Goal: Information Seeking & Learning: Find specific page/section

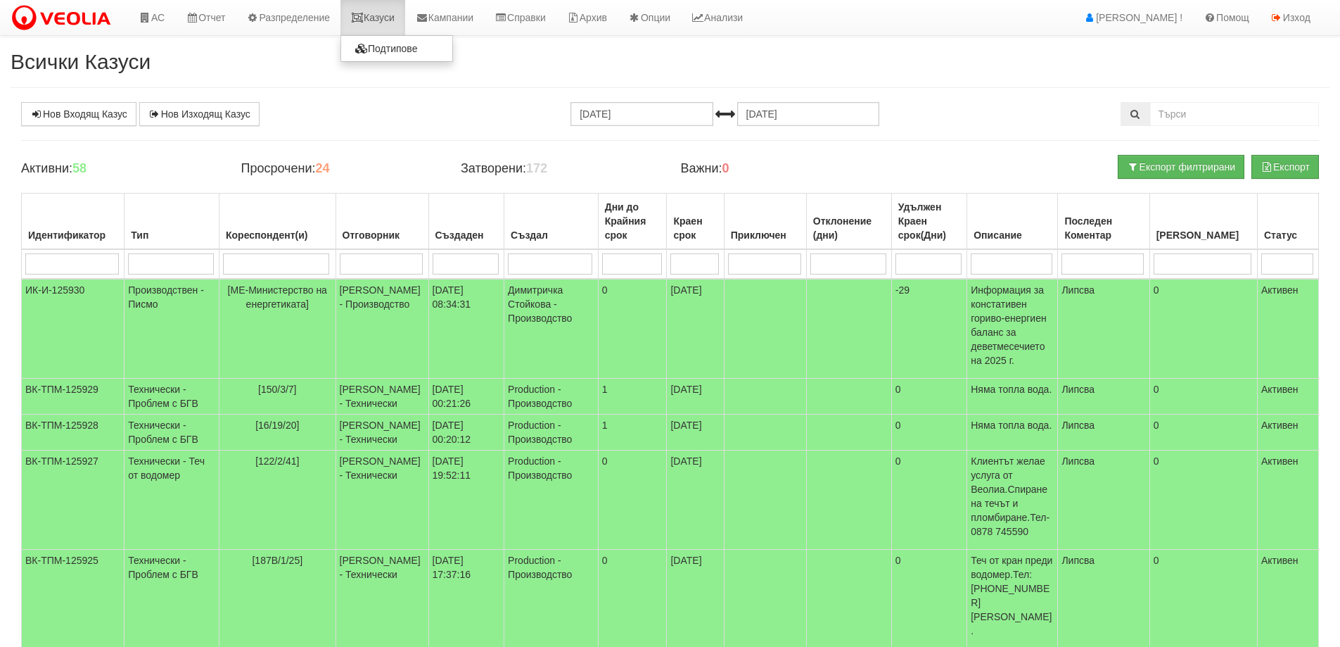
click at [385, 10] on link "Казуси" at bounding box center [373, 17] width 65 height 35
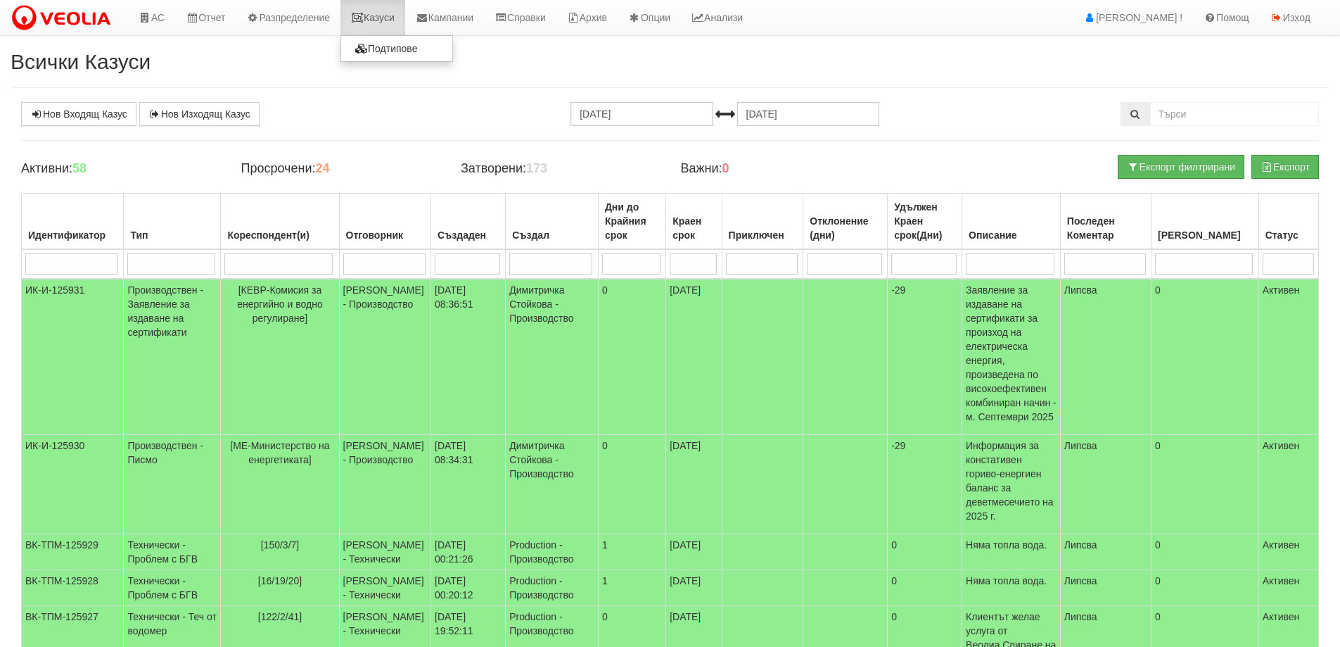
click at [387, 20] on link "Казуси" at bounding box center [373, 17] width 65 height 35
click at [385, 16] on link "Казуси" at bounding box center [373, 17] width 65 height 35
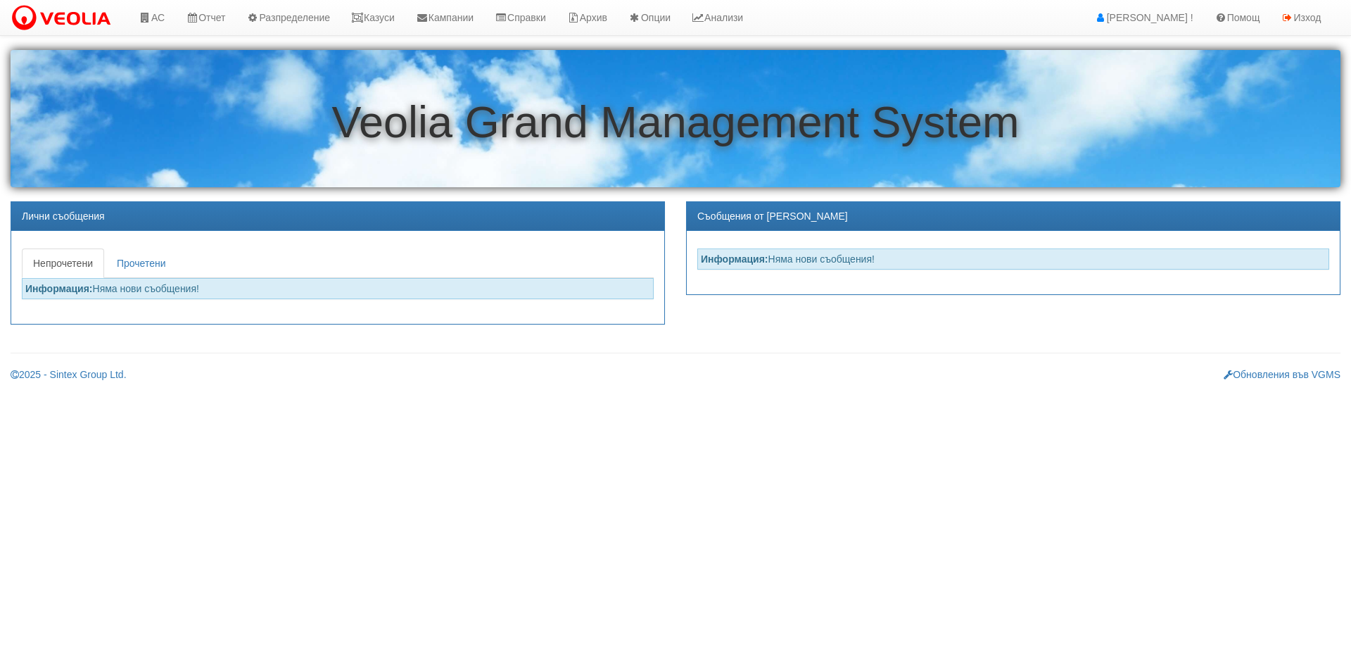
click at [167, 18] on link "АС" at bounding box center [151, 17] width 47 height 35
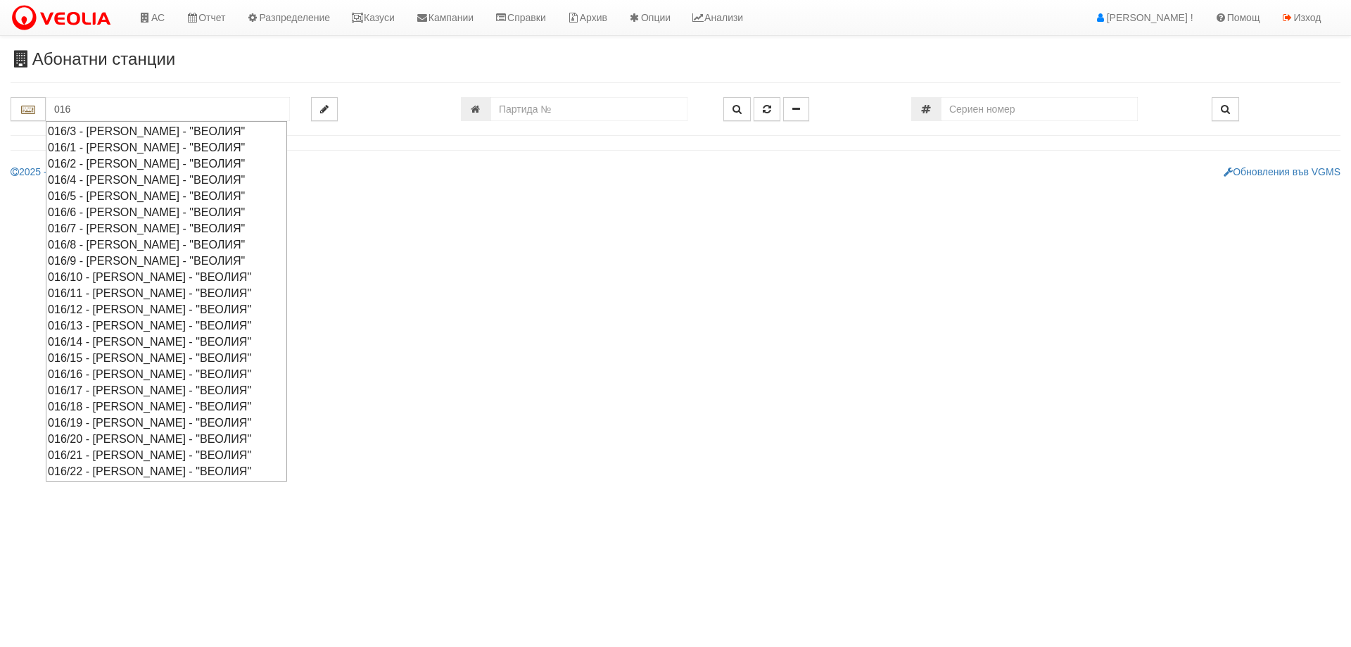
click at [131, 374] on div "016/16 - Орхид Хилс - "ВЕОЛИЯ"" at bounding box center [166, 374] width 237 height 16
type input "016/16 - Орхид Хилс - "ВЕОЛИЯ""
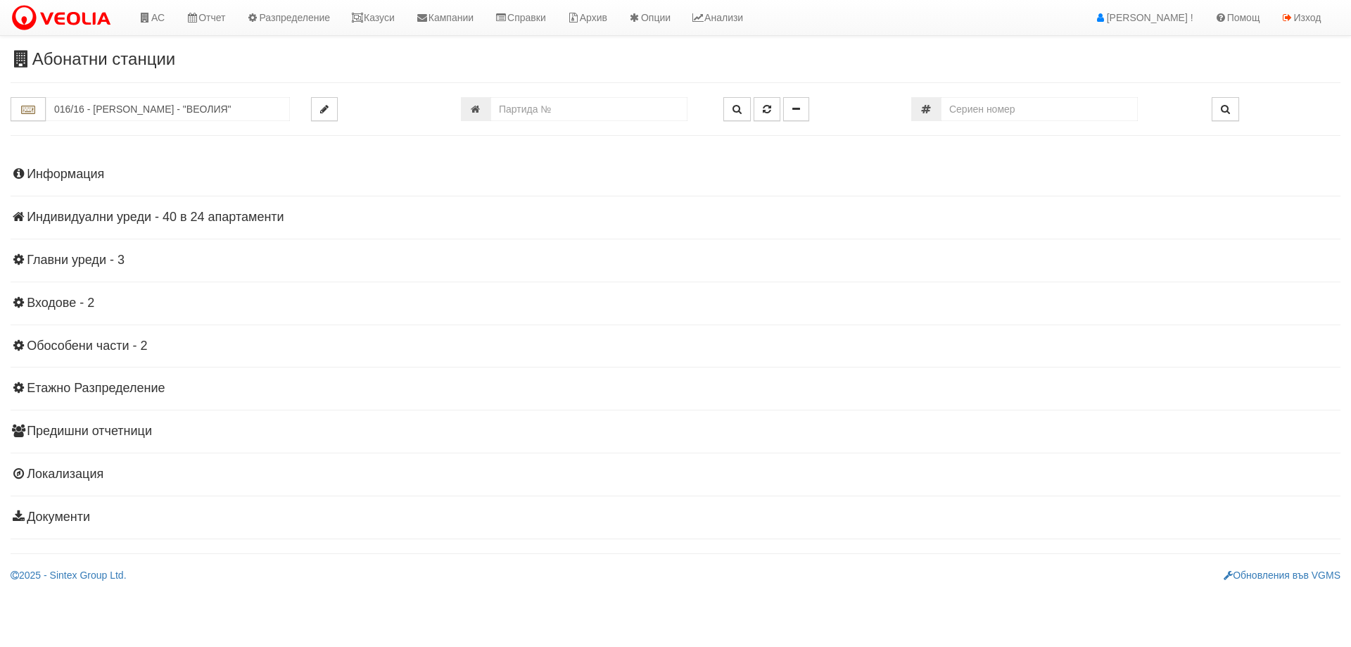
click at [183, 224] on h4 "Индивидуални уреди - 40 в 24 апартаменти" at bounding box center [676, 217] width 1330 height 14
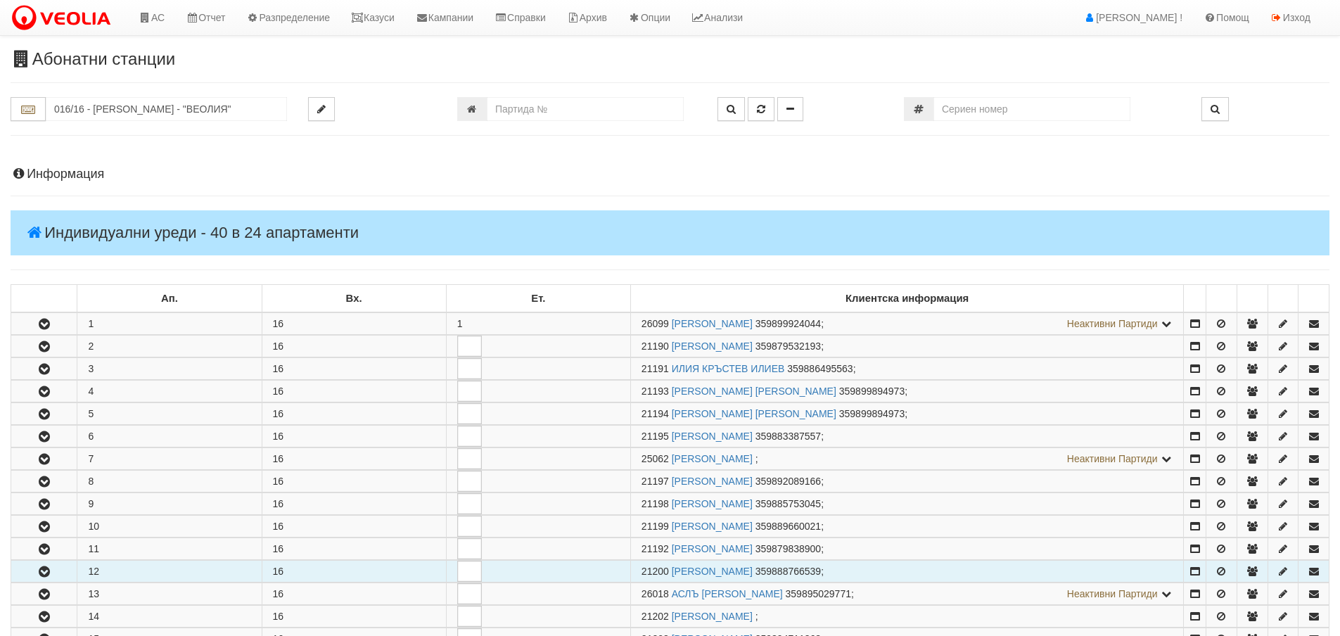
click at [49, 569] on icon "button" at bounding box center [44, 572] width 17 height 10
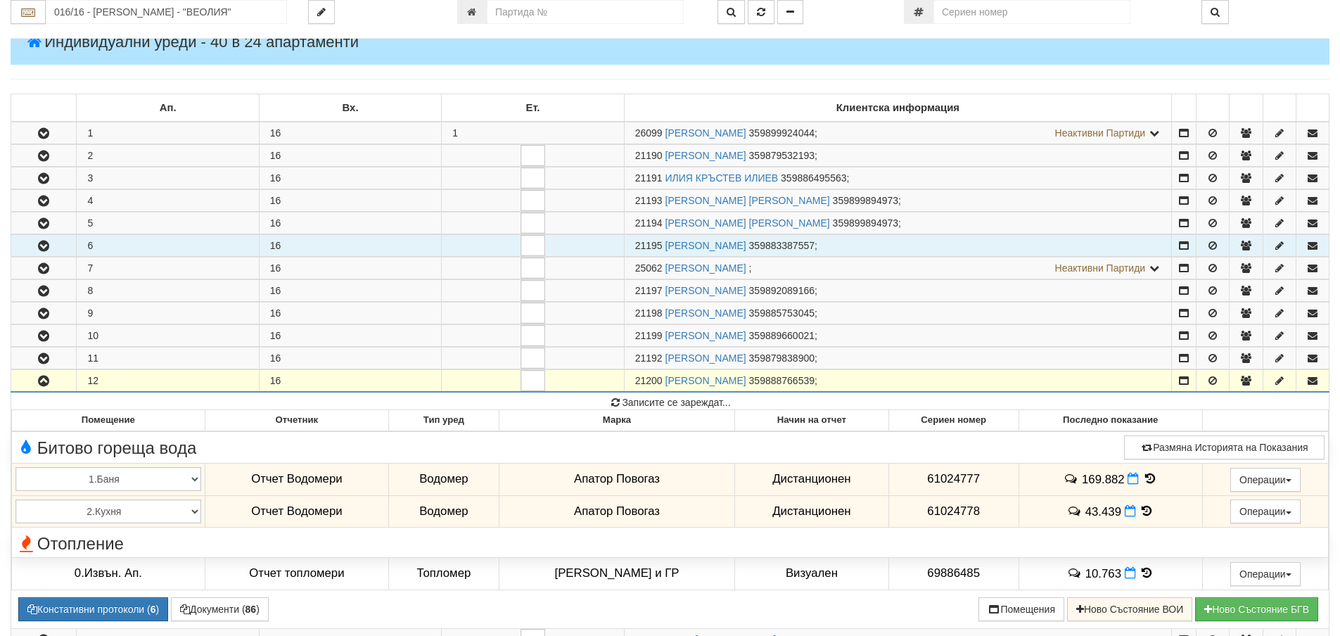
scroll to position [211, 0]
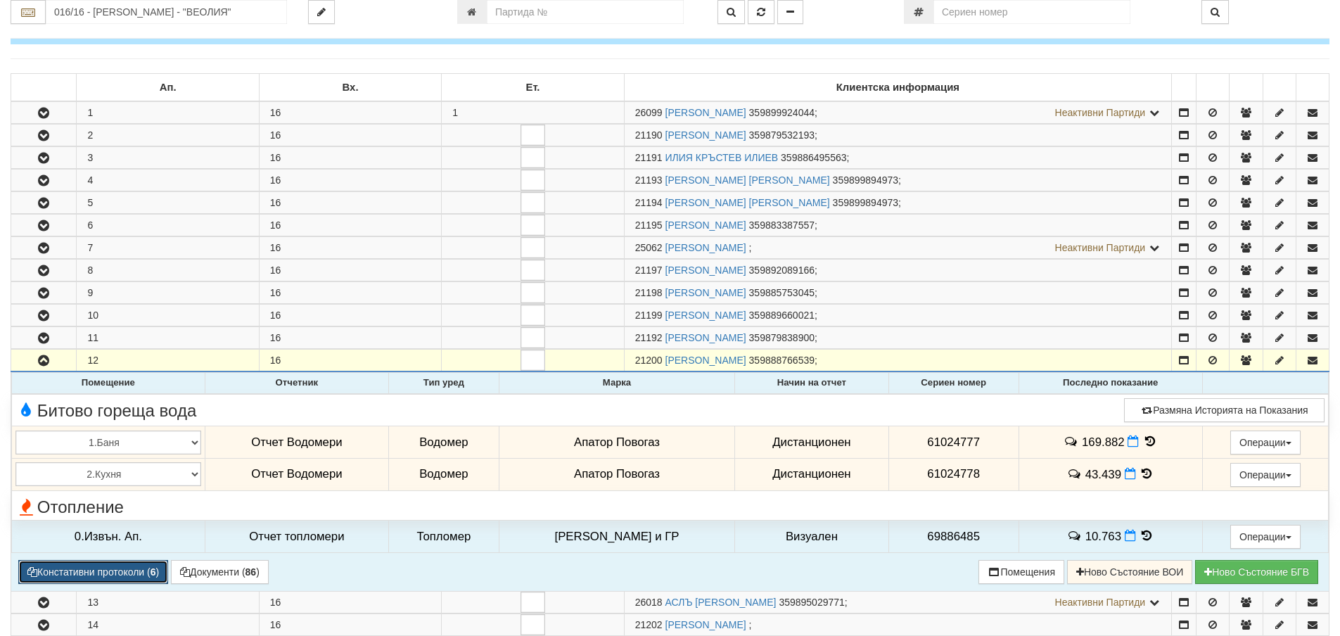
click at [101, 566] on button "Констативни протоколи ( 6 )" at bounding box center [93, 572] width 150 height 24
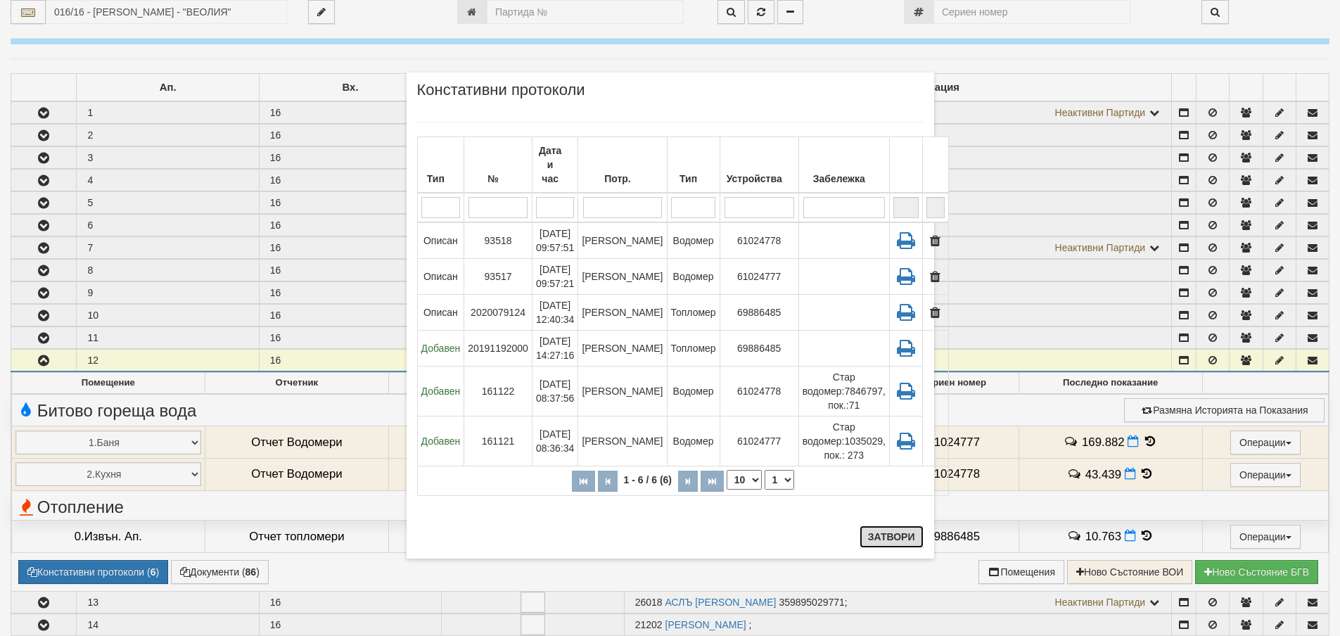
click at [910, 531] on button "Затвори" at bounding box center [892, 537] width 64 height 23
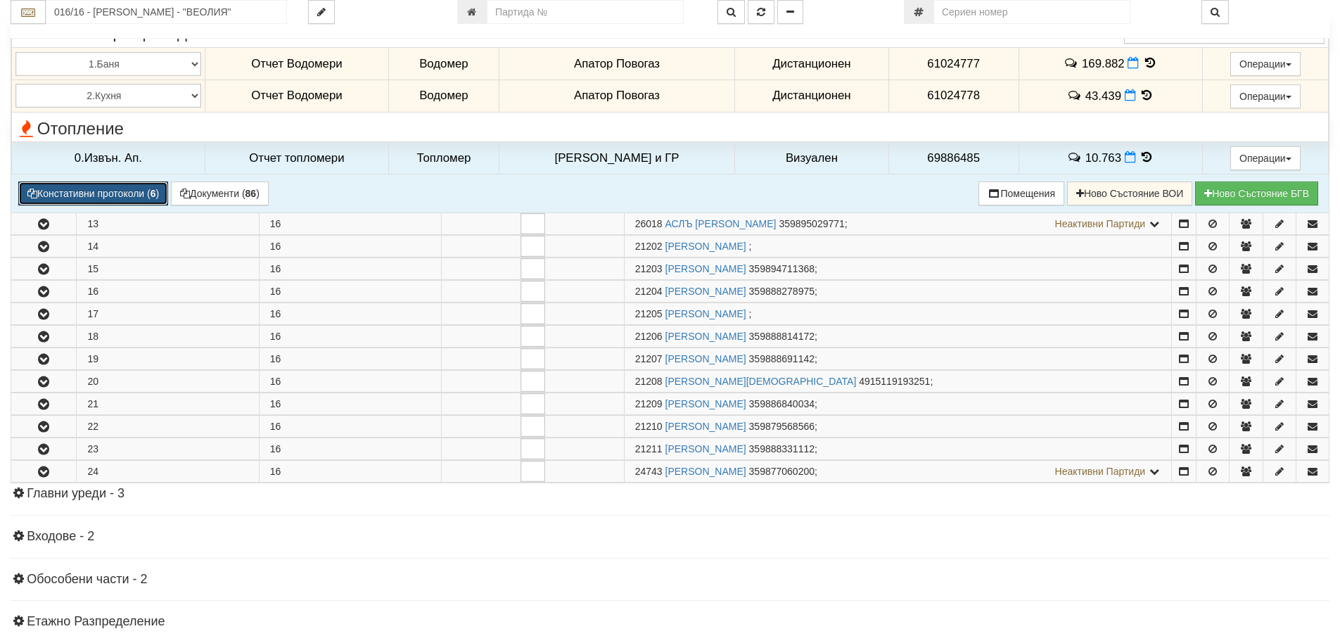
scroll to position [563, 0]
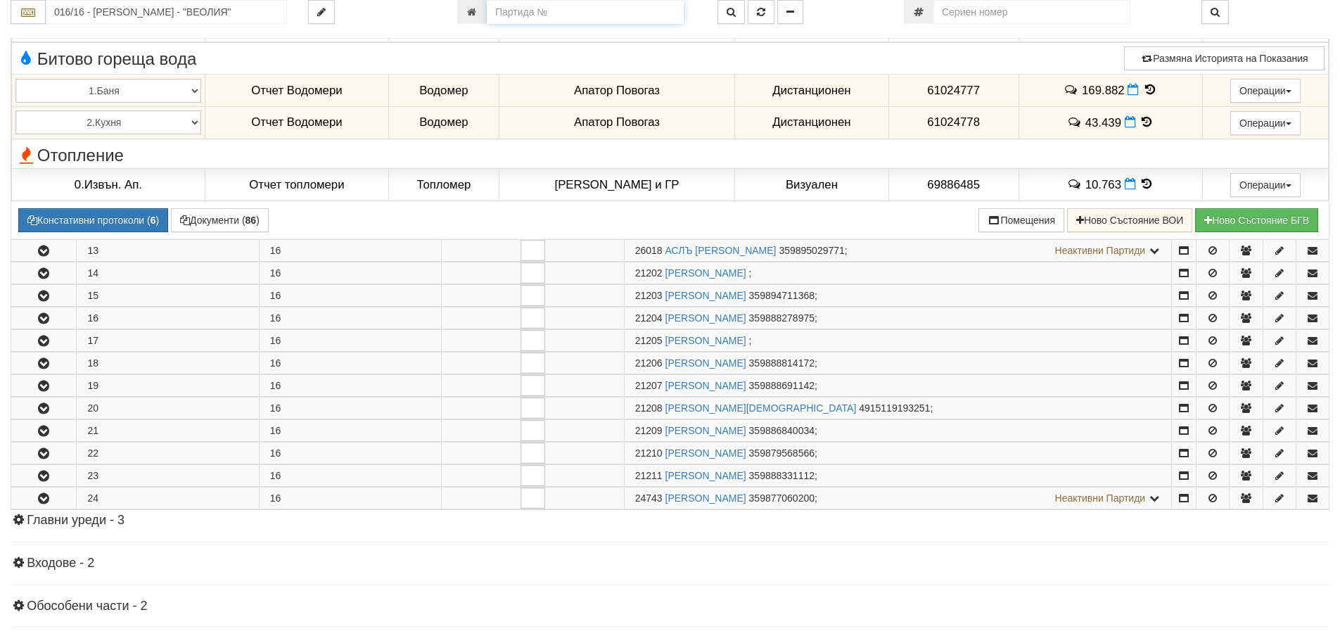
click at [563, 5] on input "number" at bounding box center [585, 12] width 197 height 24
click at [518, 16] on input "number" at bounding box center [585, 12] width 197 height 24
type input "5391"
type input "127/2,3 - "ВЕОЛИЯ ЕНЕРДЖИ ВАРНА " ЕАД"
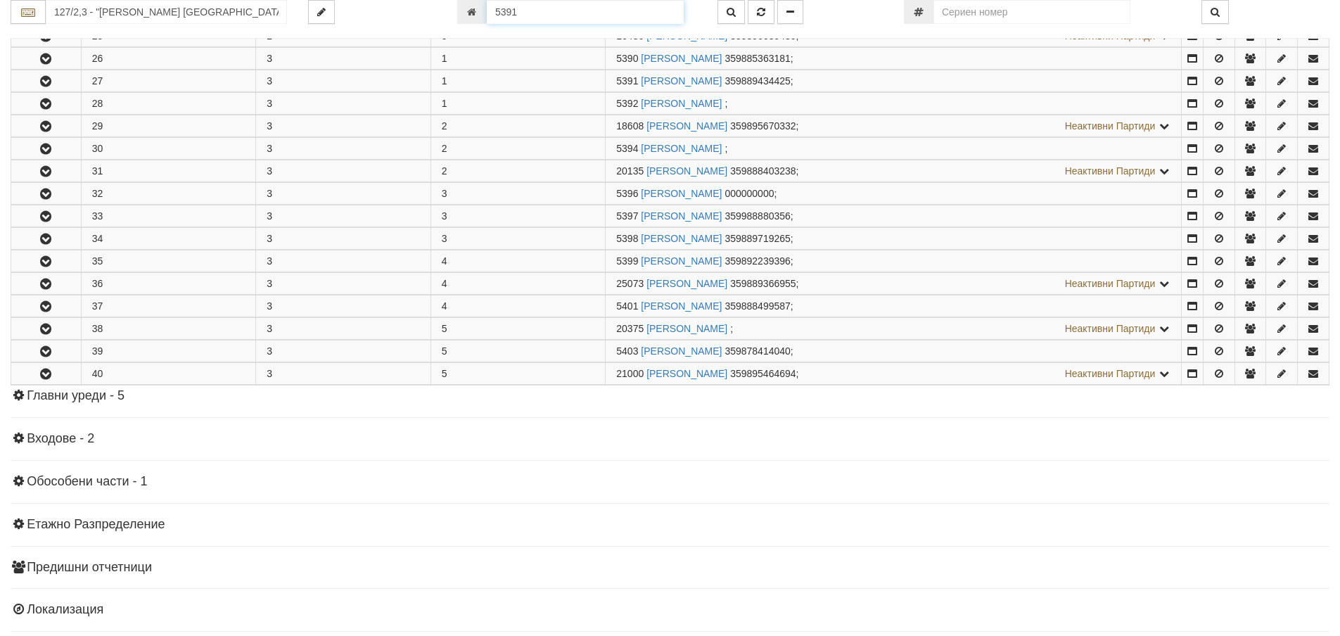
scroll to position [526, 0]
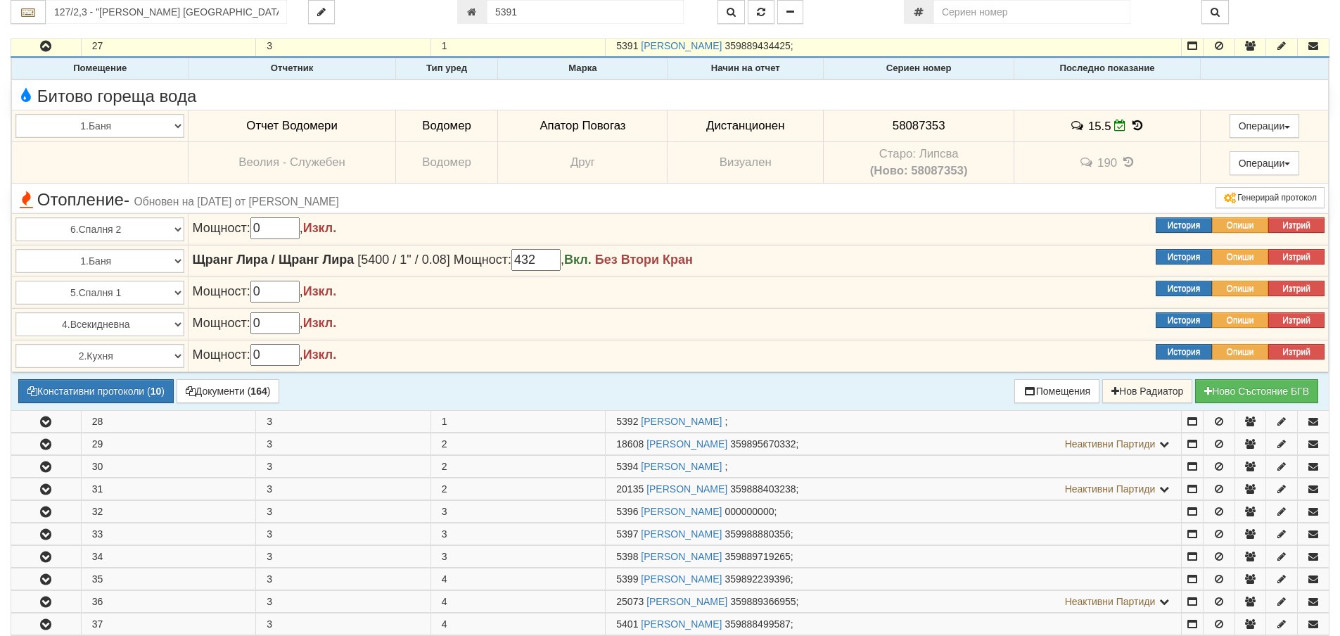
click at [1130, 125] on icon at bounding box center [1137, 126] width 15 height 12
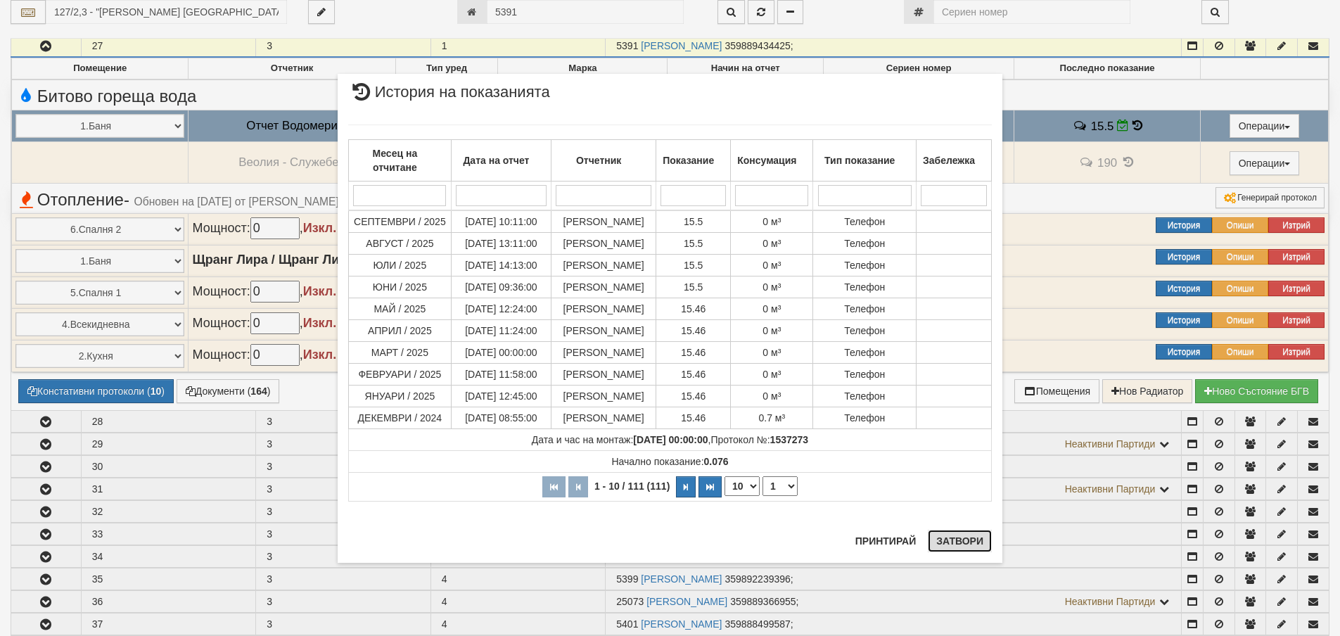
click at [959, 542] on button "Затвори" at bounding box center [960, 541] width 64 height 23
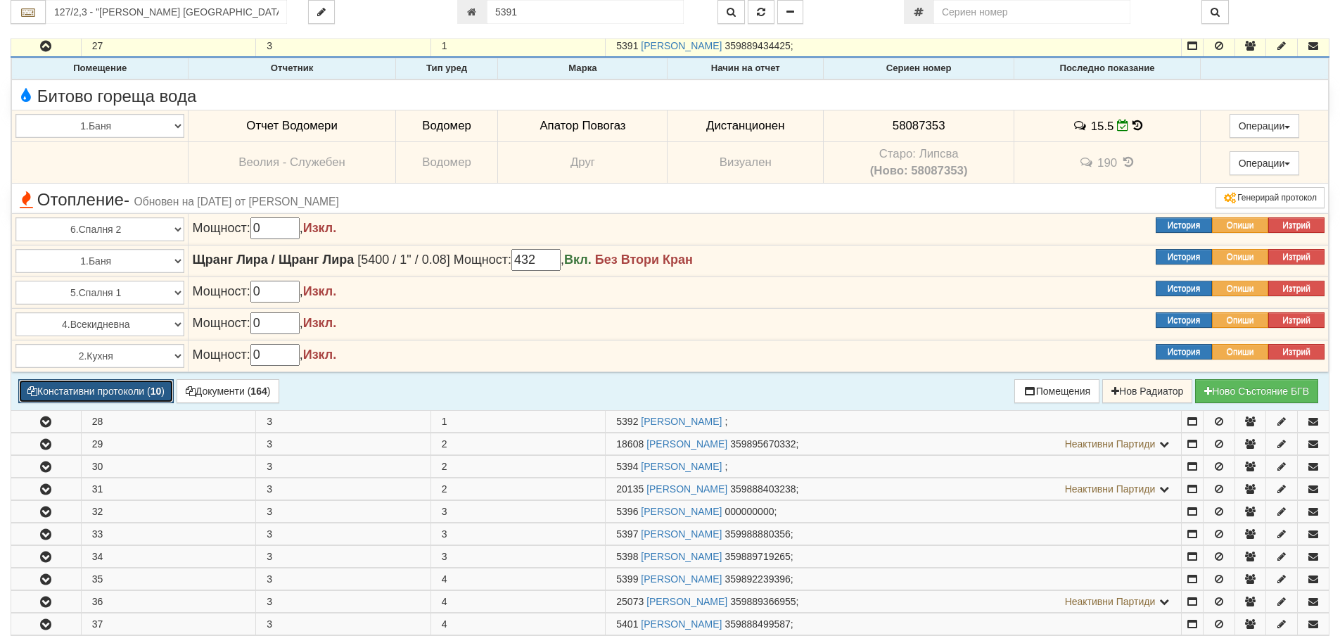
click at [121, 390] on button "Констативни протоколи ( 10 )" at bounding box center [95, 391] width 155 height 24
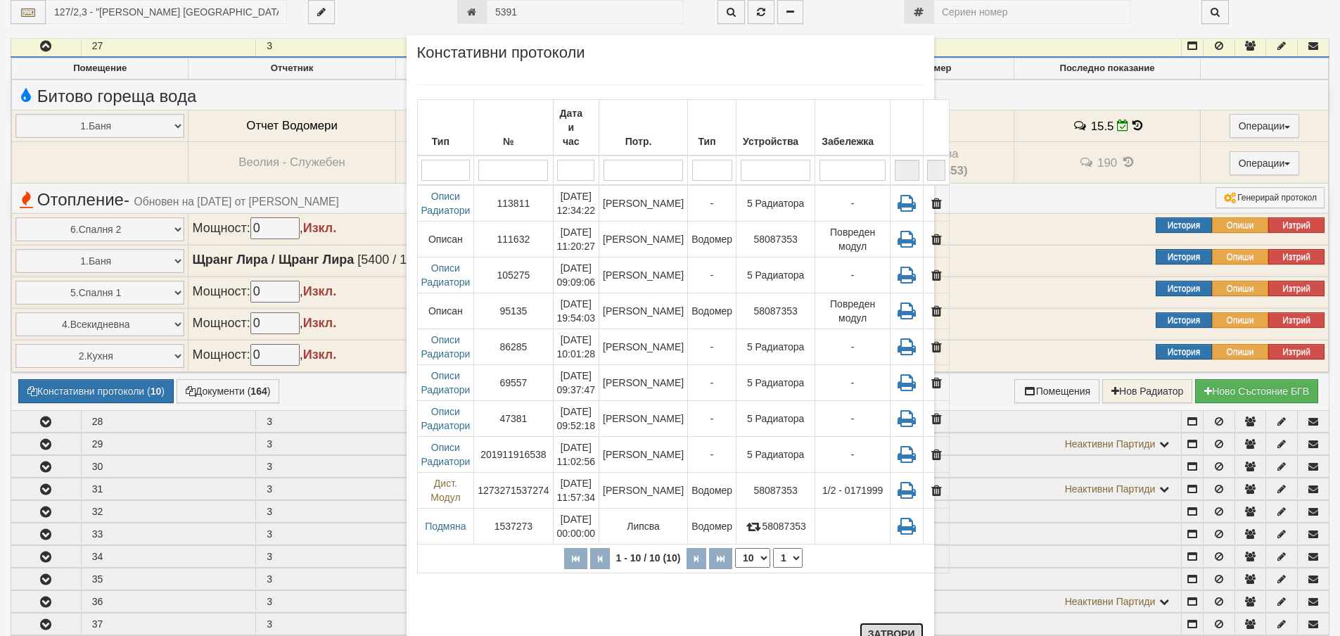
drag, startPoint x: 896, startPoint y: 631, endPoint x: 877, endPoint y: 626, distance: 19.6
click at [886, 630] on button "Затвори" at bounding box center [892, 634] width 64 height 23
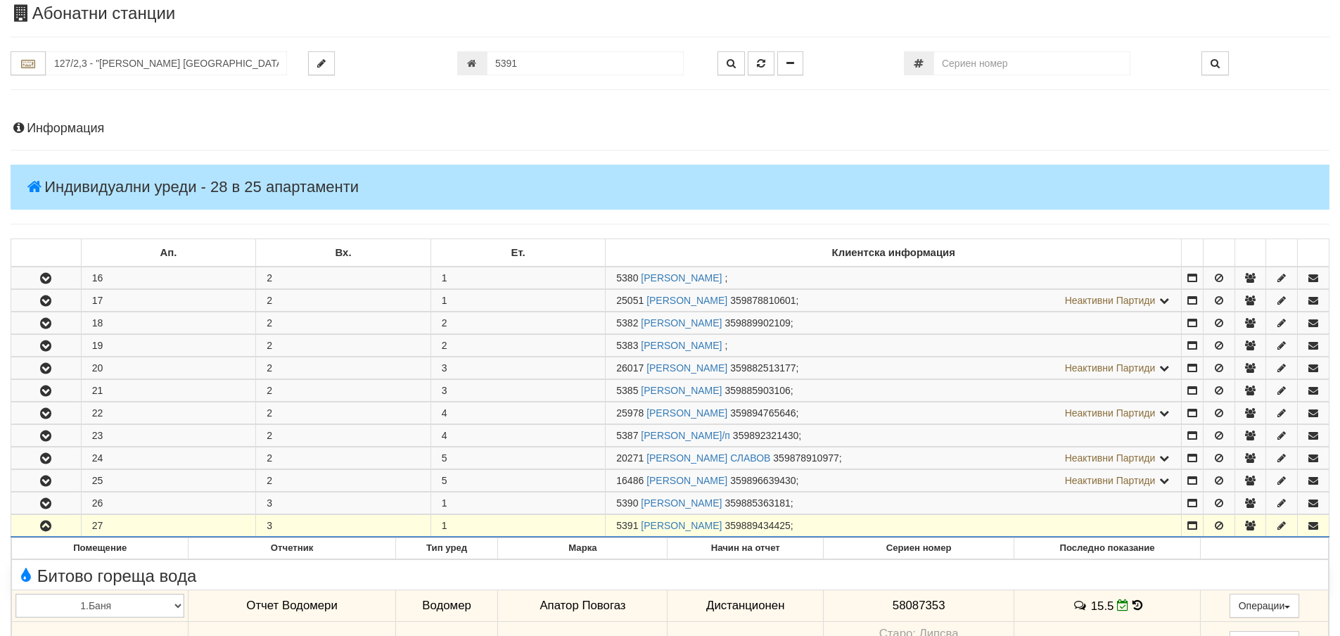
scroll to position [33, 0]
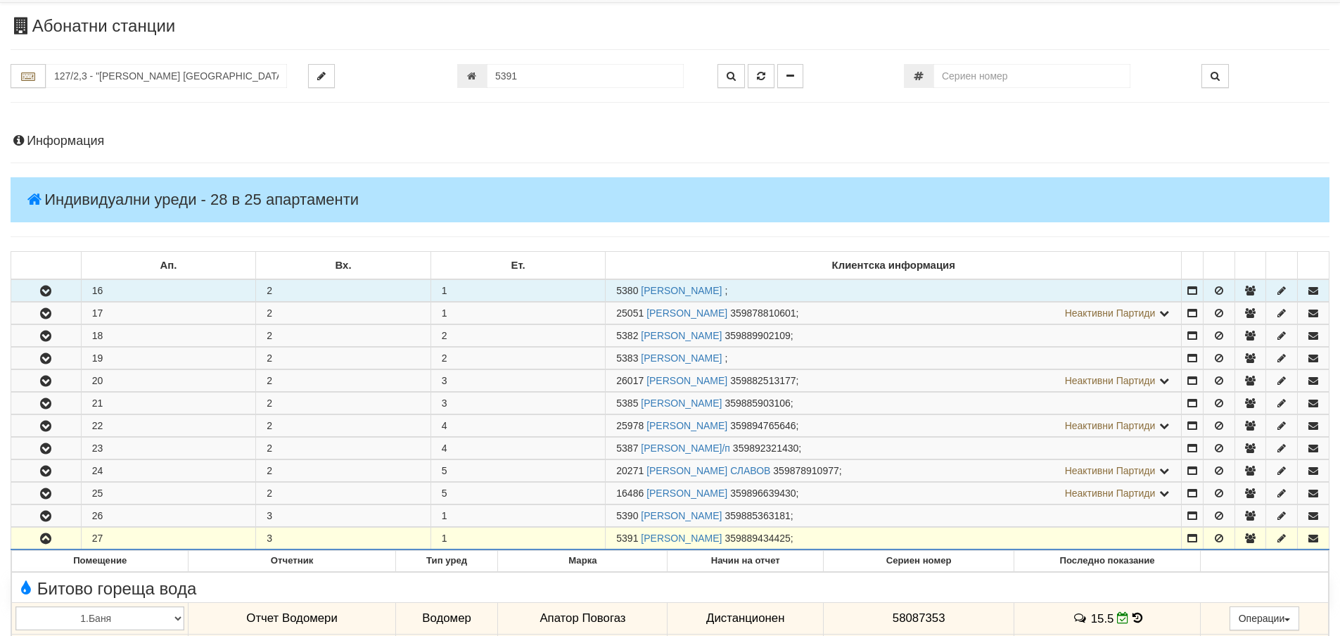
click at [54, 288] on icon "button" at bounding box center [45, 291] width 17 height 10
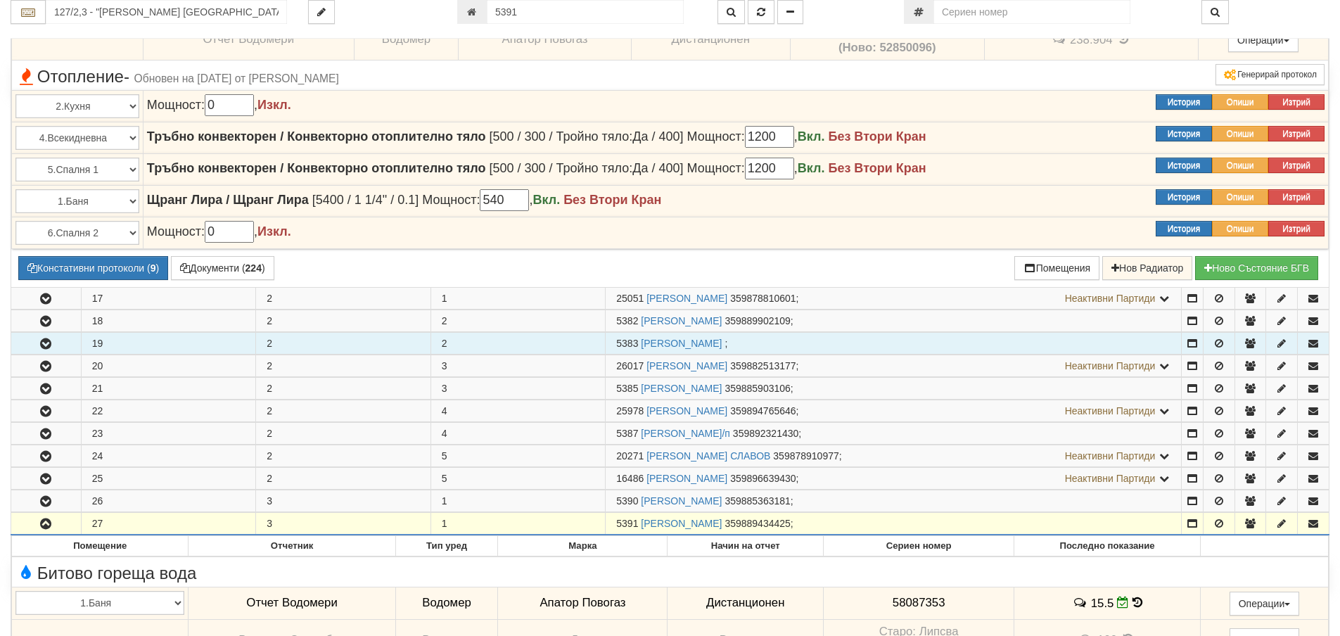
scroll to position [455, 0]
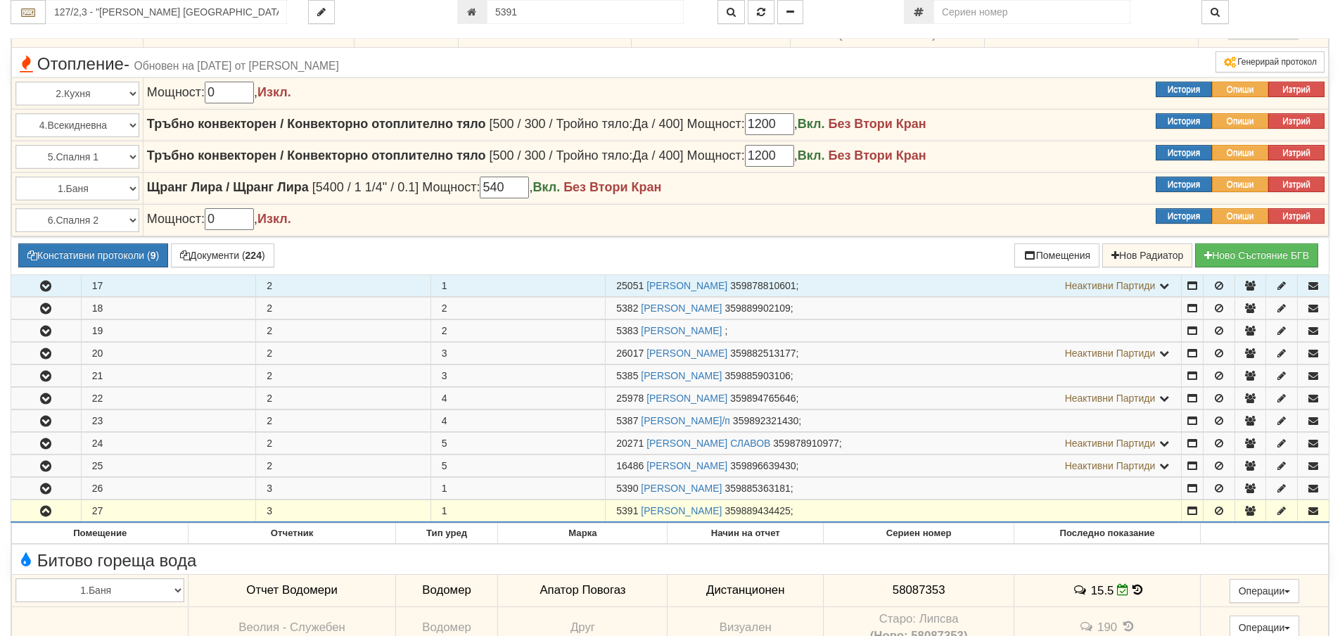
click at [62, 288] on button "button" at bounding box center [46, 285] width 70 height 21
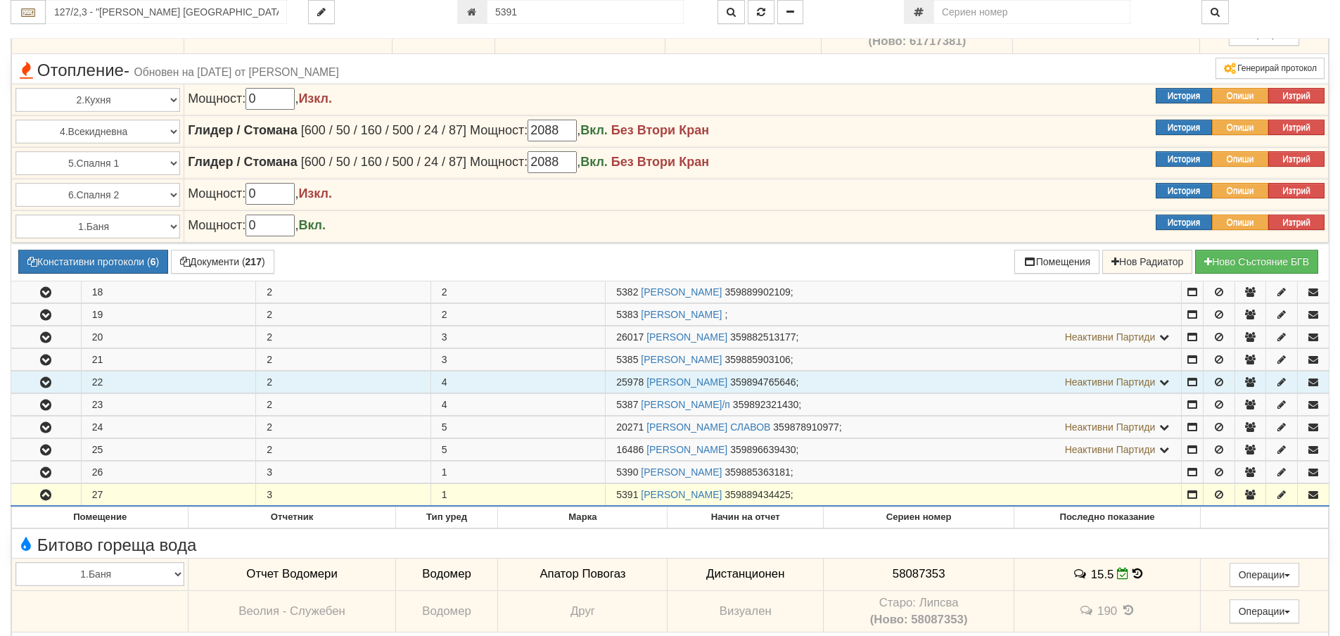
scroll to position [1018, 0]
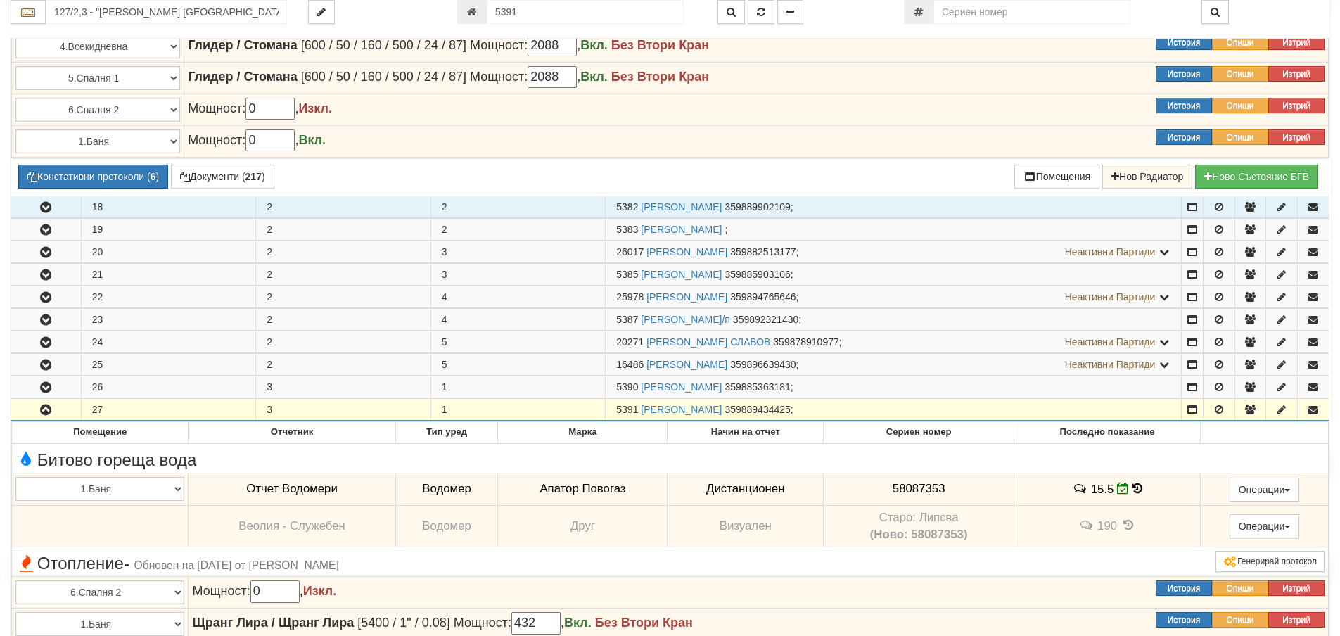
click at [46, 212] on icon "button" at bounding box center [45, 208] width 17 height 10
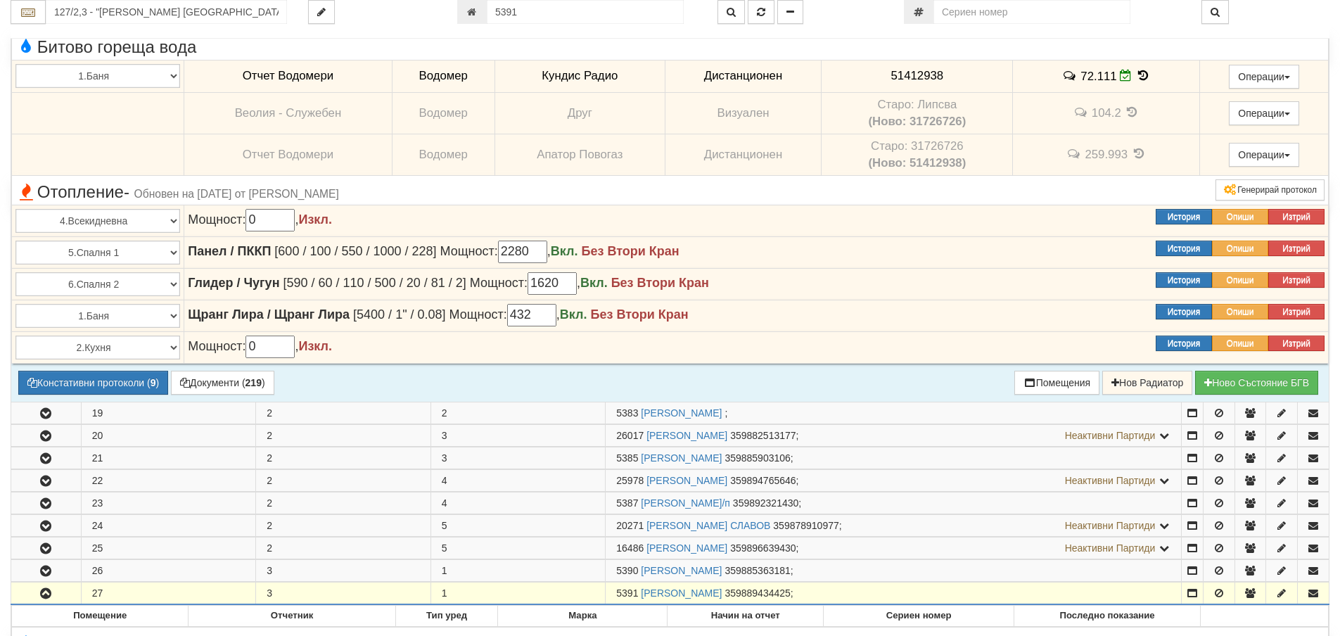
scroll to position [1229, 0]
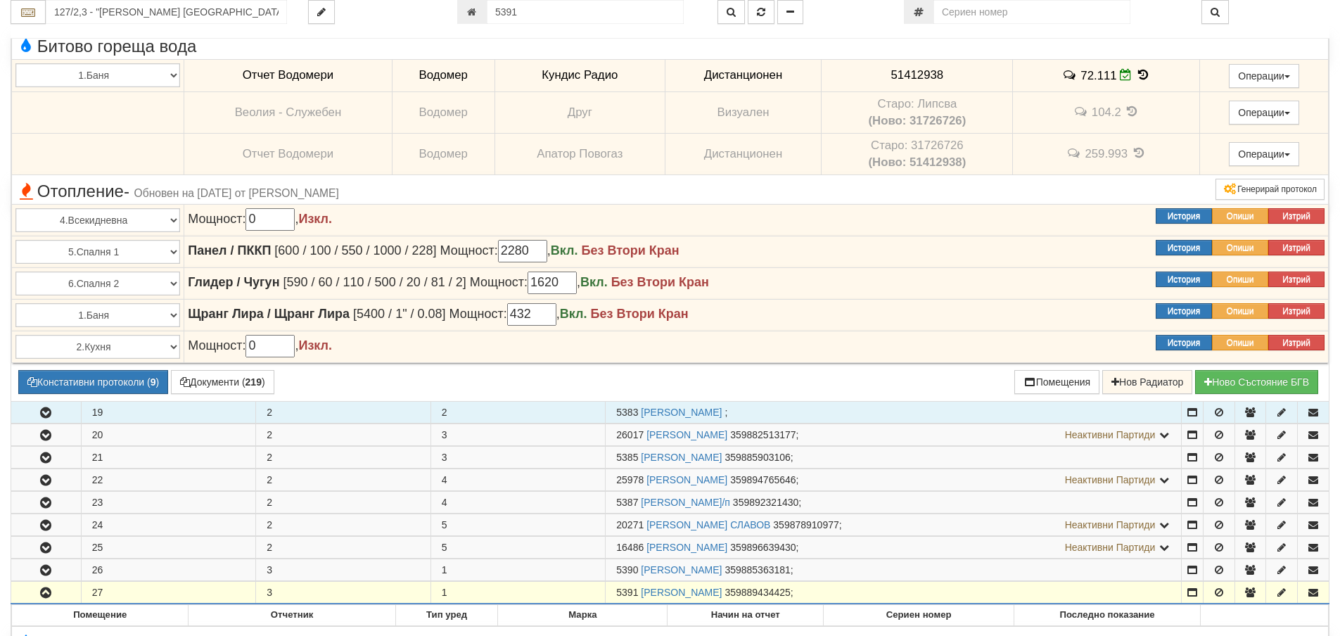
click at [54, 416] on icon "button" at bounding box center [45, 413] width 17 height 10
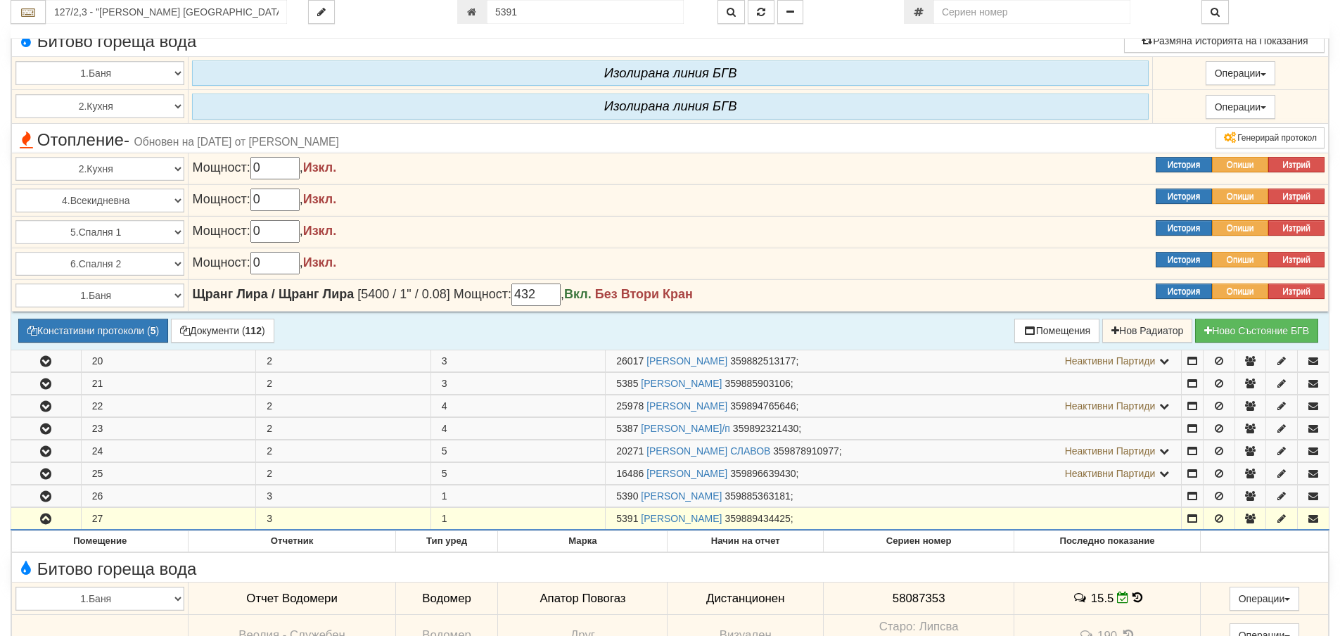
scroll to position [1651, 0]
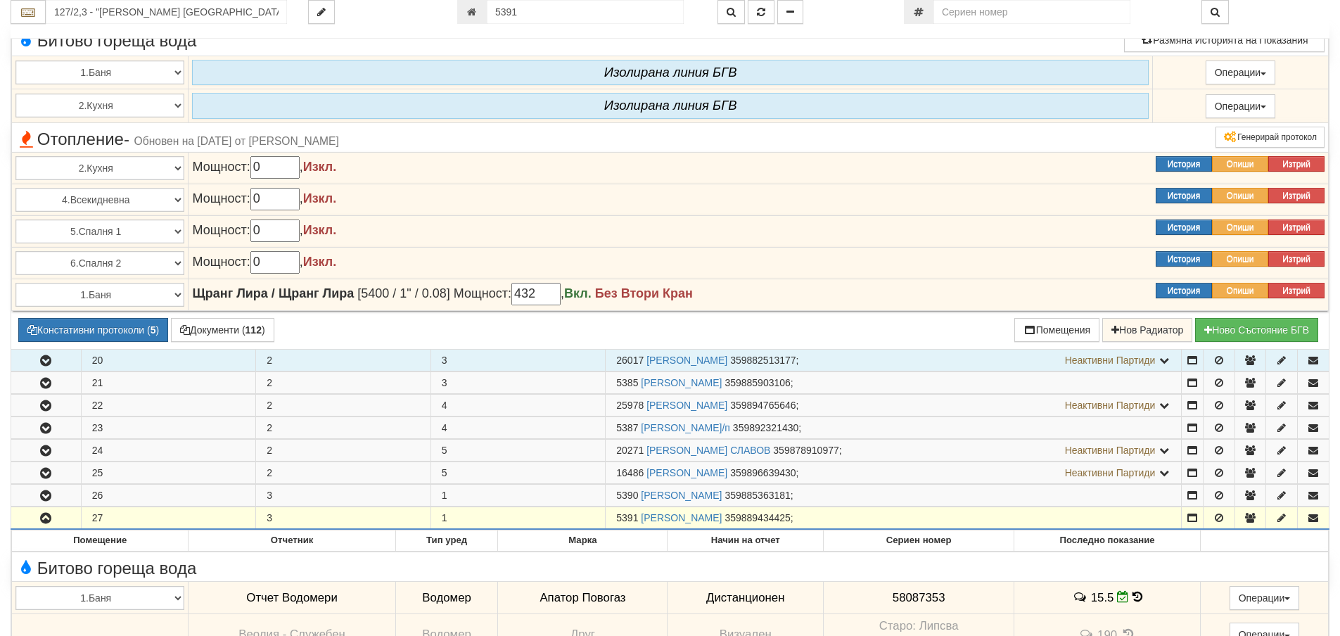
click at [33, 366] on button "button" at bounding box center [46, 360] width 70 height 21
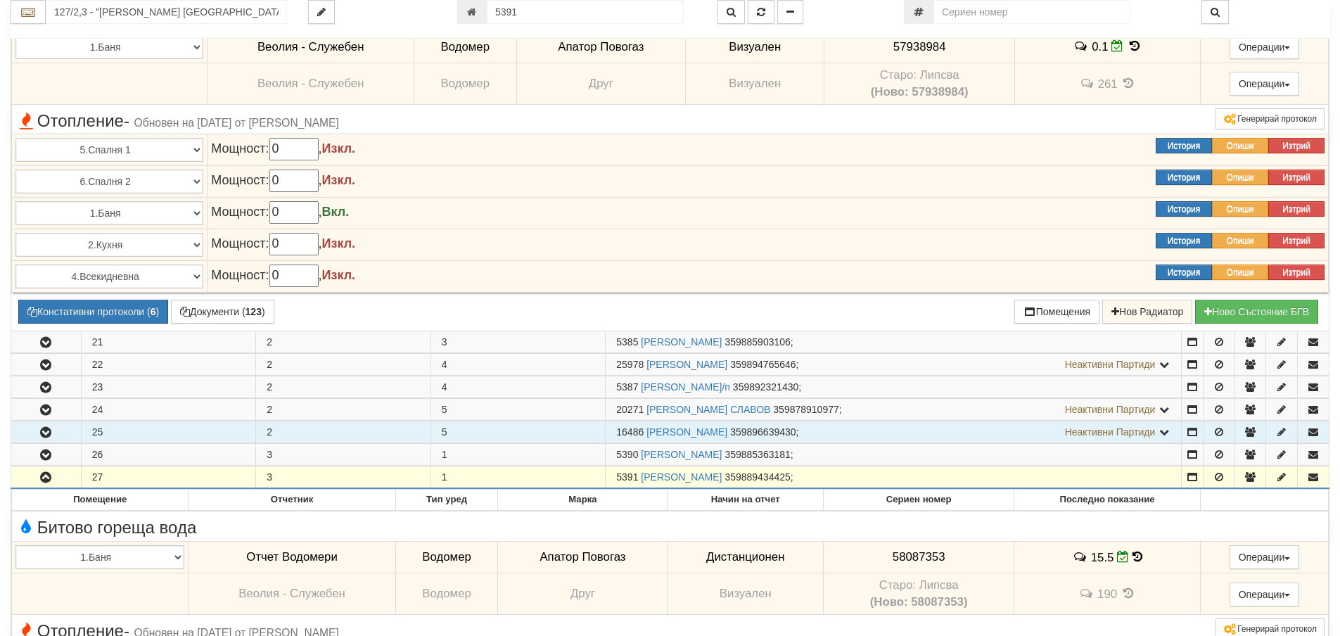
scroll to position [2144, 0]
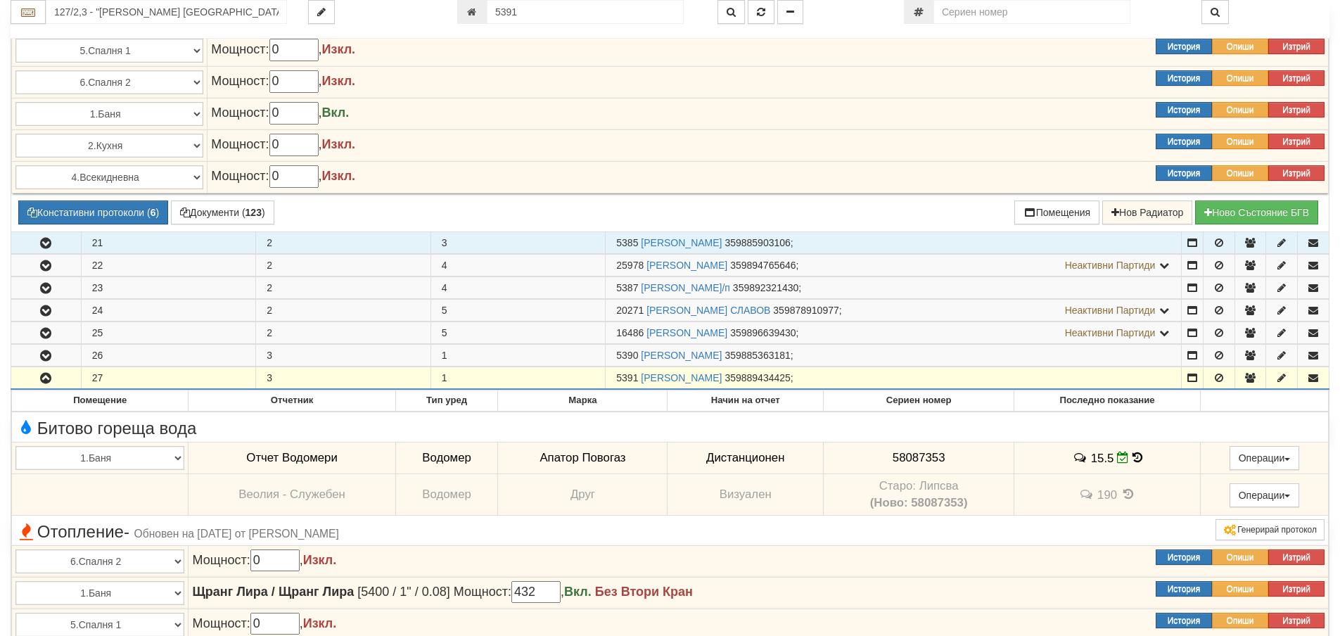
click at [42, 246] on icon "button" at bounding box center [45, 244] width 17 height 10
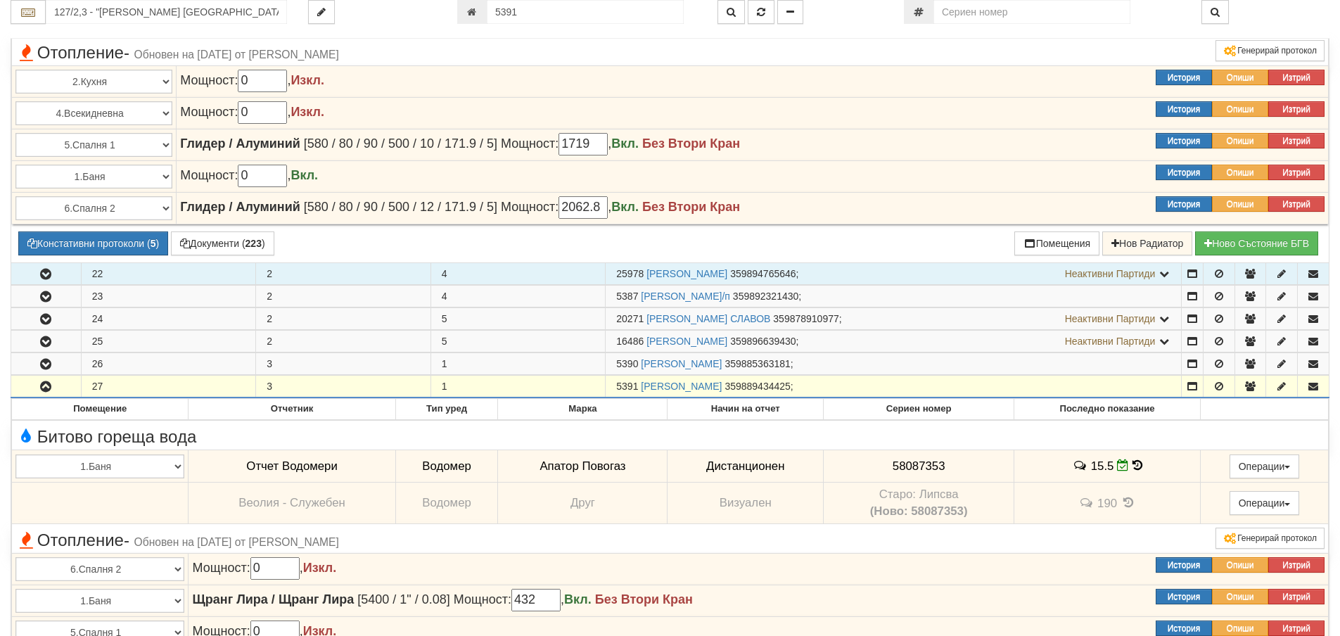
scroll to position [2566, 0]
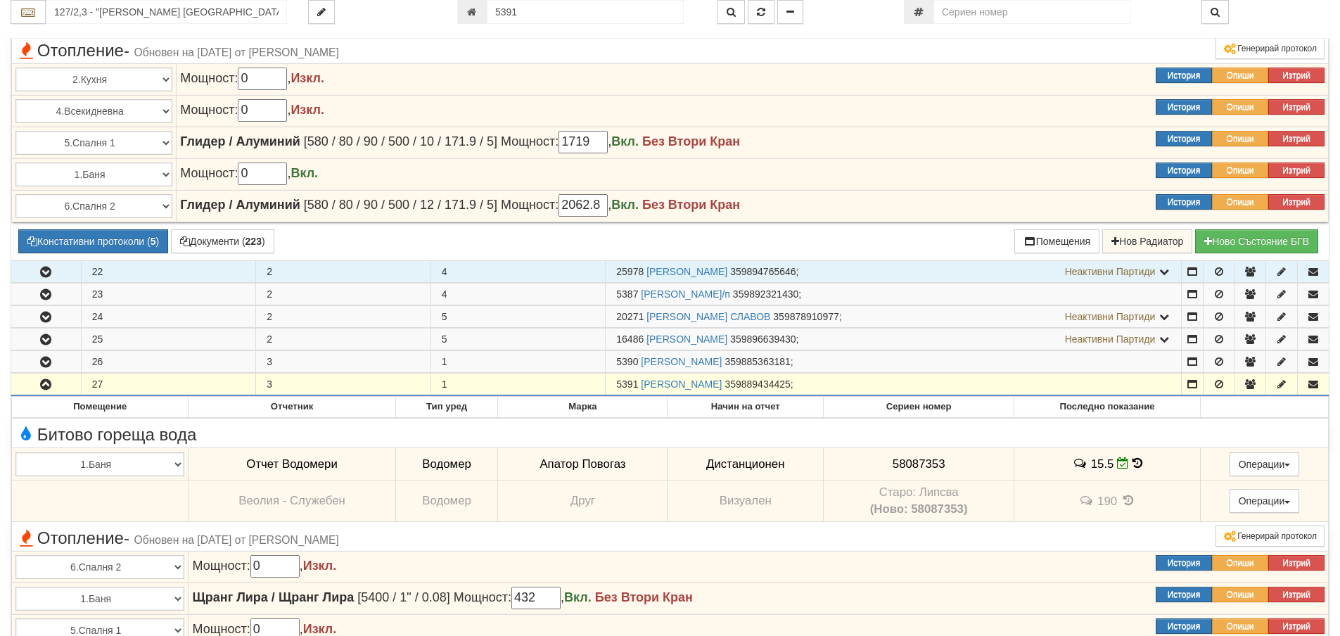
click at [39, 278] on button "button" at bounding box center [46, 271] width 70 height 21
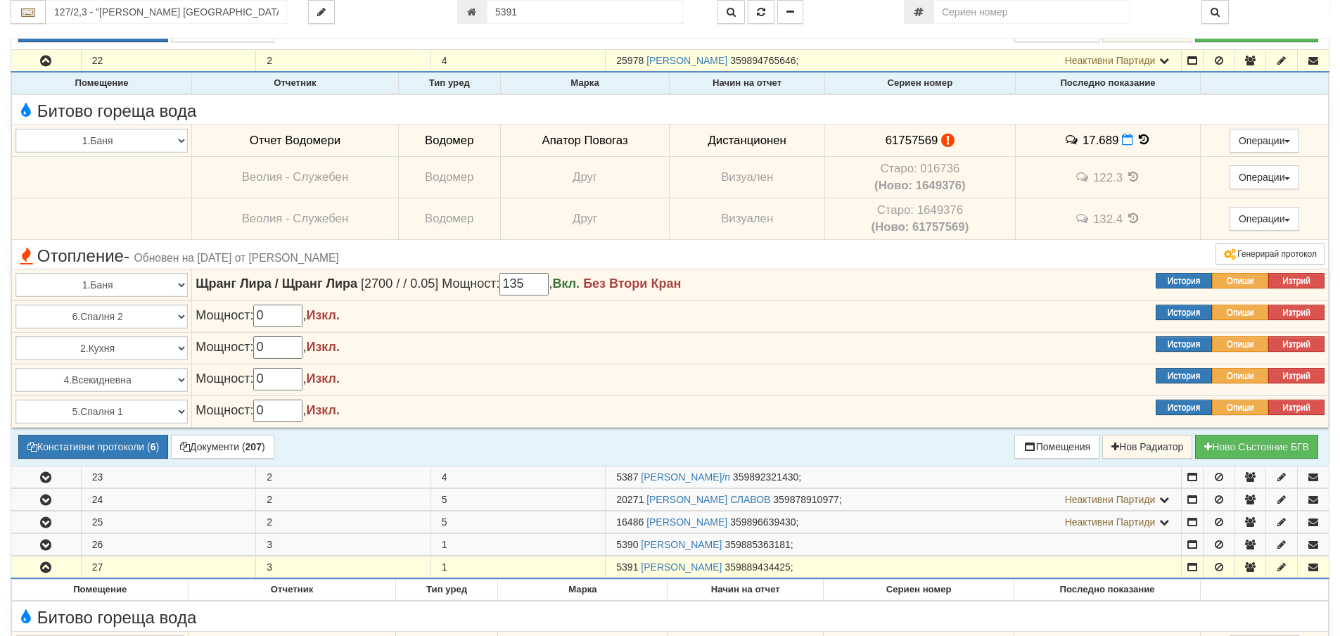
scroll to position [2988, 0]
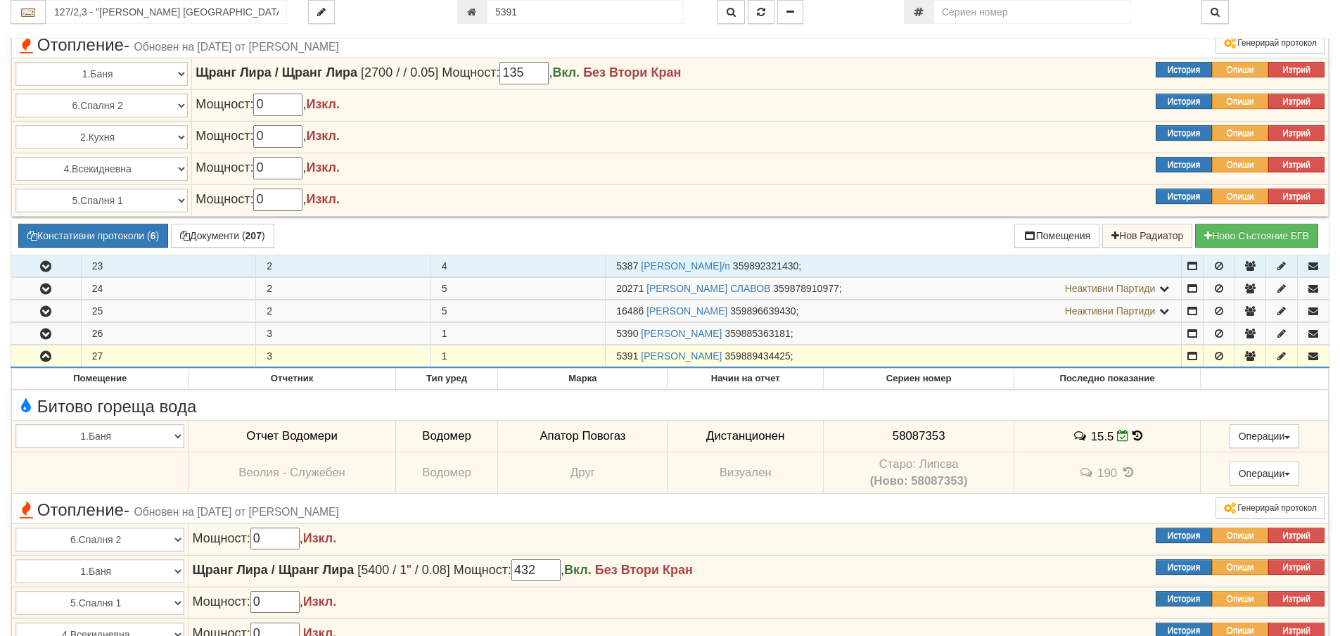
click at [44, 264] on icon "button" at bounding box center [45, 267] width 17 height 10
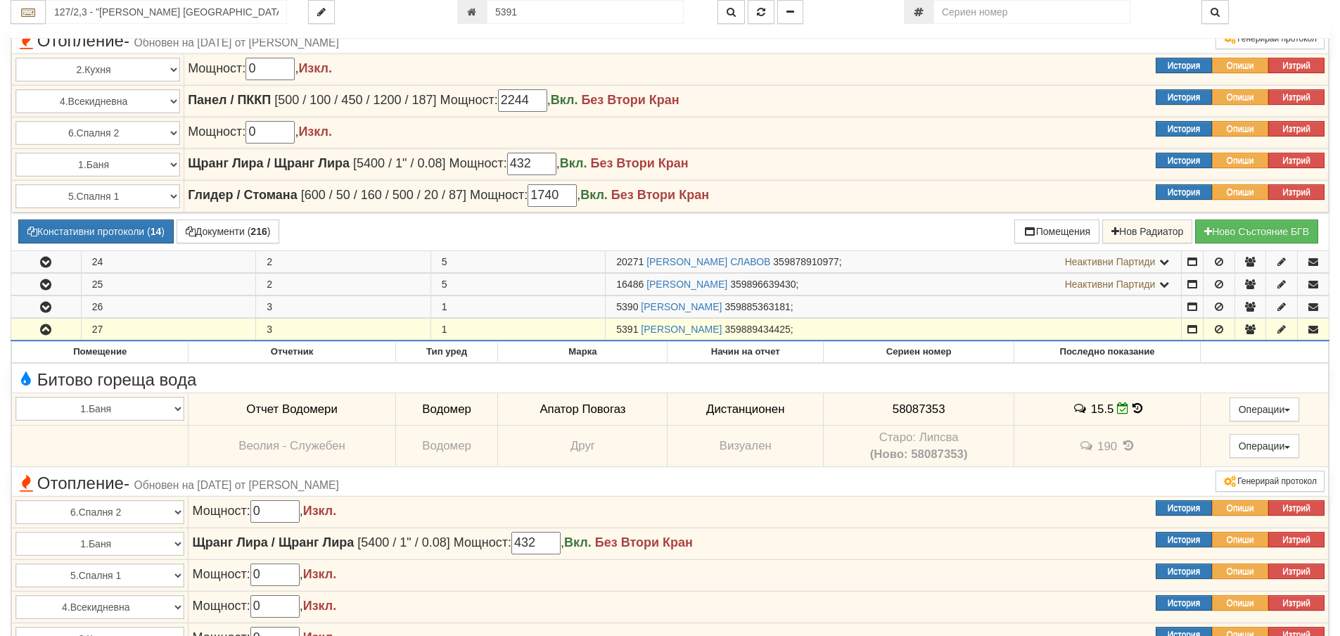
scroll to position [3481, 0]
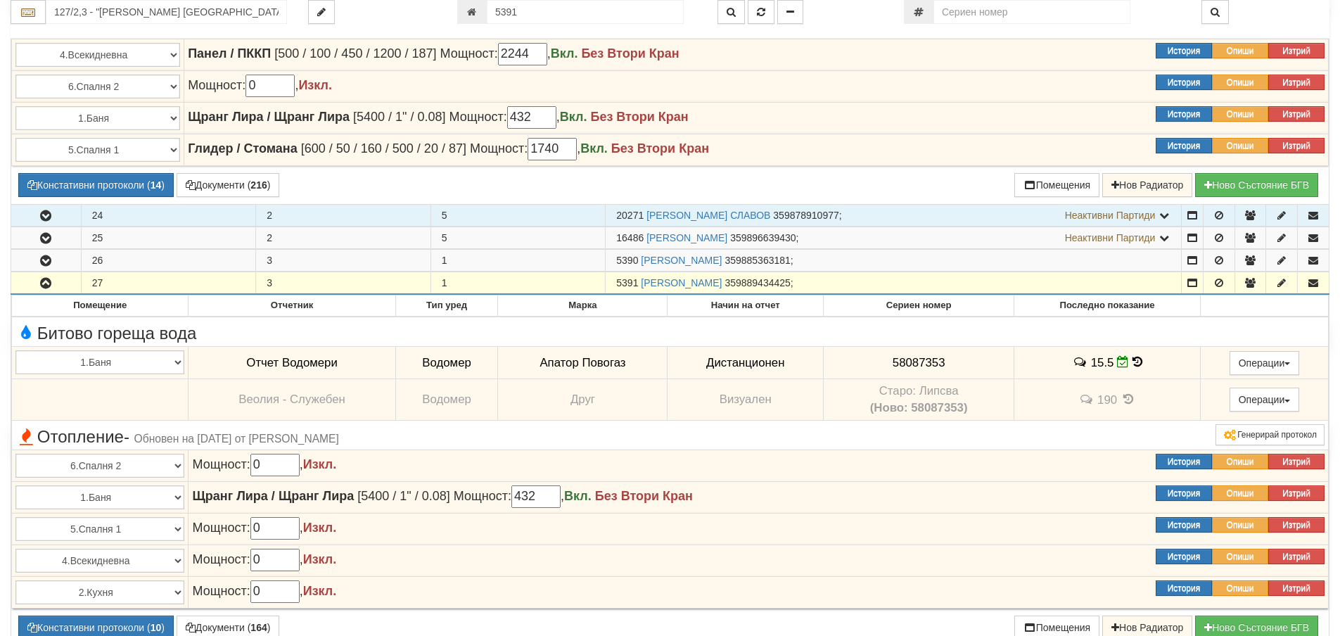
click at [49, 215] on icon "button" at bounding box center [45, 216] width 17 height 10
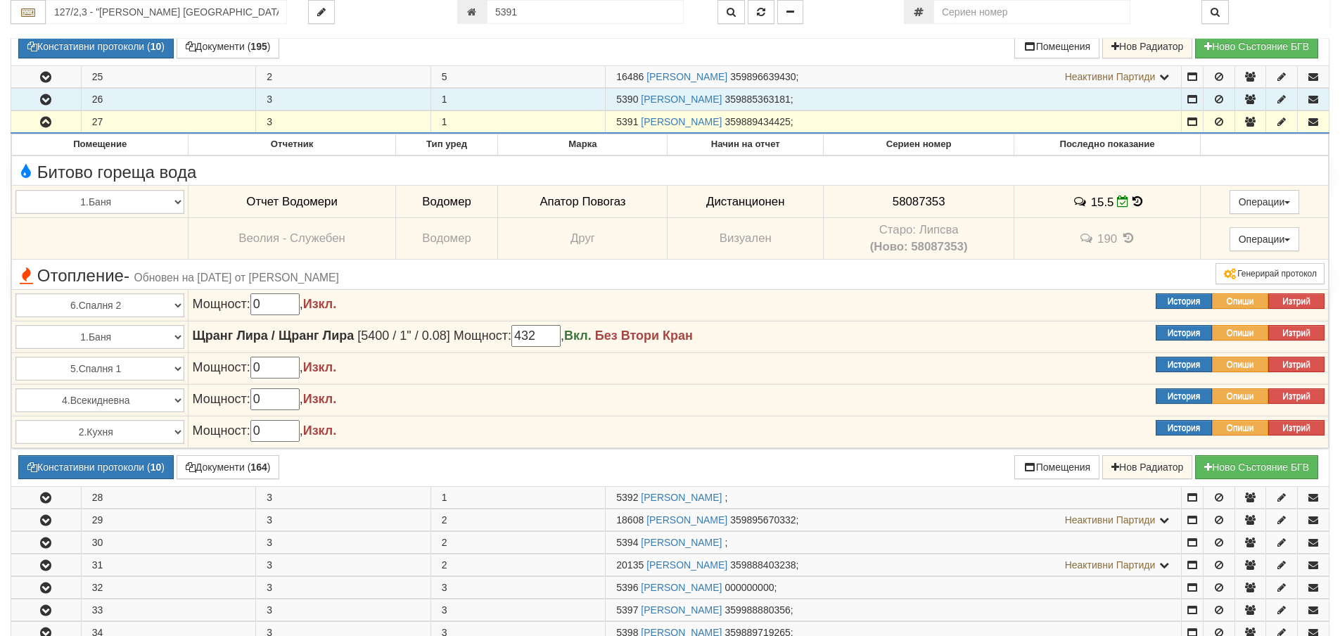
scroll to position [4044, 0]
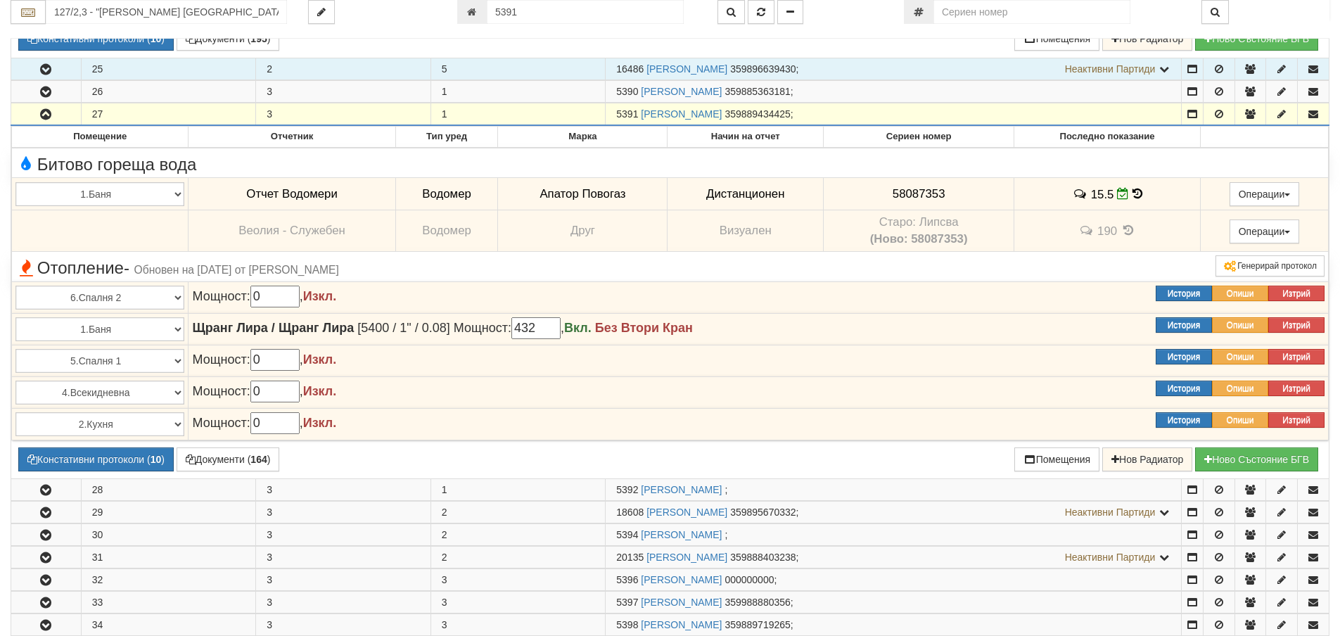
click at [41, 68] on icon "button" at bounding box center [45, 70] width 17 height 10
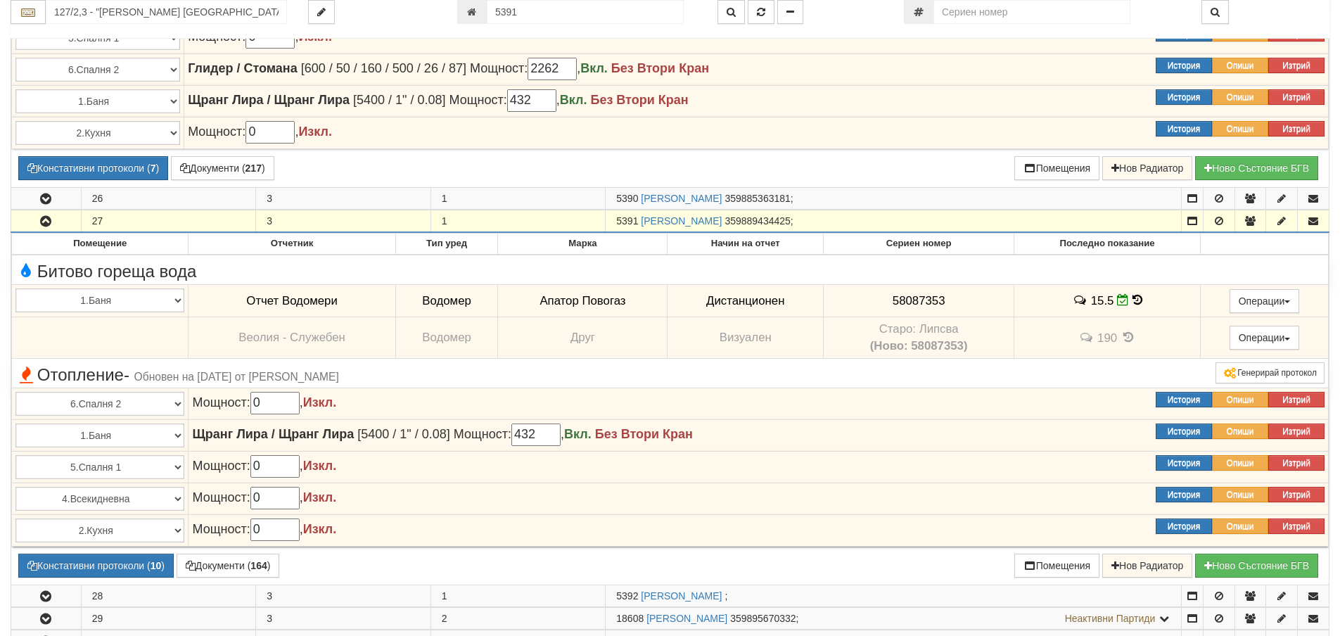
scroll to position [4395, 0]
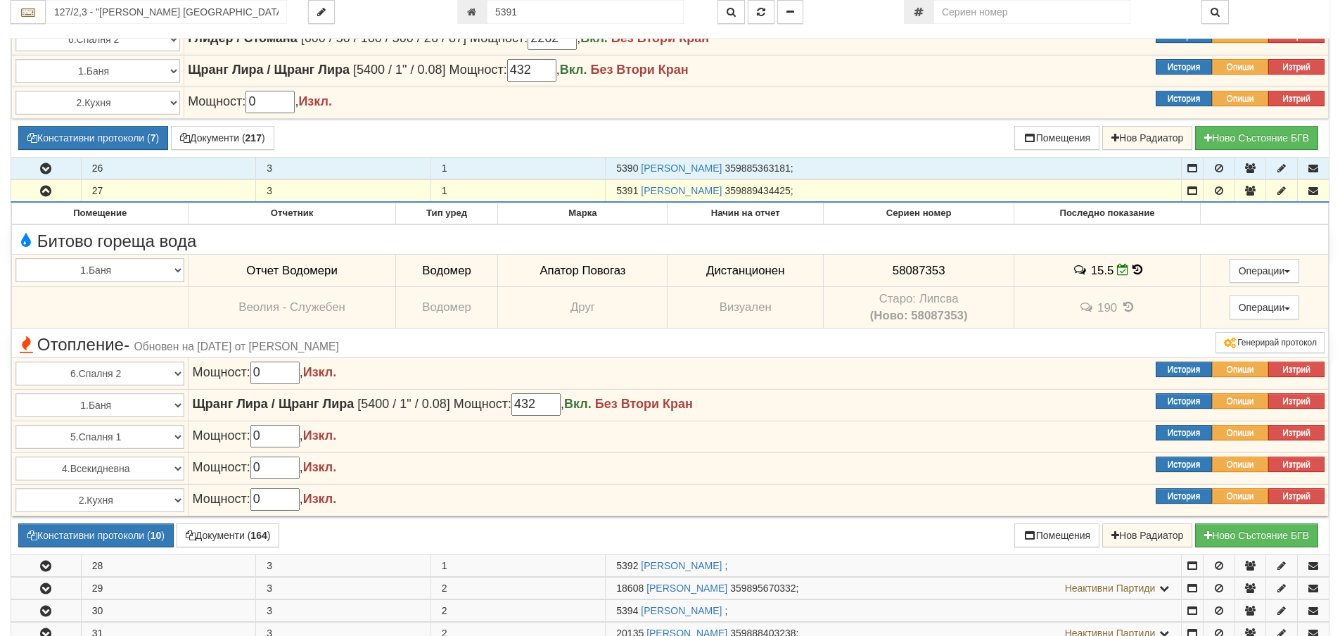
click at [39, 164] on button "button" at bounding box center [46, 168] width 70 height 21
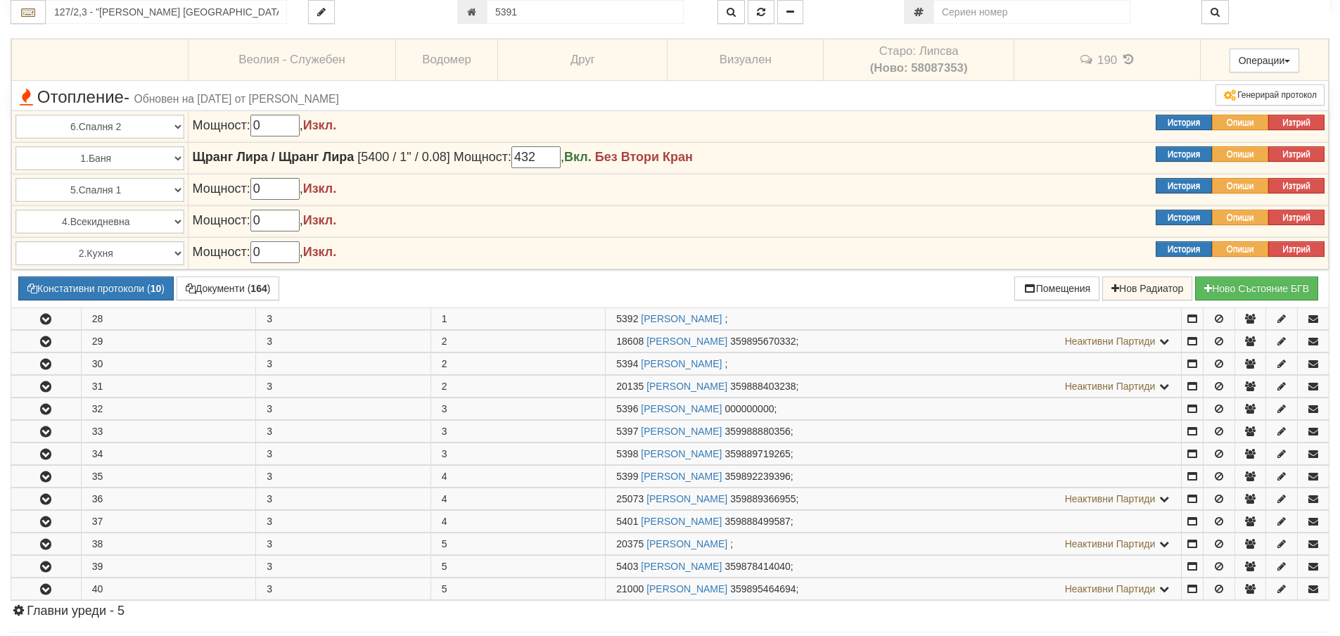
scroll to position [5029, 0]
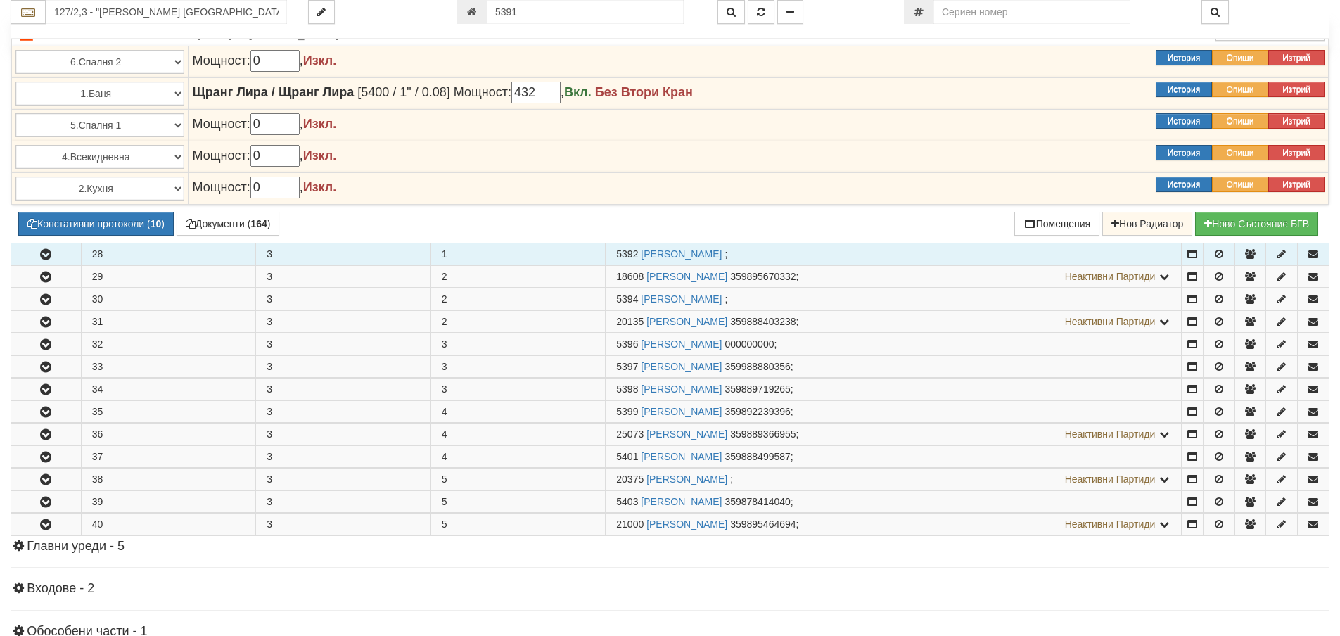
click at [42, 250] on icon "button" at bounding box center [45, 255] width 17 height 10
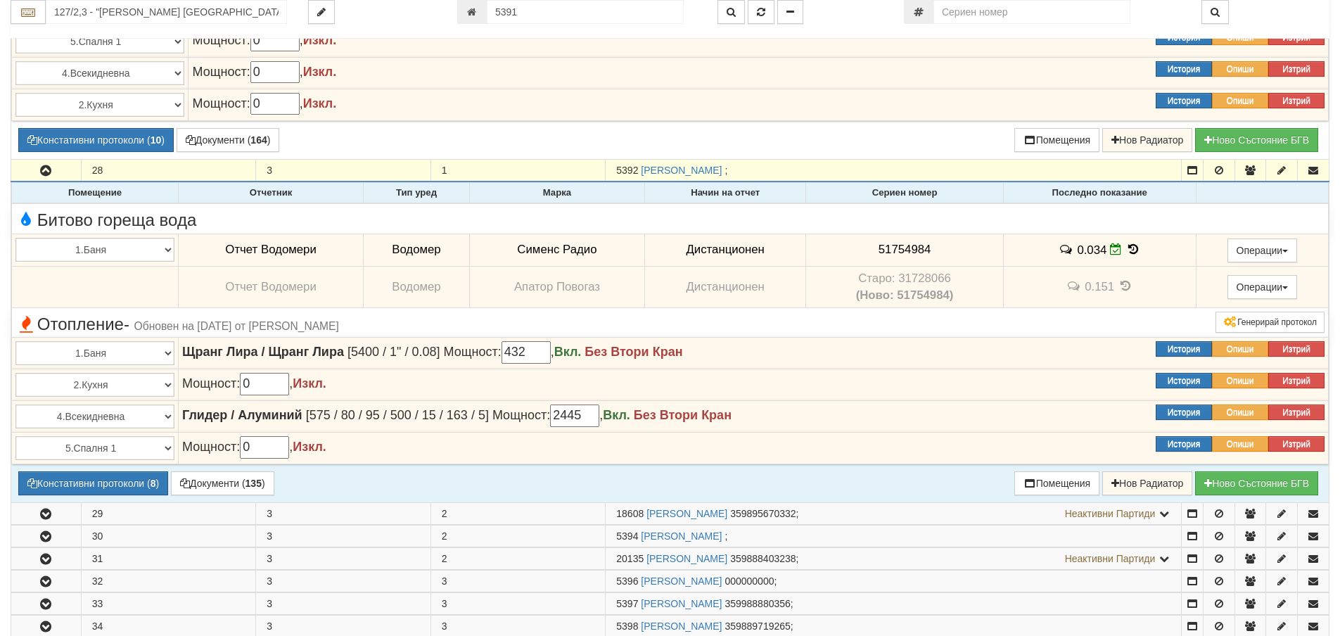
scroll to position [5240, 0]
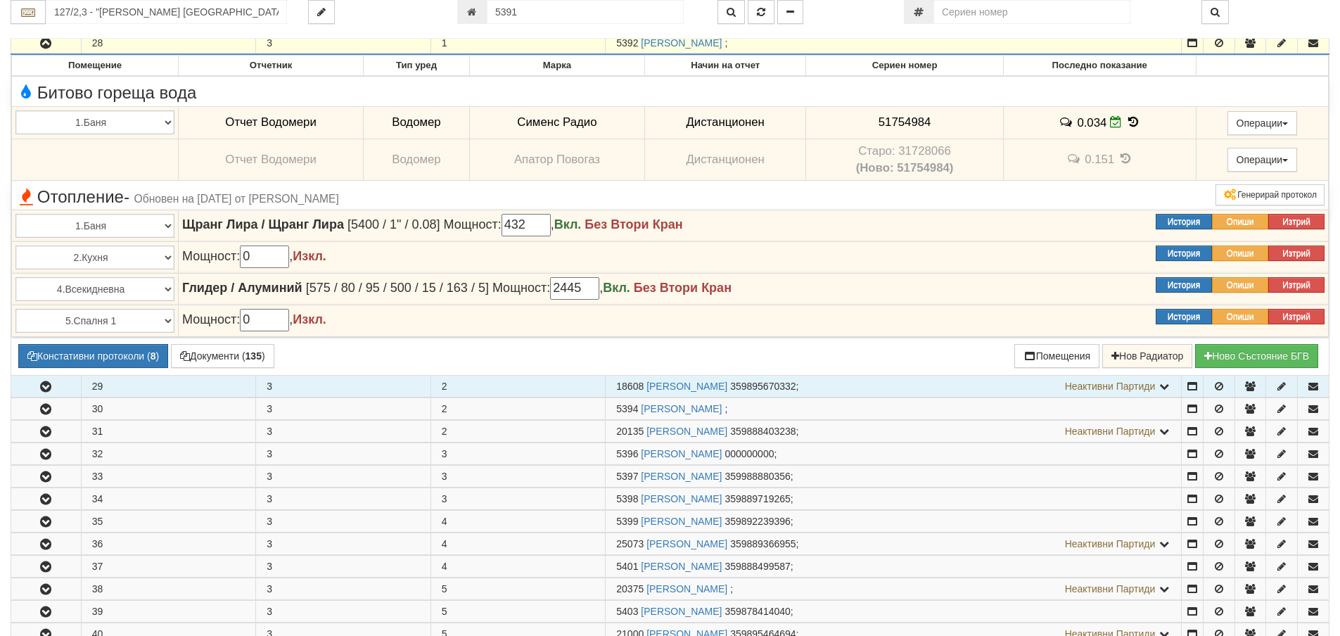
click at [70, 389] on button "button" at bounding box center [46, 386] width 70 height 21
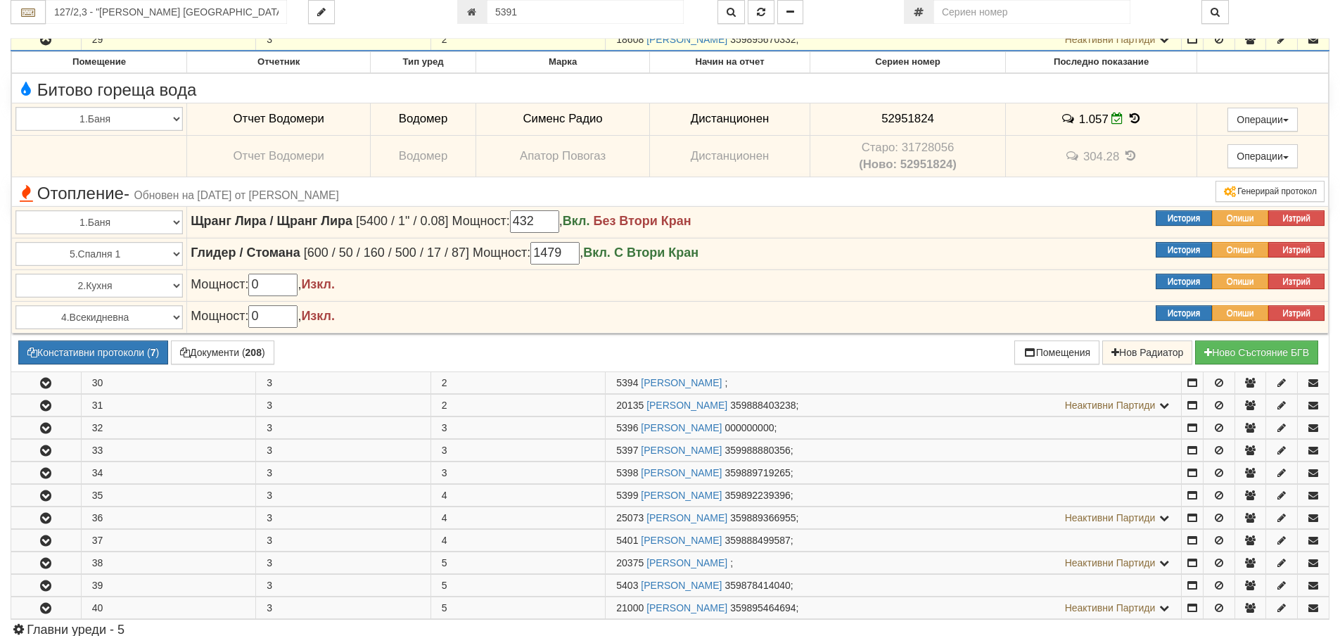
scroll to position [5591, 0]
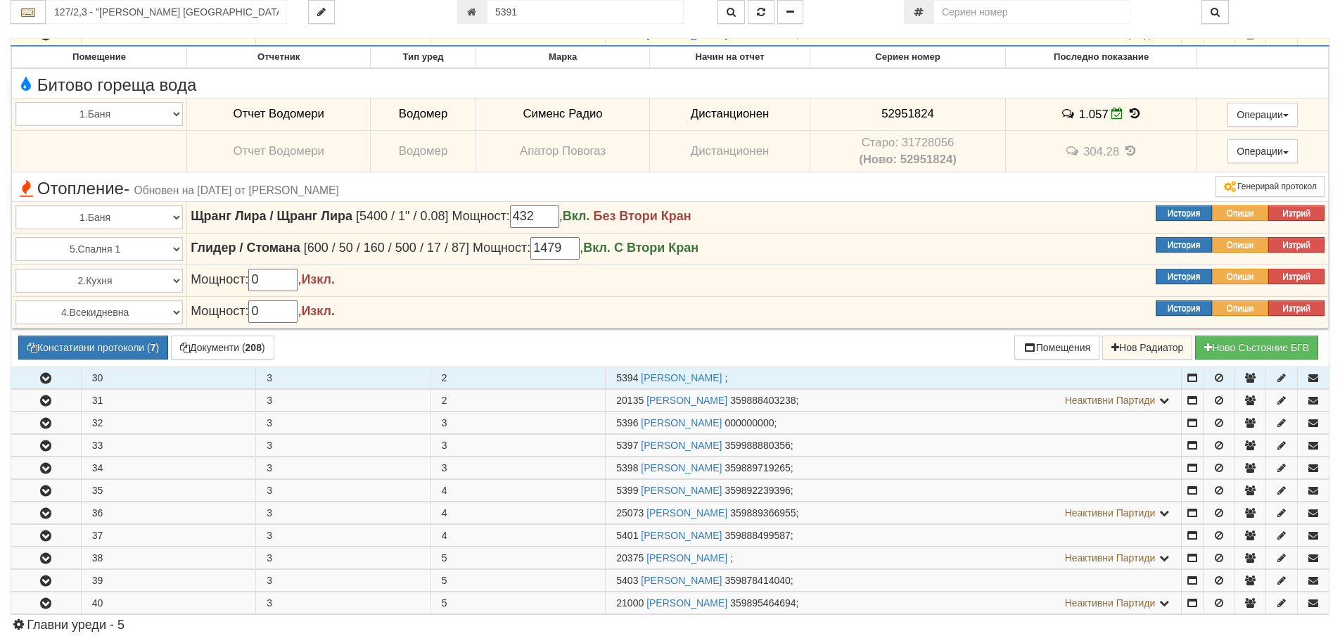
click at [56, 374] on button "button" at bounding box center [46, 377] width 70 height 21
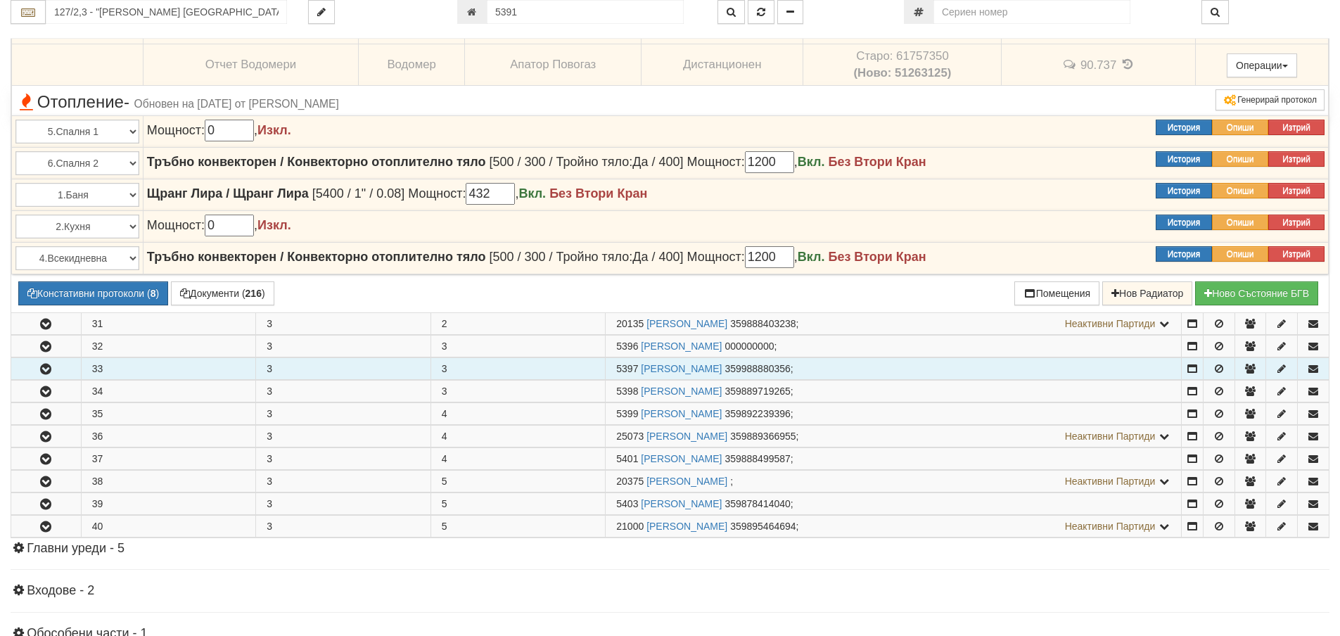
scroll to position [6225, 0]
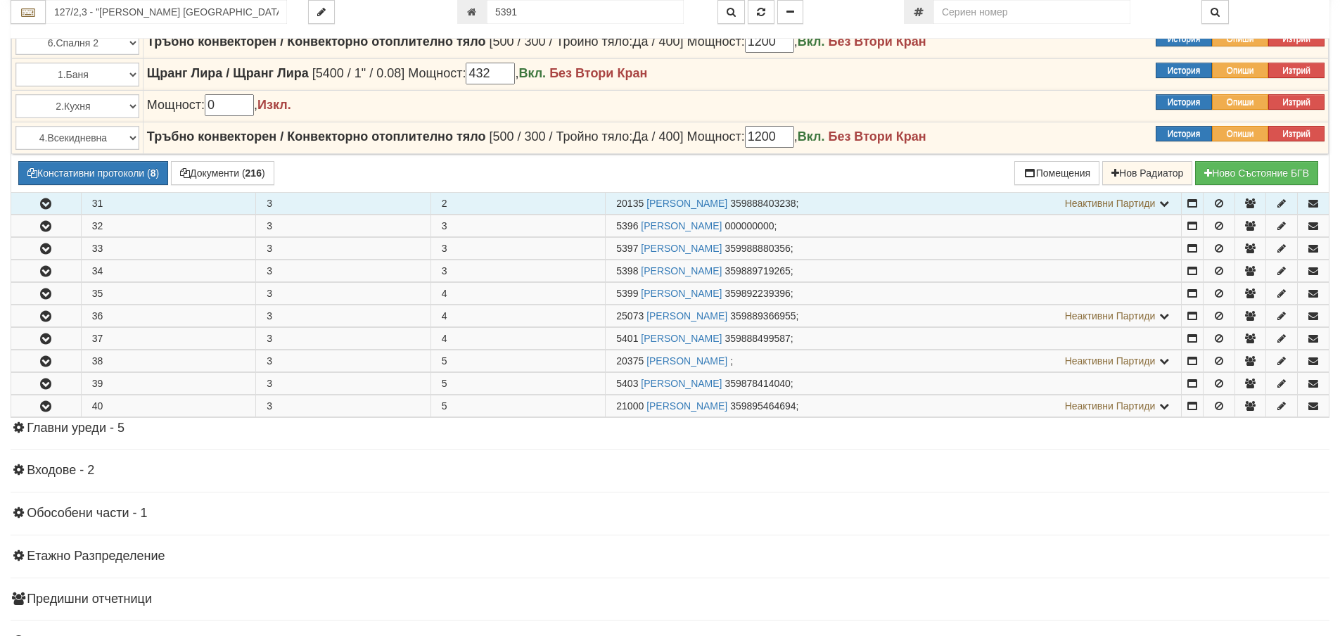
click at [60, 208] on button "button" at bounding box center [46, 203] width 70 height 21
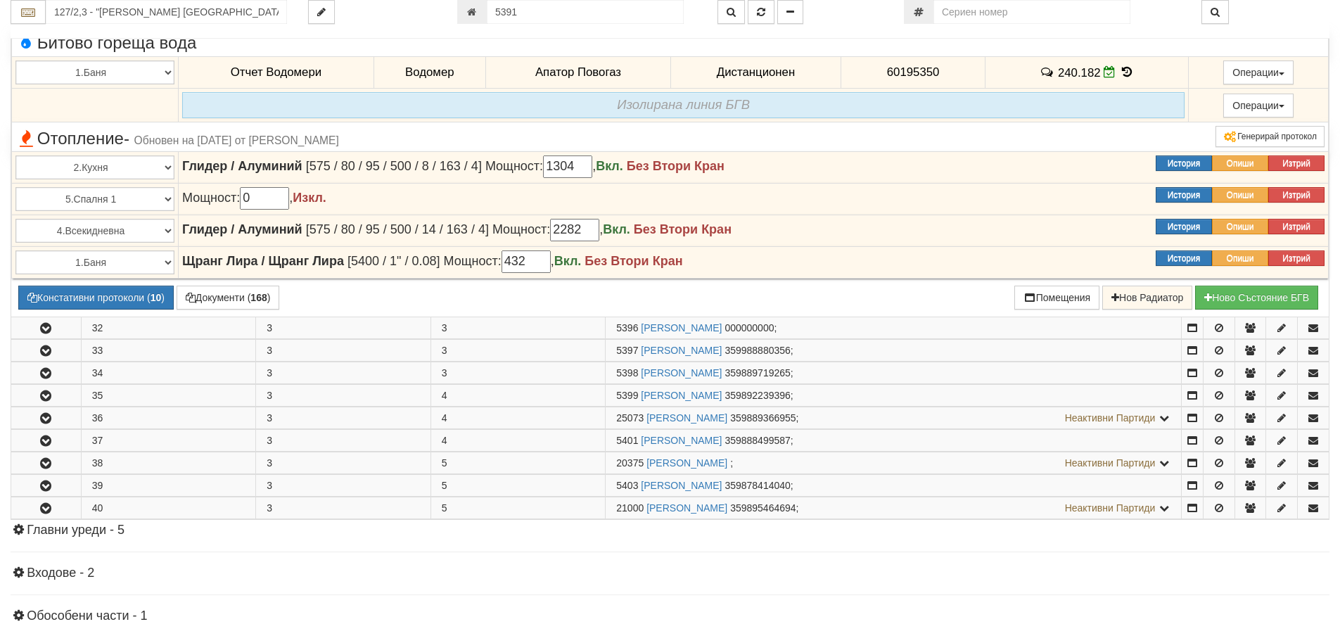
scroll to position [6436, 0]
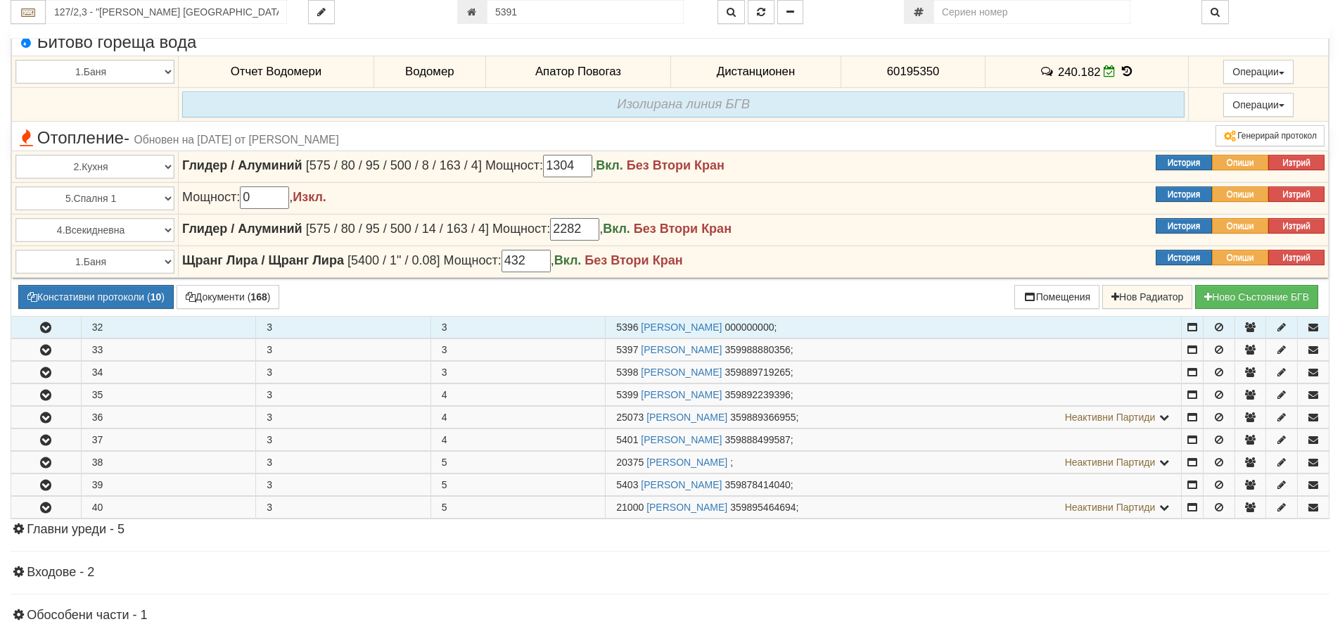
click at [36, 325] on button "button" at bounding box center [46, 327] width 70 height 21
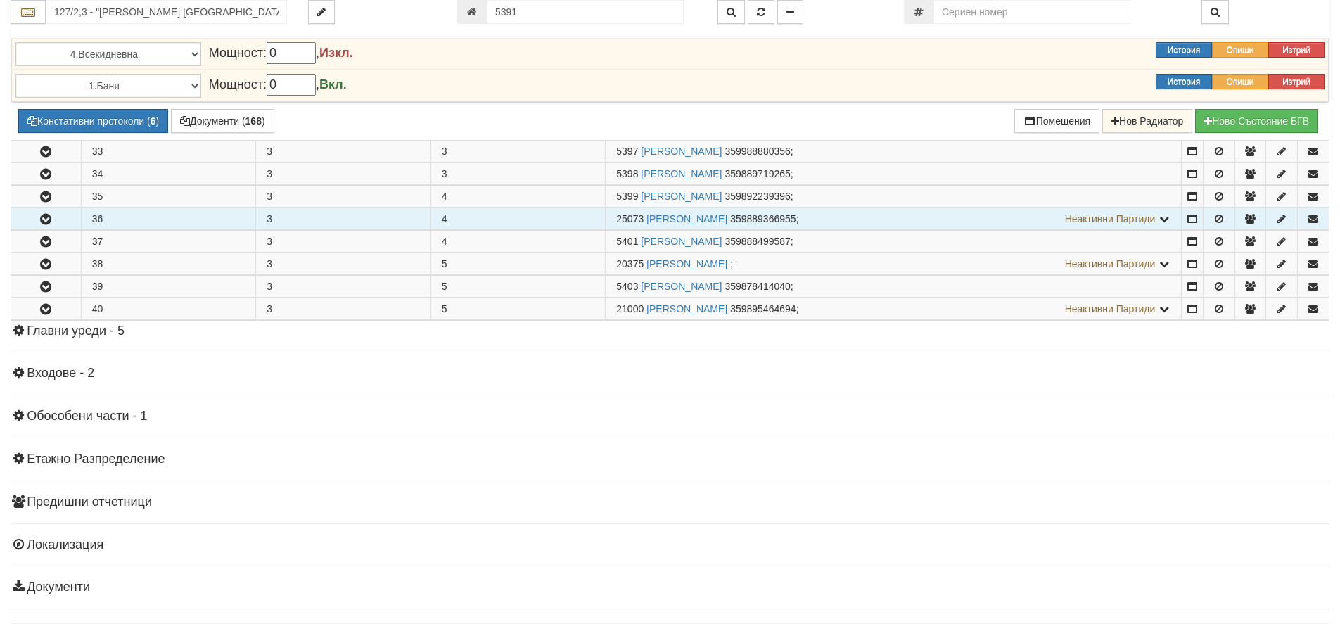
scroll to position [6999, 0]
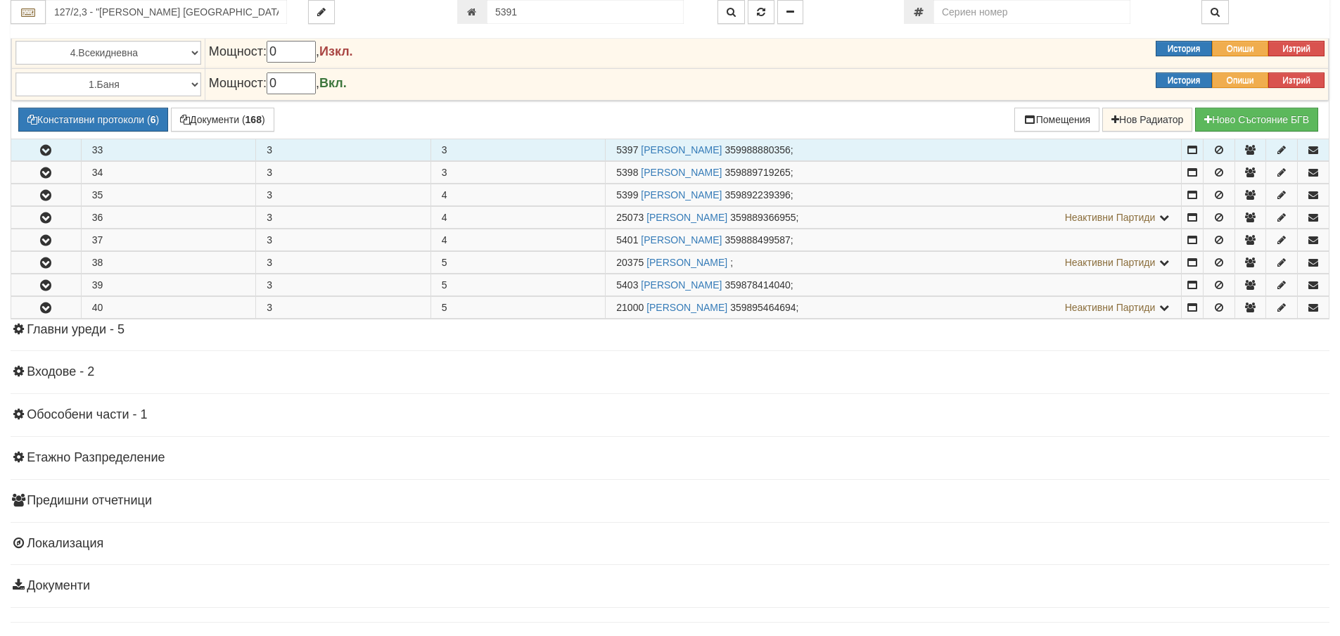
click at [52, 147] on icon "button" at bounding box center [45, 151] width 17 height 10
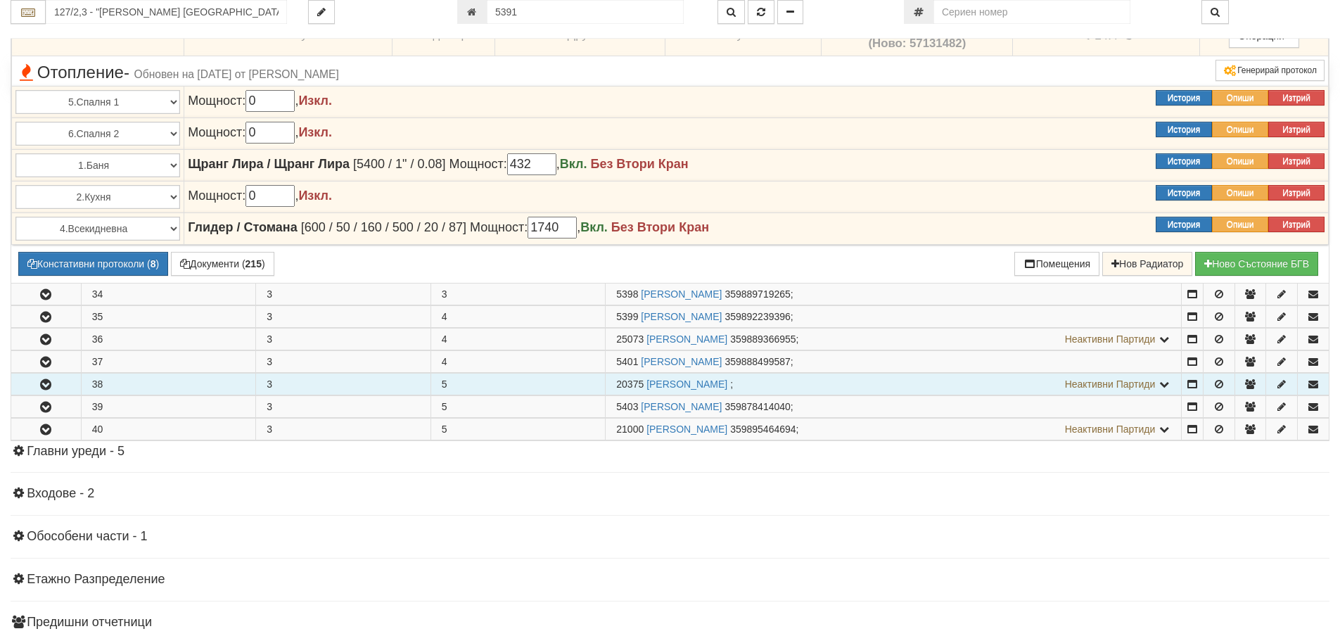
scroll to position [7280, 0]
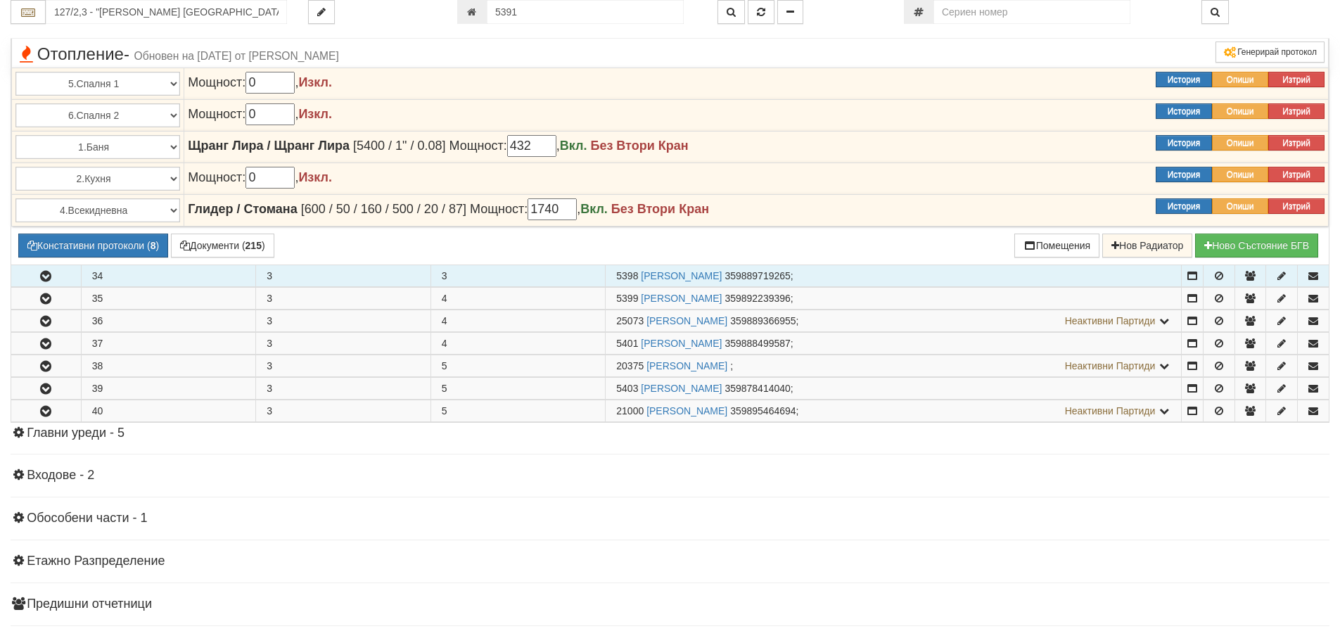
click at [48, 278] on icon "button" at bounding box center [45, 277] width 17 height 10
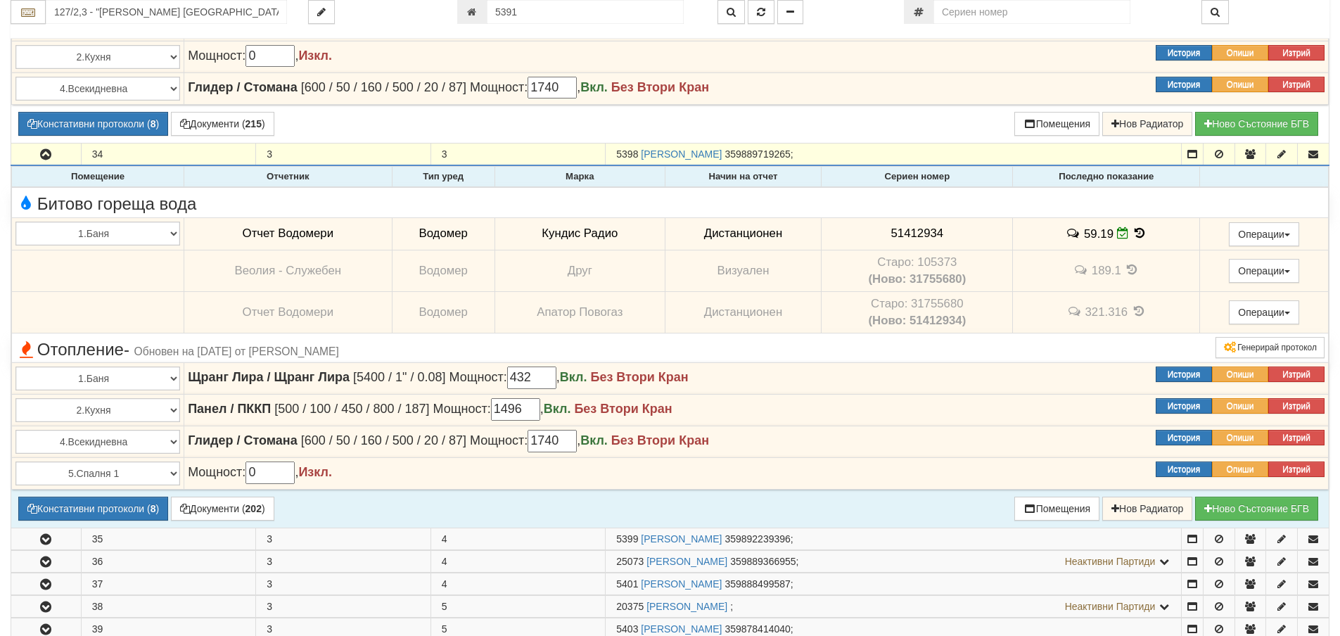
scroll to position [7491, 0]
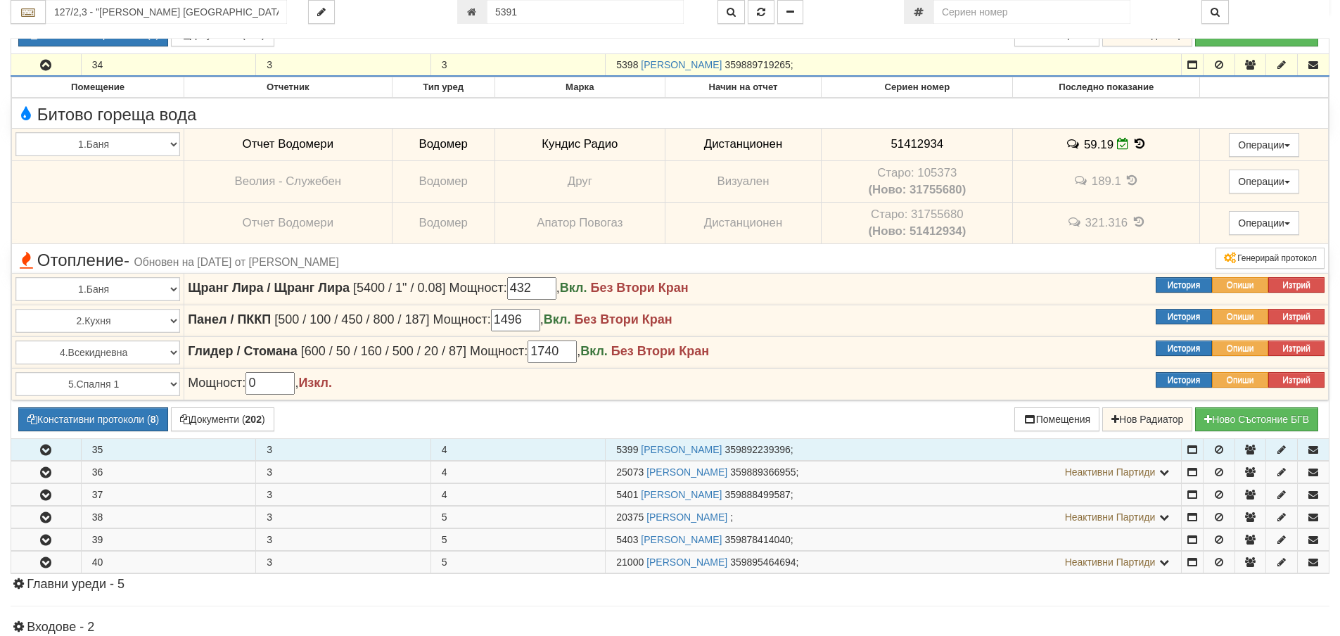
click at [38, 448] on icon "button" at bounding box center [45, 450] width 17 height 10
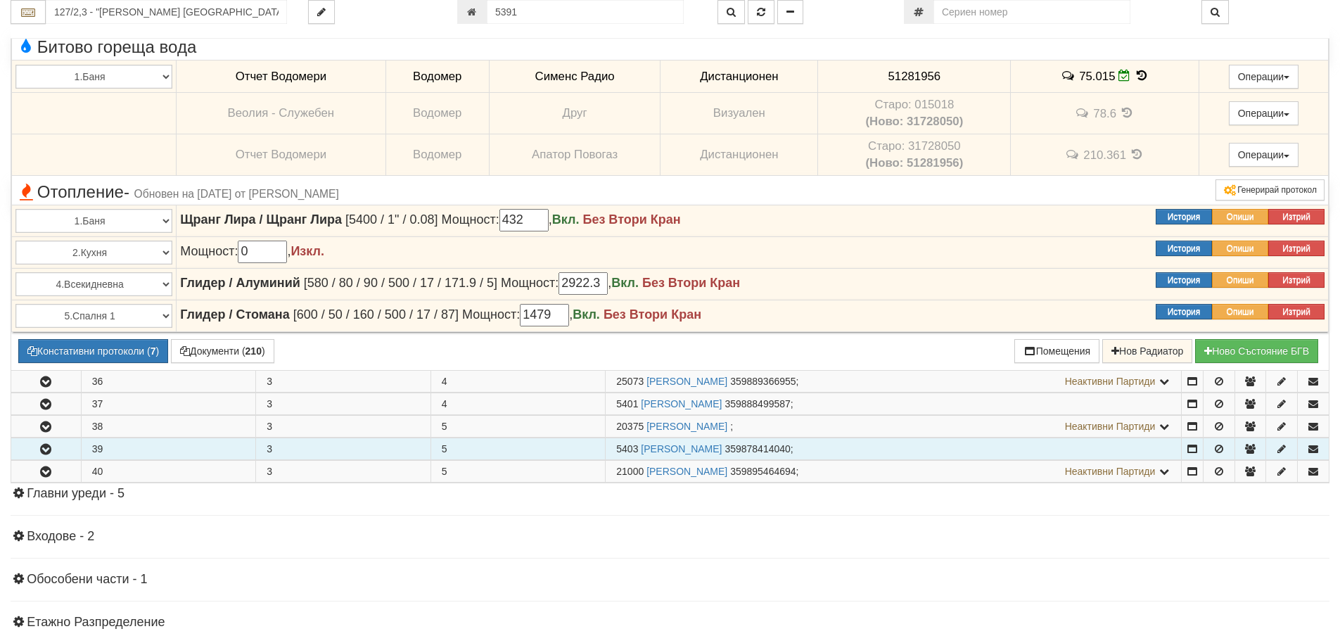
scroll to position [7984, 0]
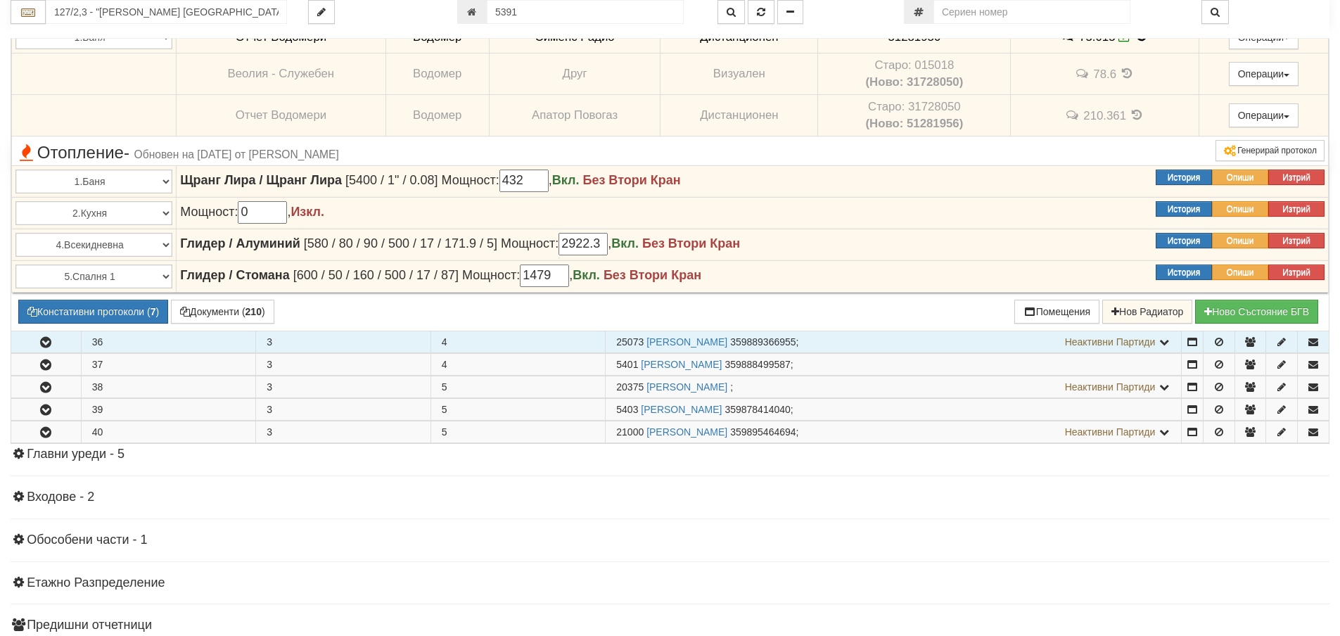
click at [52, 341] on icon "button" at bounding box center [45, 343] width 17 height 10
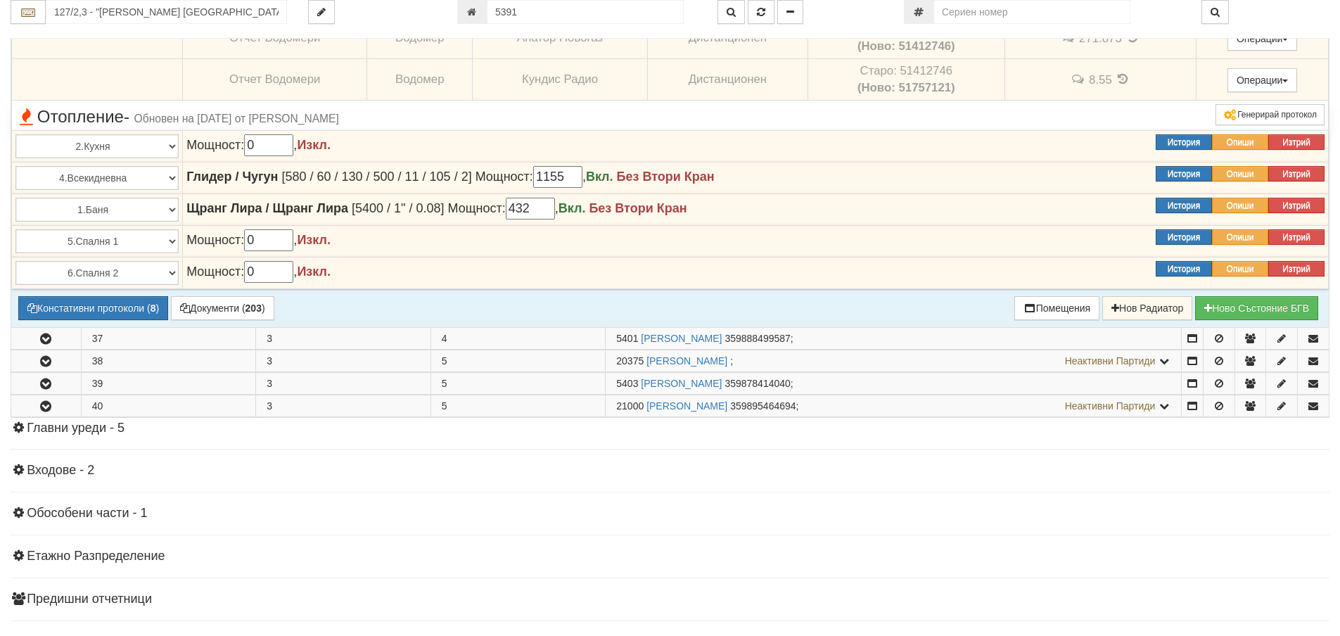
scroll to position [8406, 0]
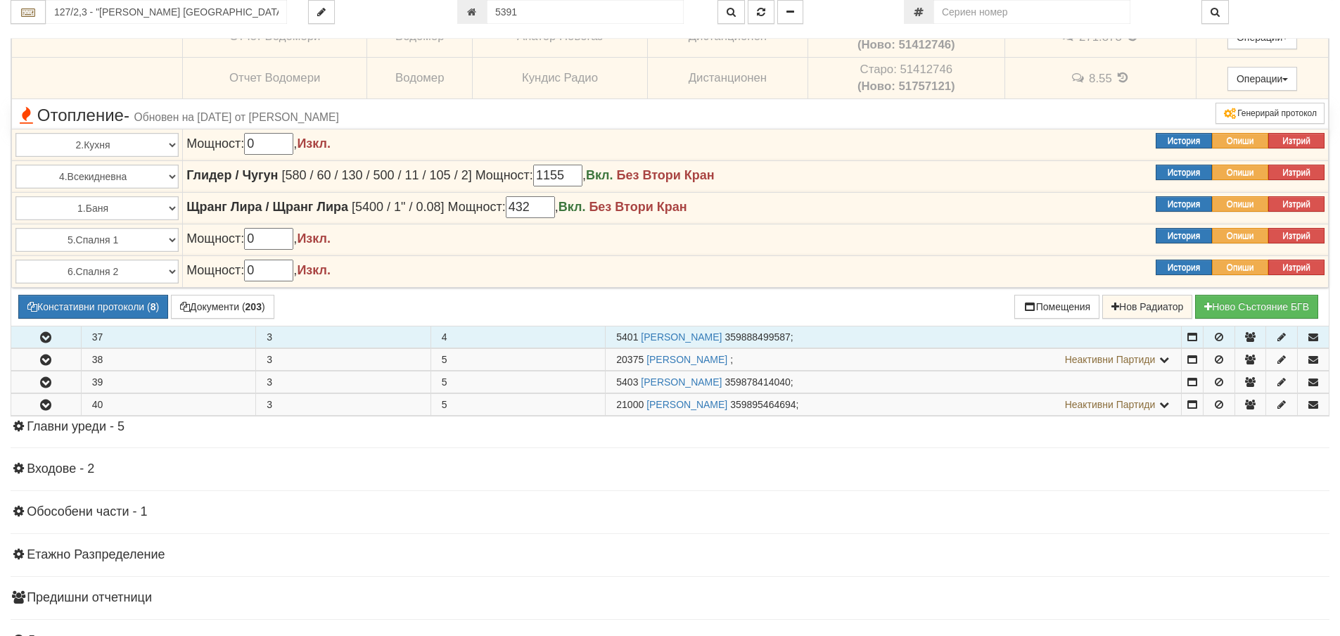
click at [65, 339] on button "button" at bounding box center [46, 336] width 70 height 21
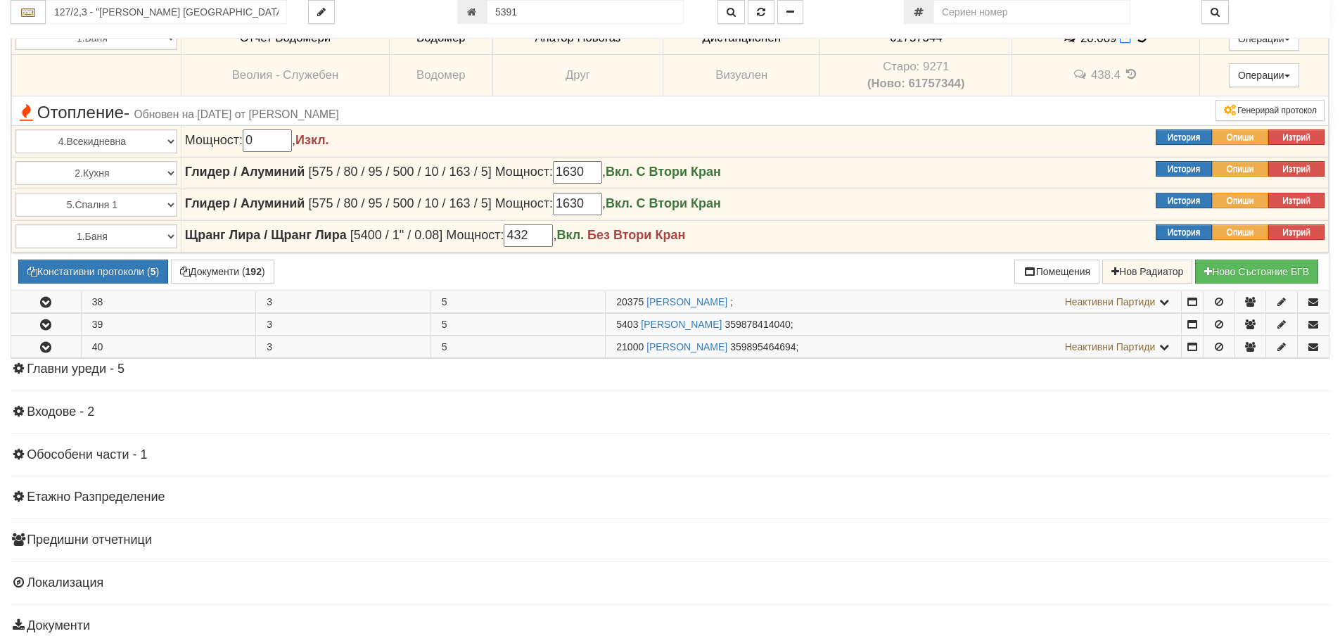
scroll to position [8828, 0]
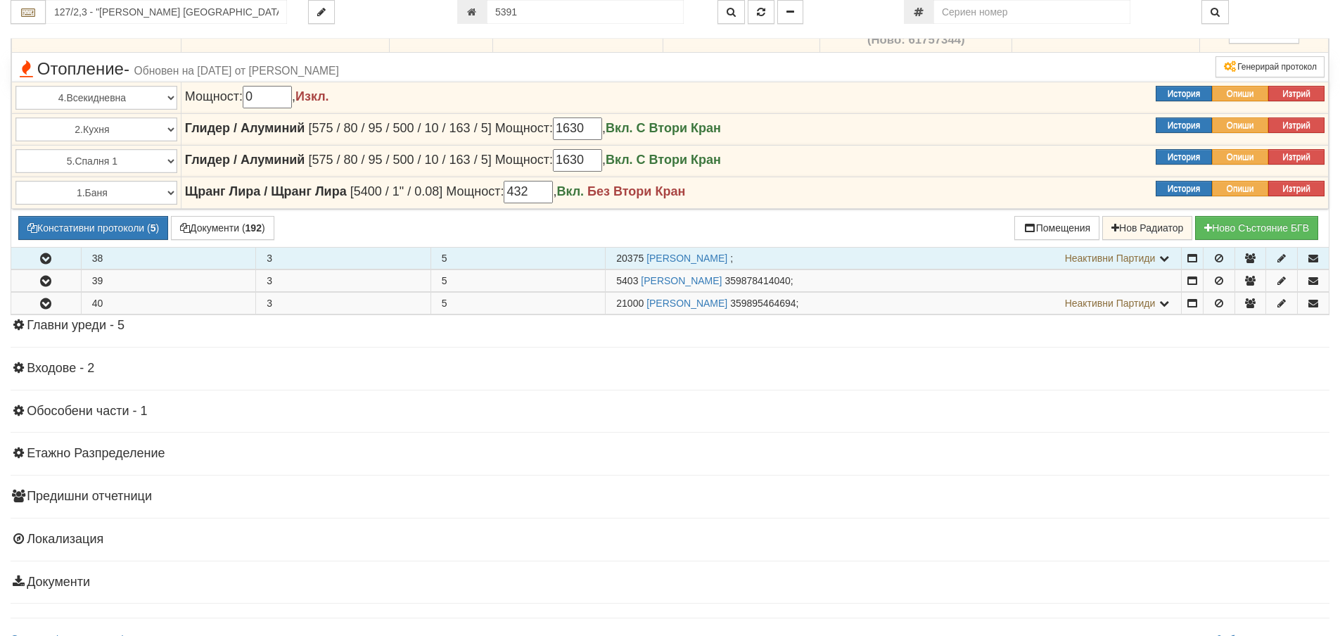
click at [64, 261] on button "button" at bounding box center [46, 258] width 70 height 21
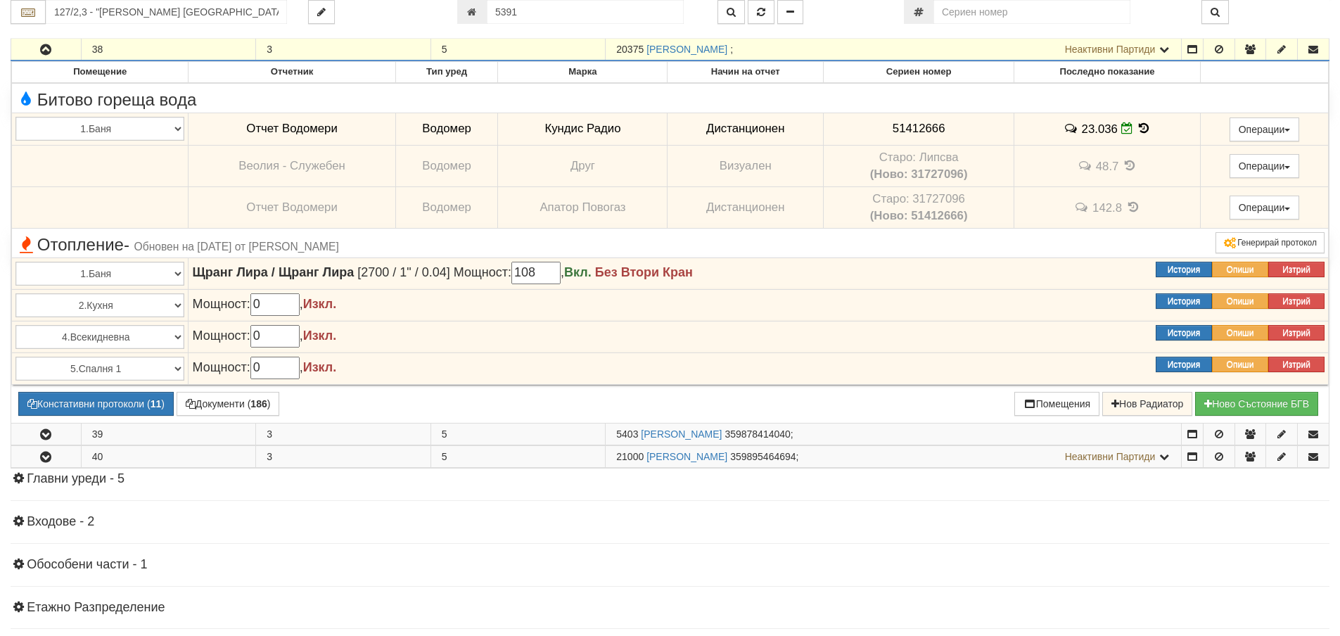
scroll to position [9039, 0]
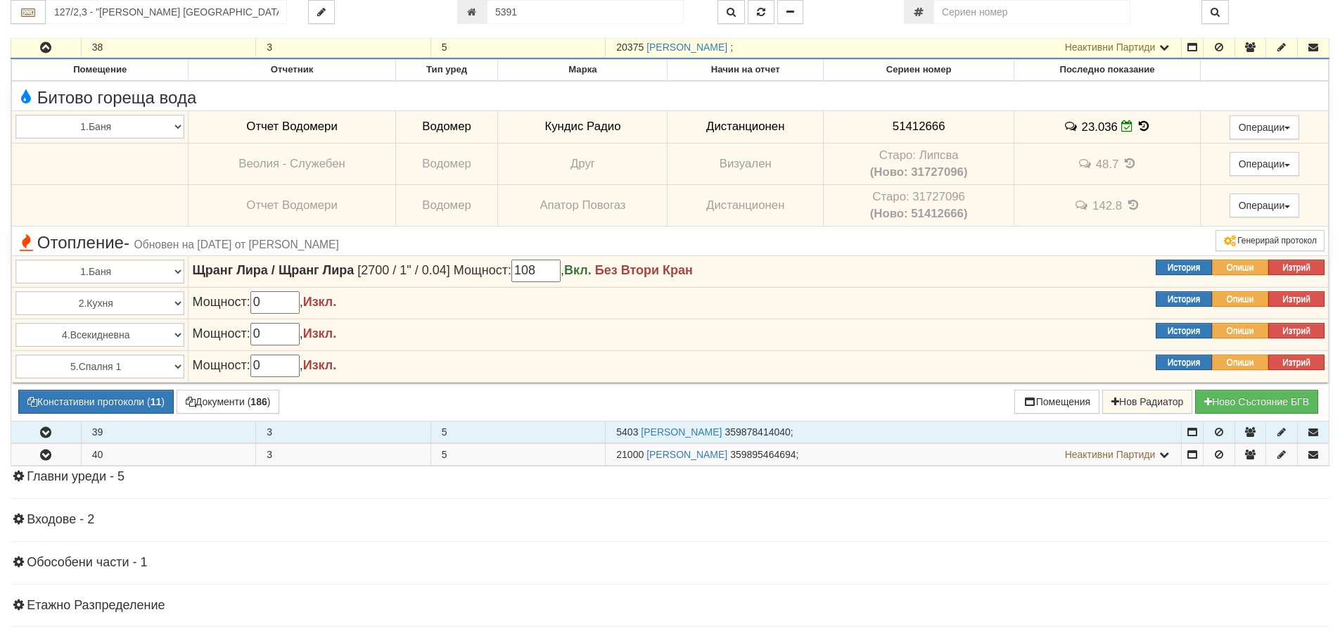
click at [61, 435] on button "button" at bounding box center [46, 431] width 70 height 21
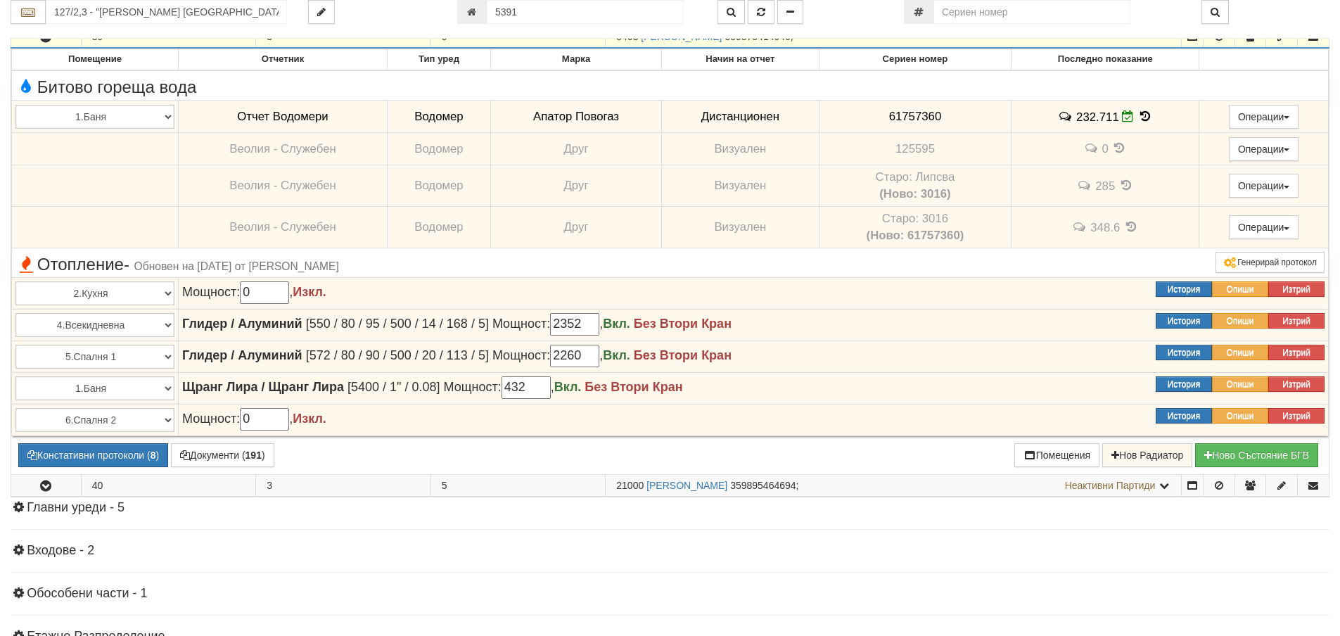
scroll to position [9446, 0]
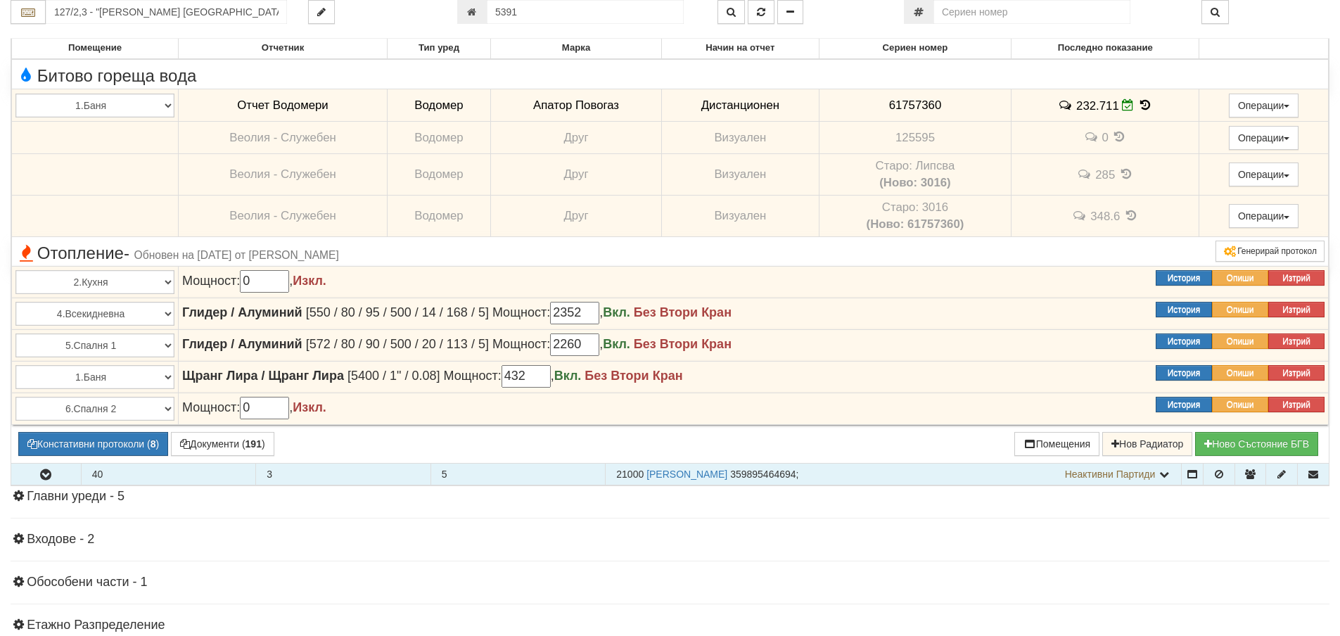
click at [36, 475] on button "button" at bounding box center [46, 474] width 70 height 21
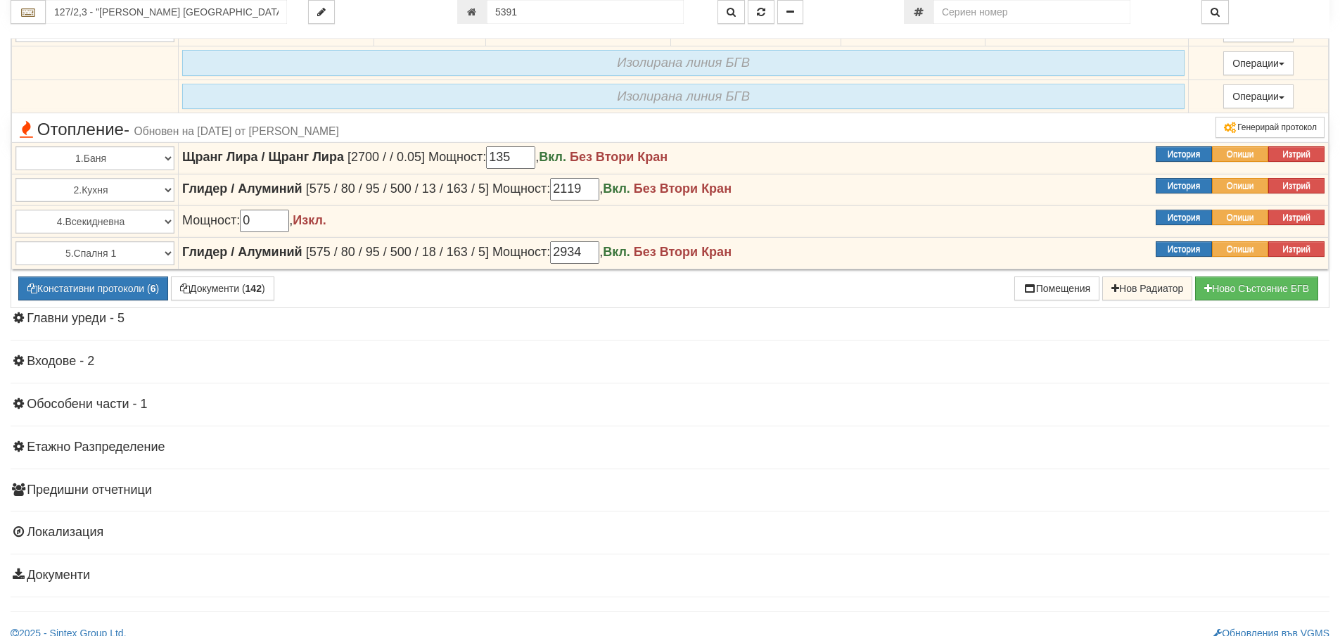
scroll to position [9987, 0]
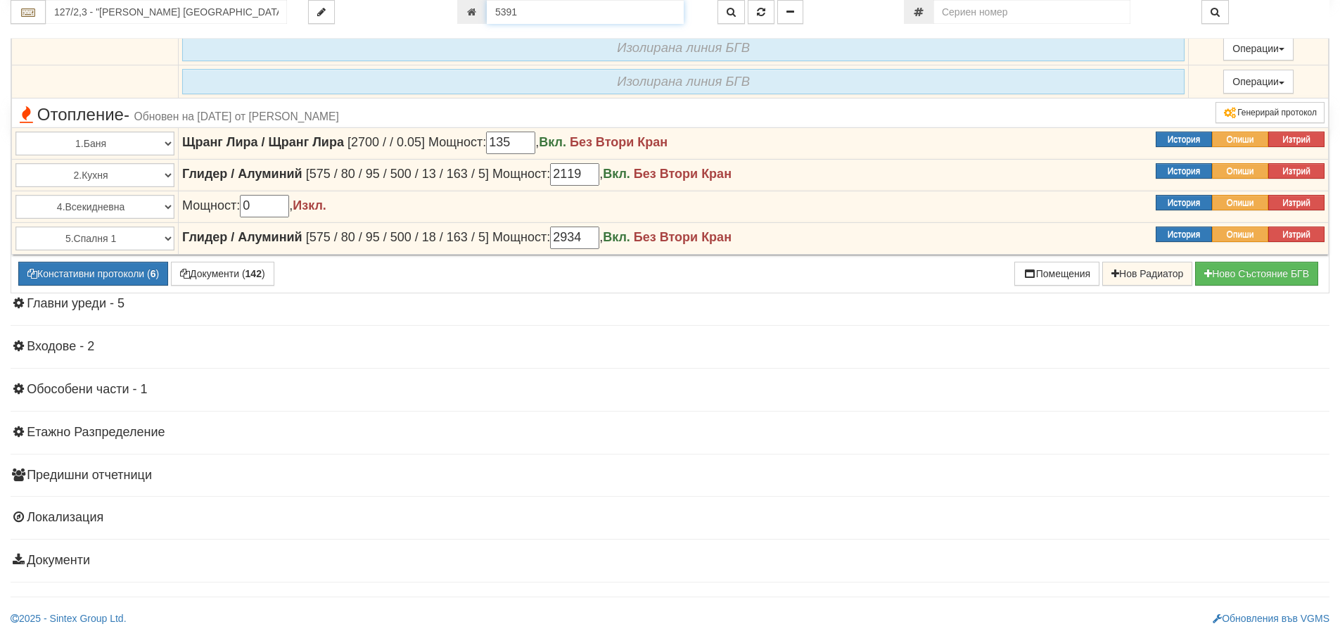
click at [557, 20] on input "5391" at bounding box center [585, 12] width 197 height 24
type input "21358"
type input "016/12 - "ВЕОЛИЯ ЕНЕРДЖИ ВАРНА " ЕАД"
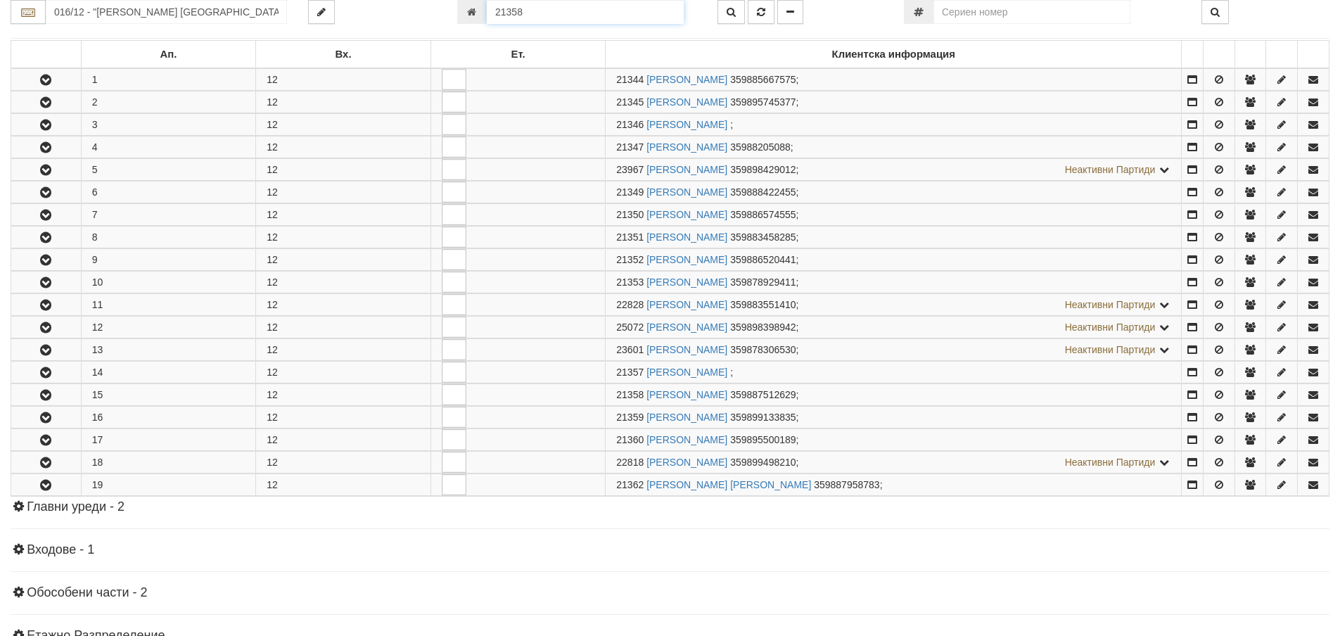
scroll to position [447, 0]
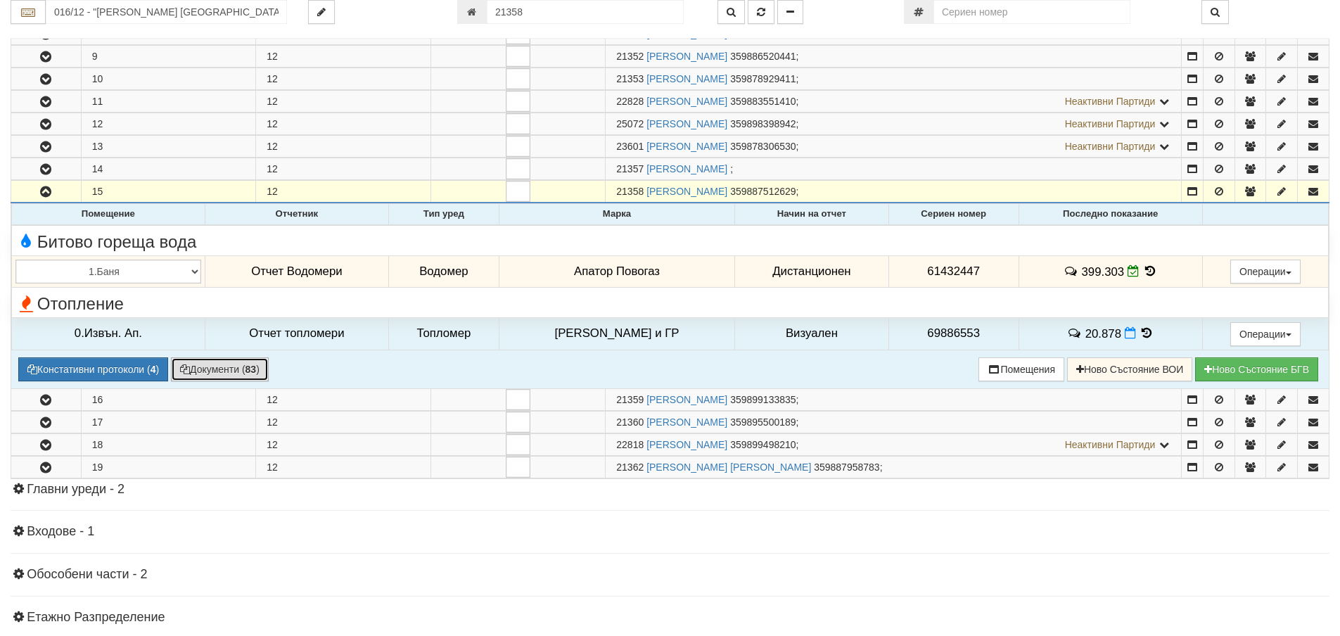
click at [247, 374] on button "Документи ( 83 )" at bounding box center [220, 369] width 98 height 24
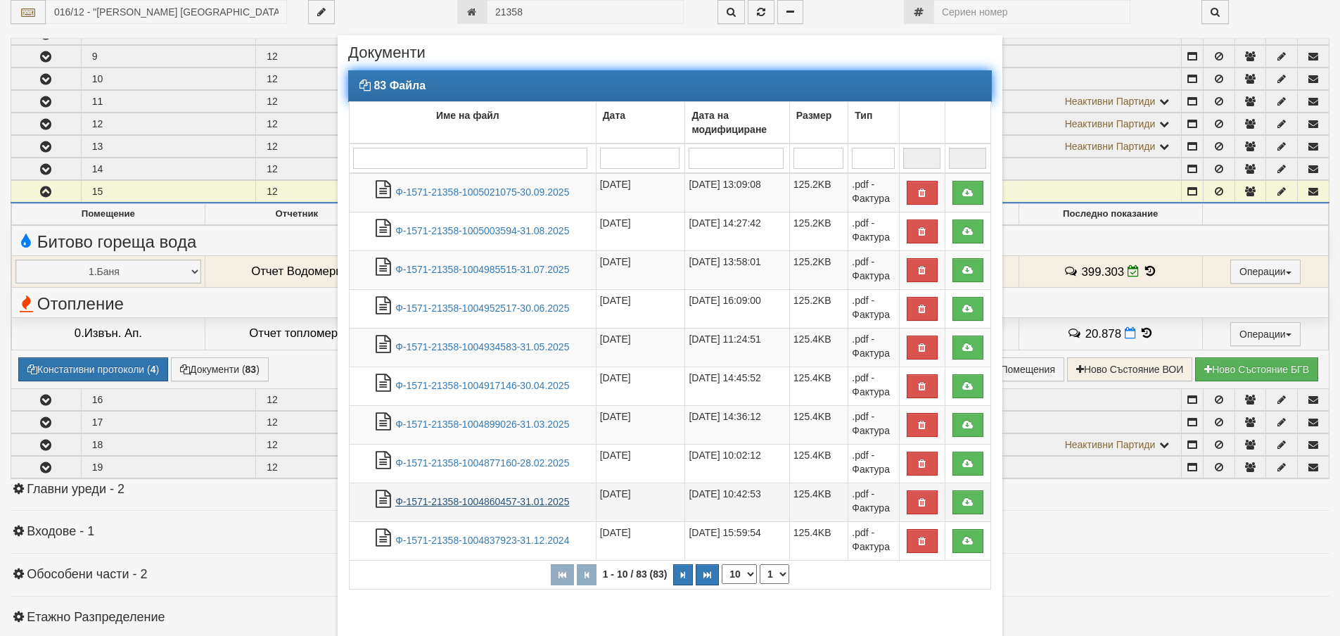
click at [557, 504] on link "Ф-1571-21358-1004860457-31.01.2025" at bounding box center [482, 501] width 174 height 11
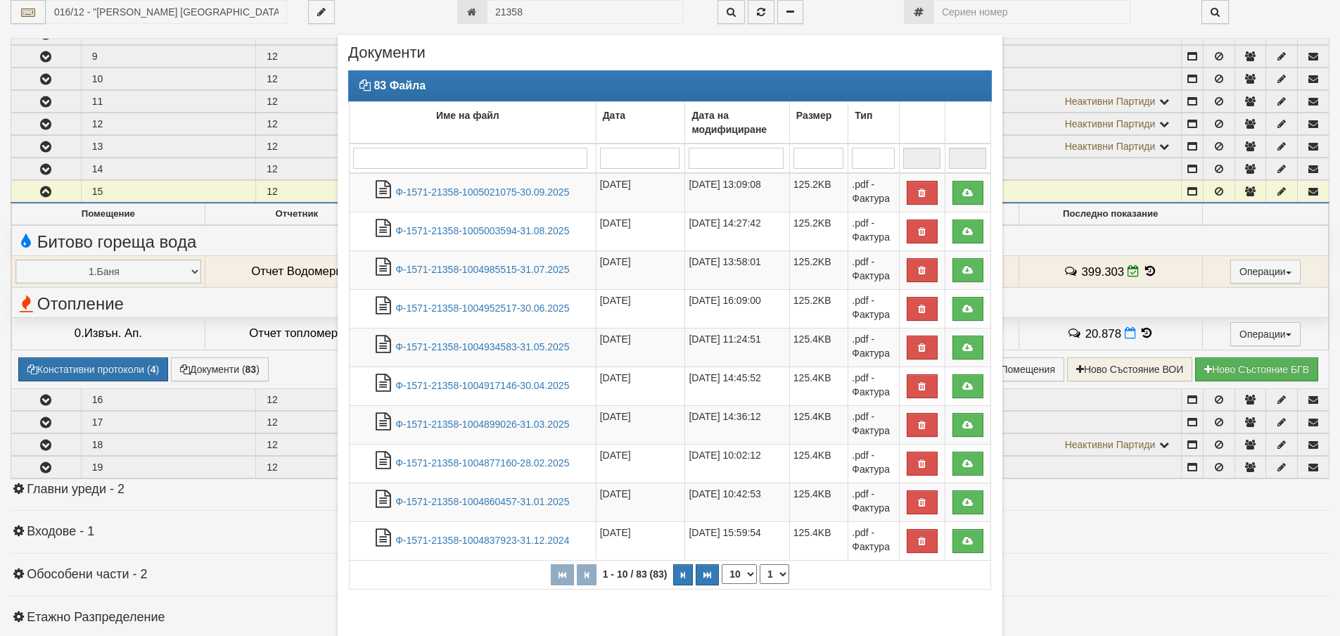
scroll to position [87, 0]
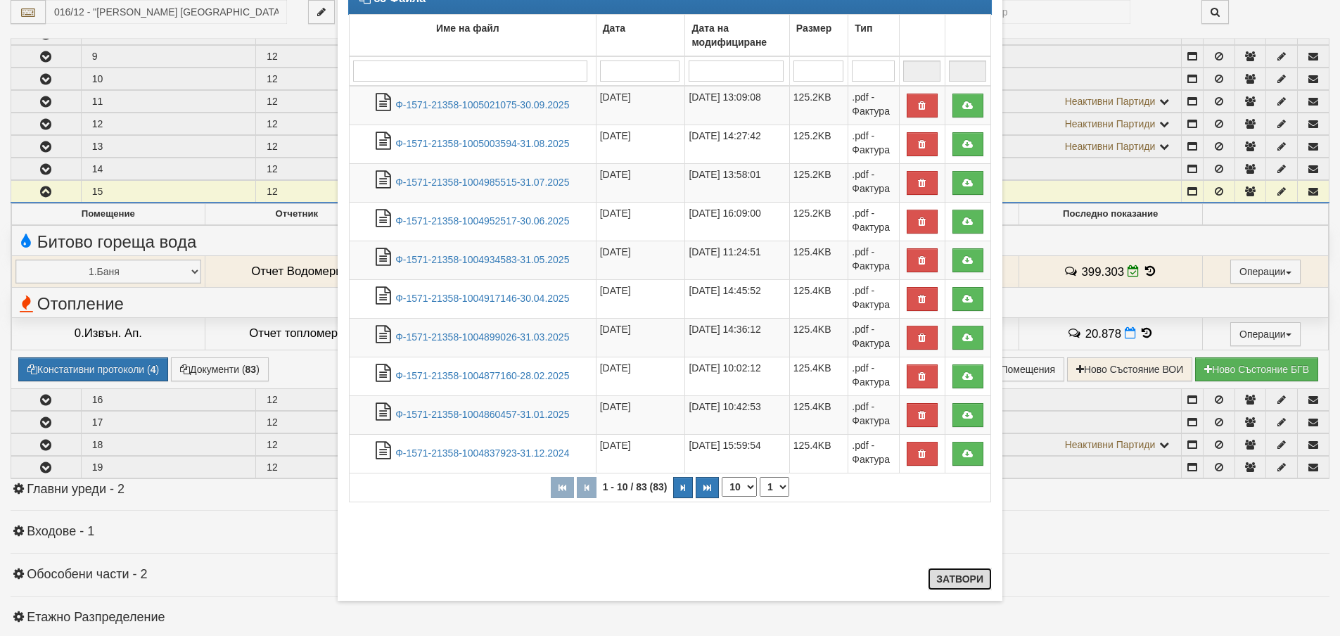
click at [948, 573] on button "Затвори" at bounding box center [960, 579] width 64 height 23
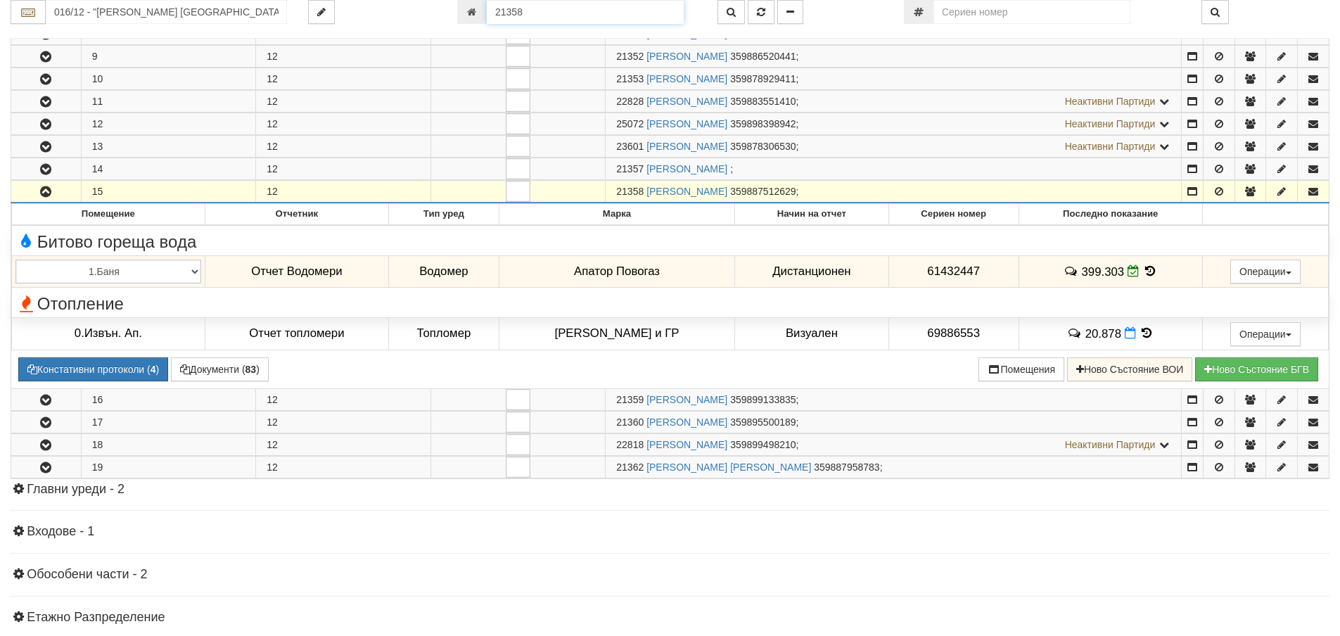
click at [644, 13] on input "21358" at bounding box center [585, 12] width 197 height 24
type input "5391"
type input "127/2,3 - "ВЕОЛИЯ ЕНЕРДЖИ ВАРНА " ЕАД"
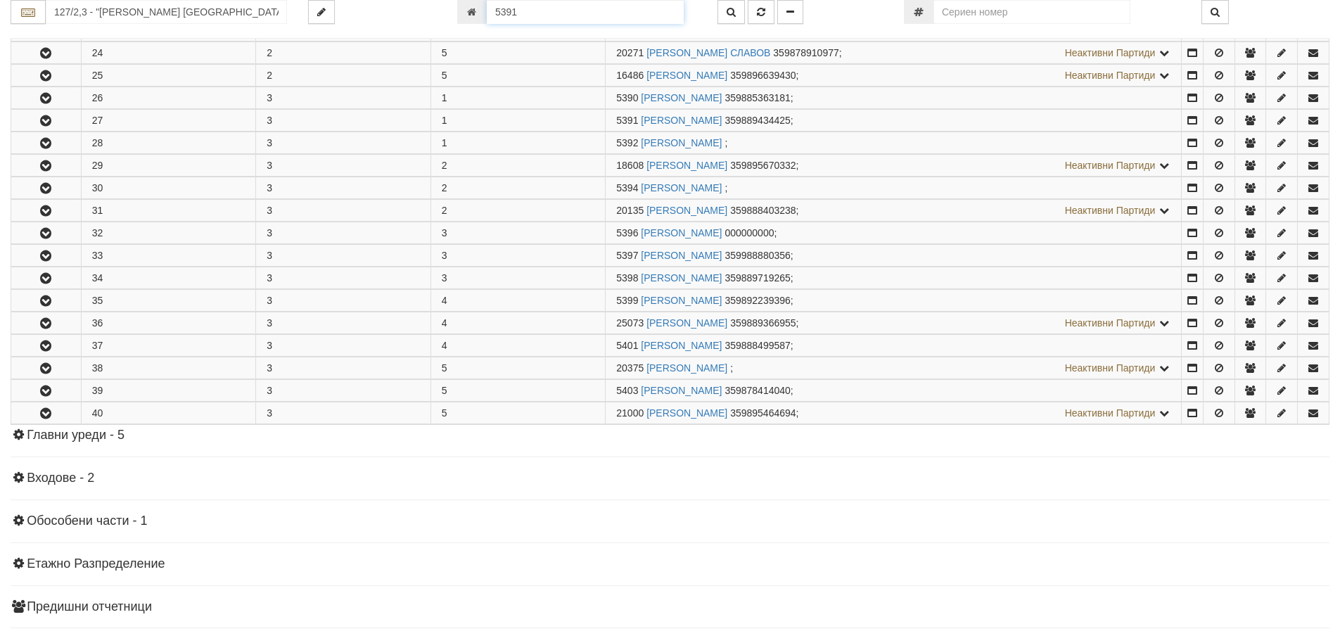
scroll to position [526, 0]
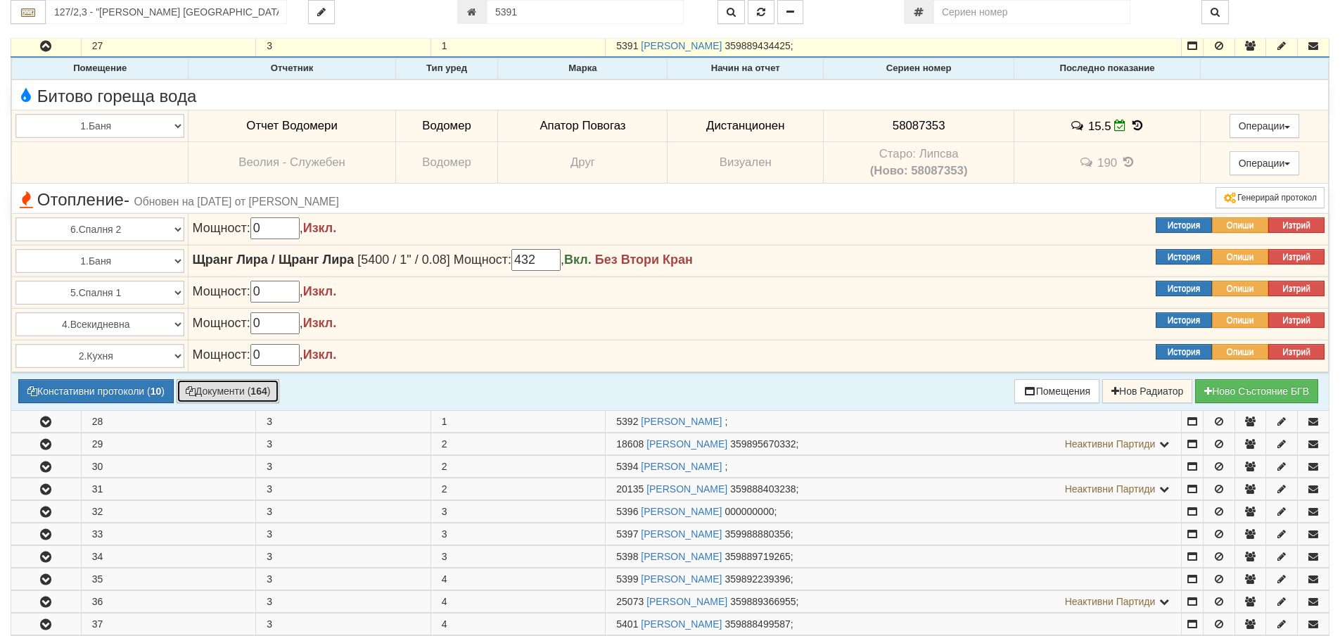
click at [248, 398] on button "Документи ( 164 )" at bounding box center [228, 391] width 103 height 24
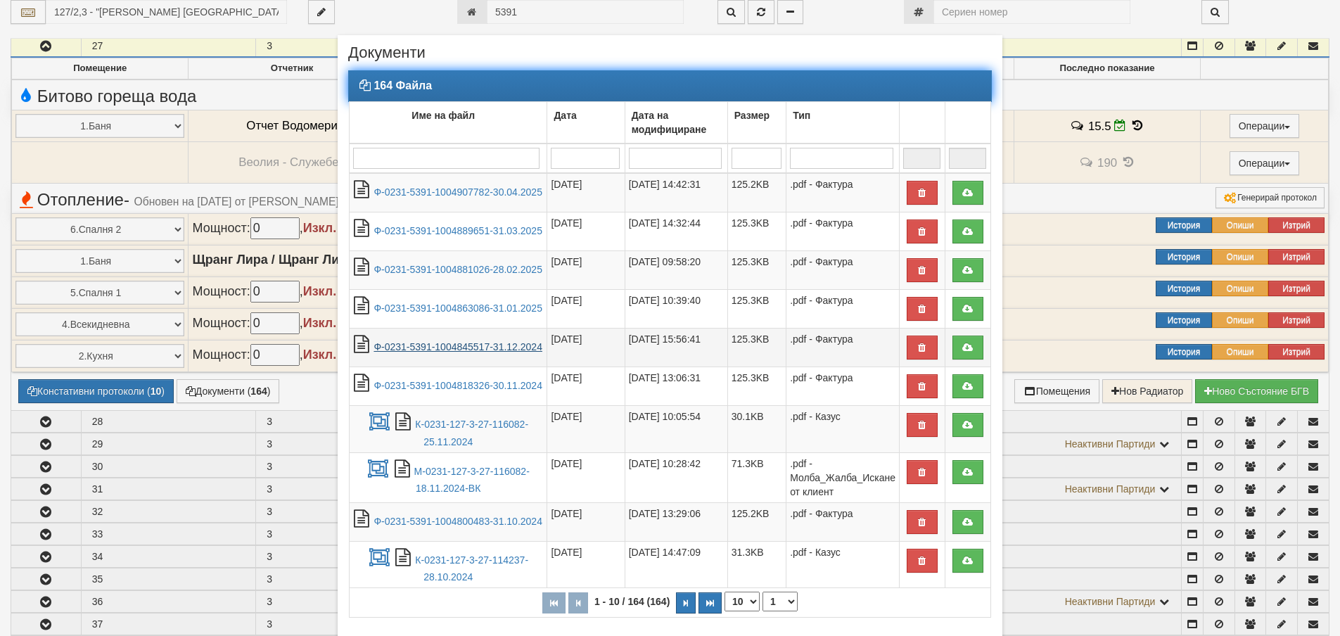
click at [484, 353] on link "Ф-0231-5391-1004845517-31.12.2024" at bounding box center [458, 346] width 169 height 11
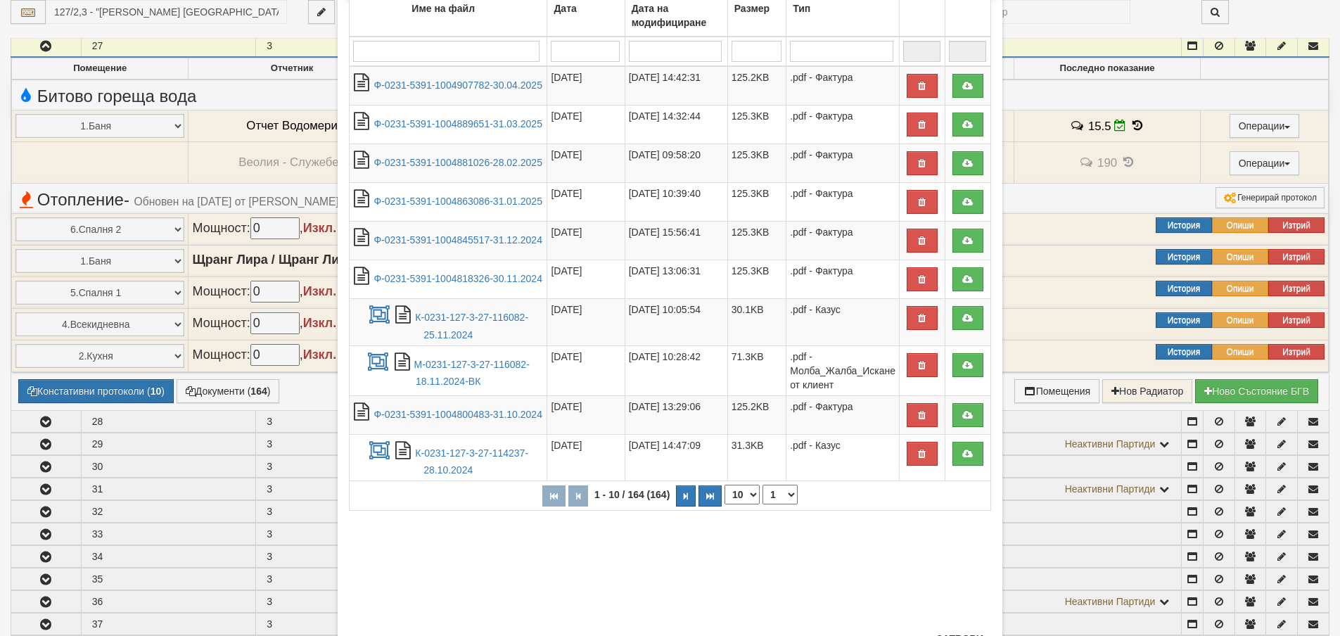
scroll to position [141, 0]
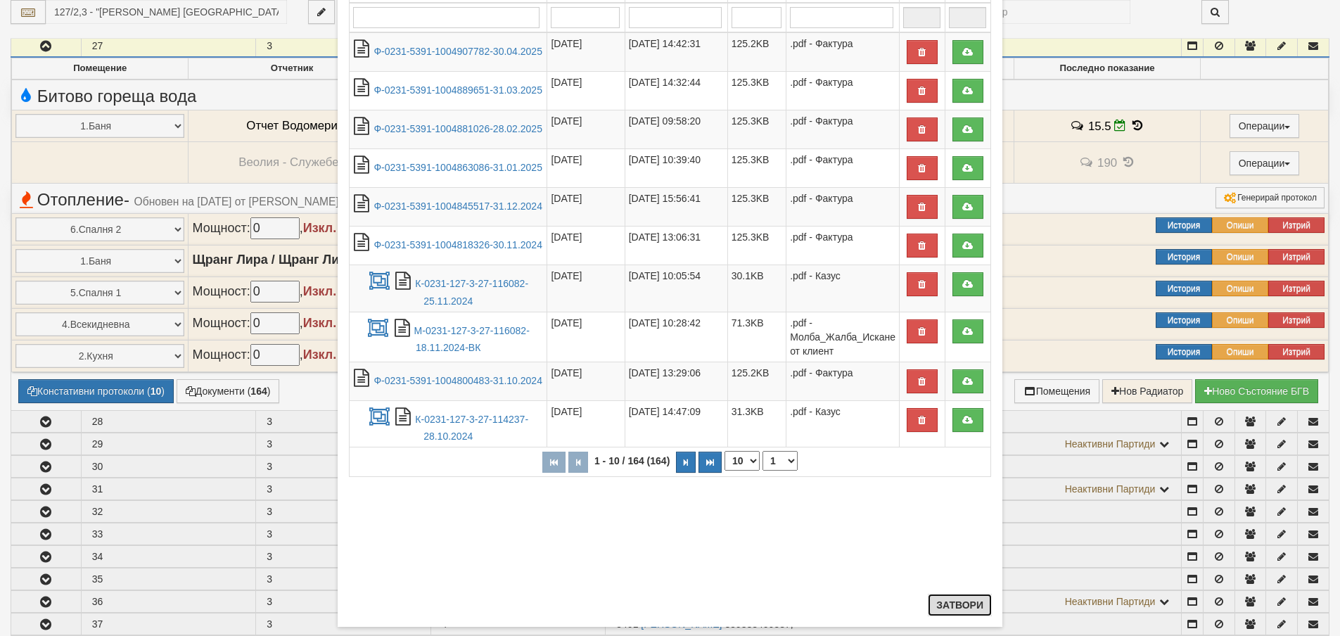
click at [957, 607] on button "Затвори" at bounding box center [960, 605] width 64 height 23
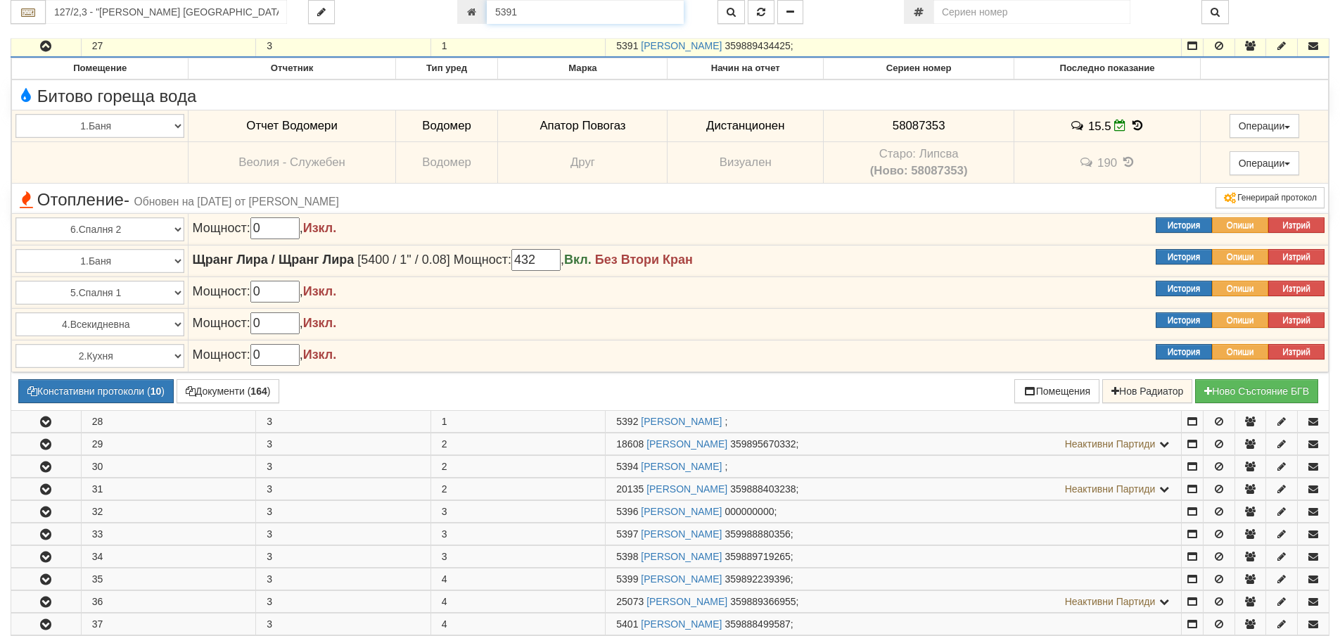
click at [597, 16] on input "5391" at bounding box center [585, 12] width 197 height 24
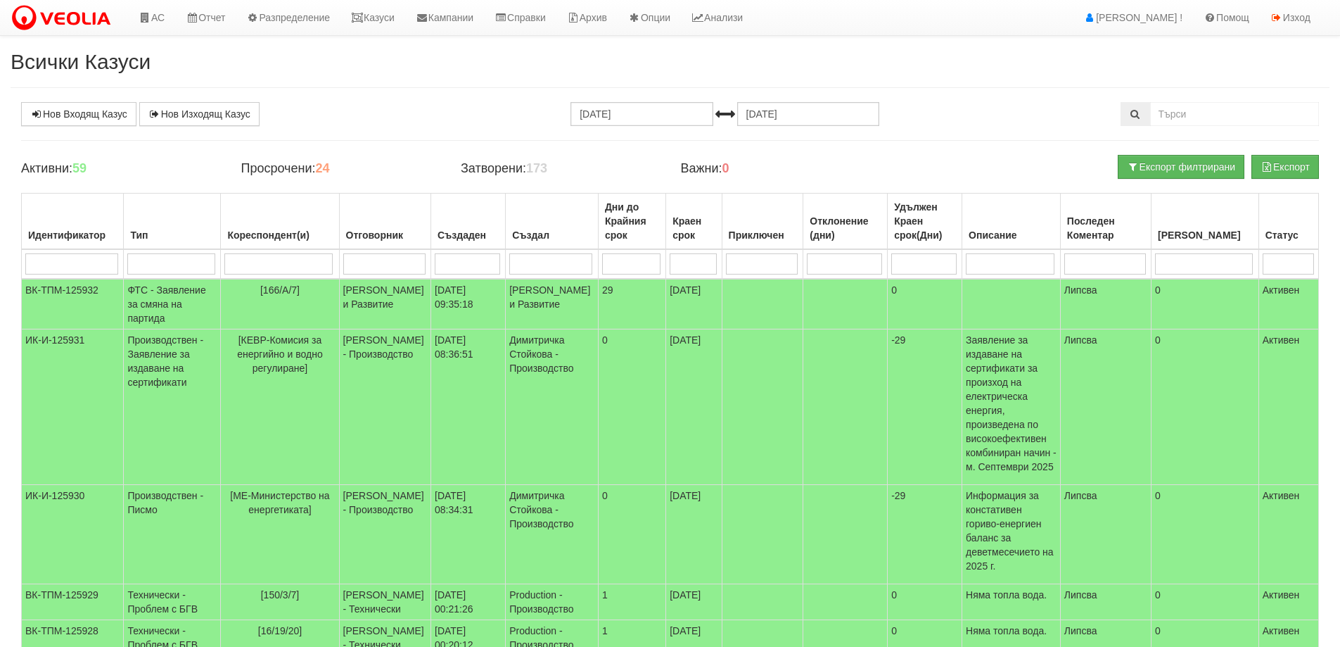
click at [315, 267] on input "search" at bounding box center [278, 263] width 108 height 21
type input "конс"
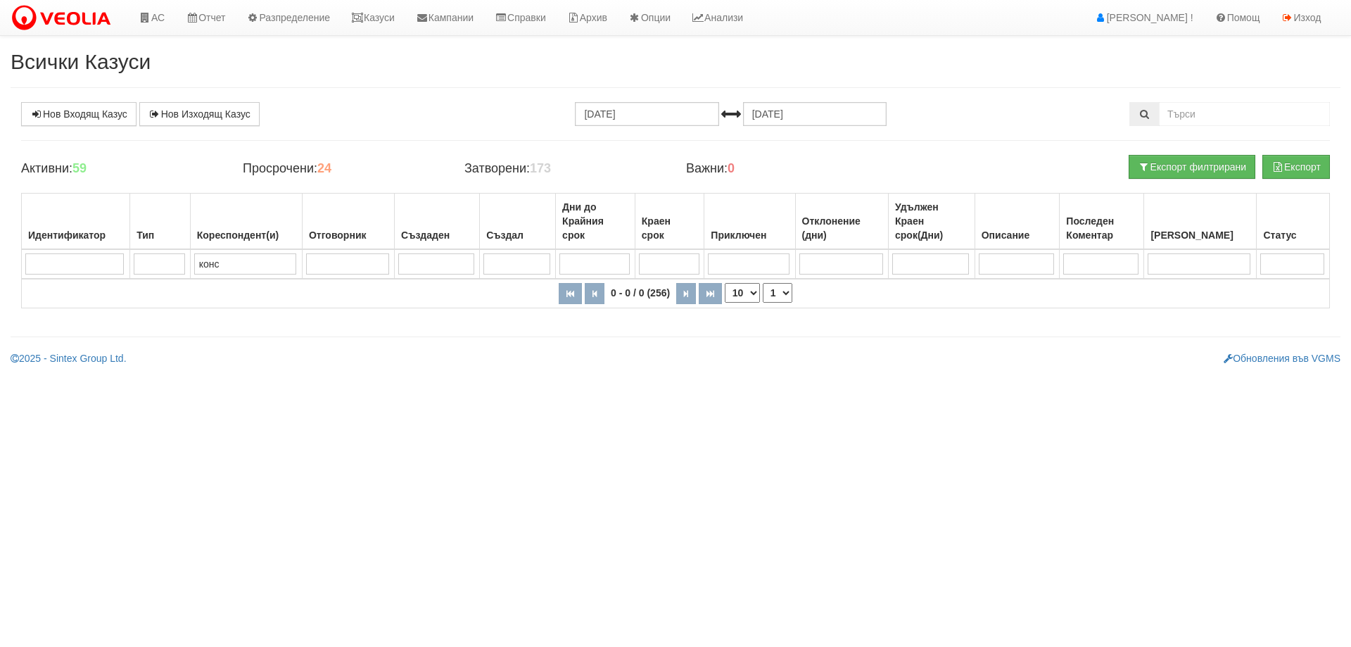
click at [260, 260] on input "конс" at bounding box center [245, 263] width 102 height 21
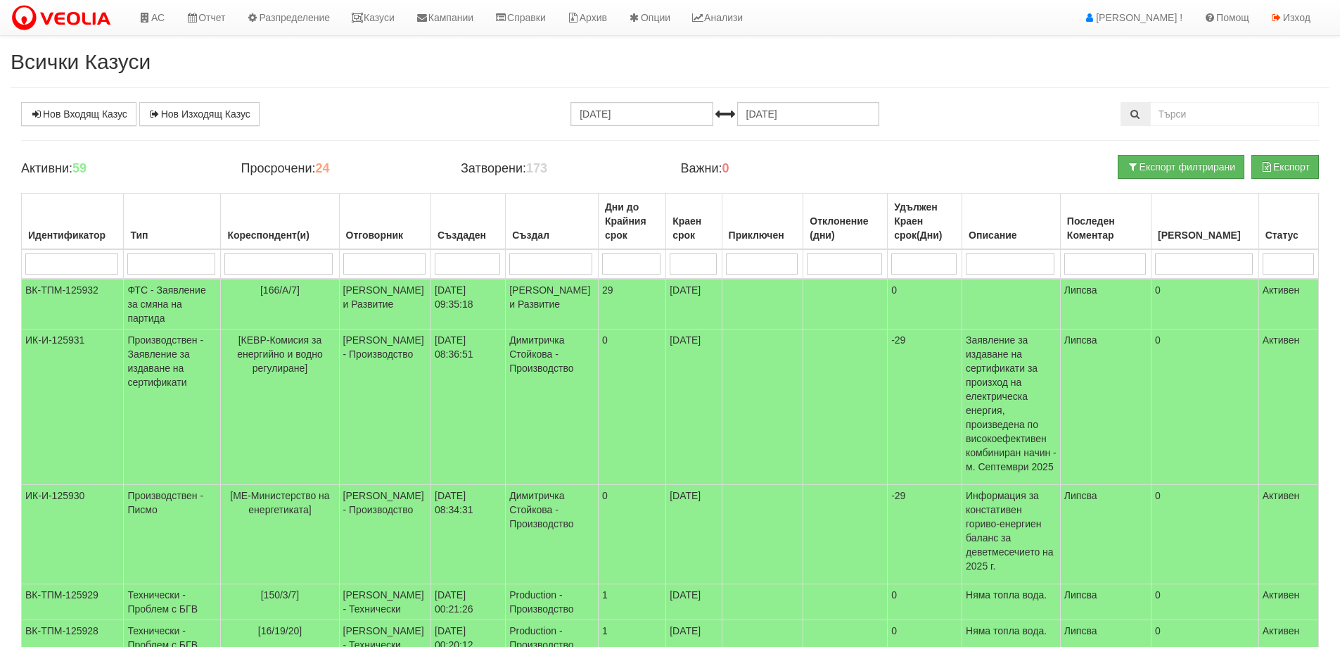
click at [371, 271] on input "search" at bounding box center [384, 263] width 82 height 21
type input "[PERSON_NAME]"
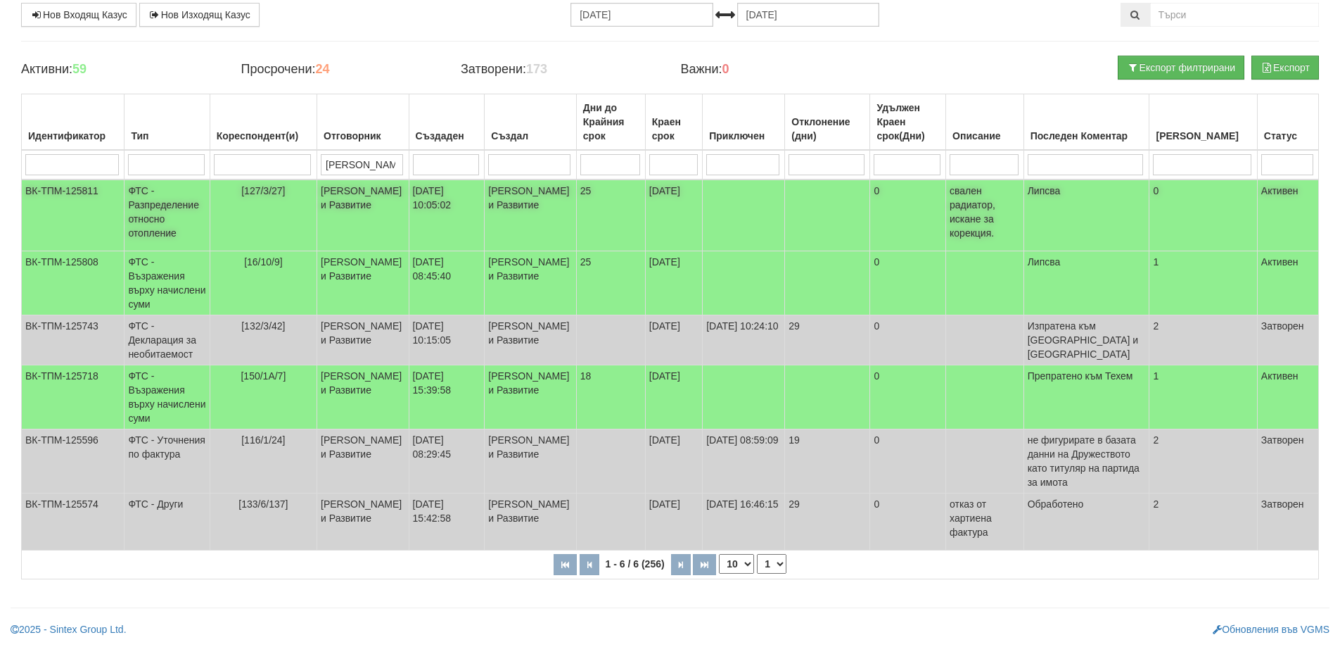
scroll to position [134, 0]
type input "[PERSON_NAME]"
